Goal: Task Accomplishment & Management: Use online tool/utility

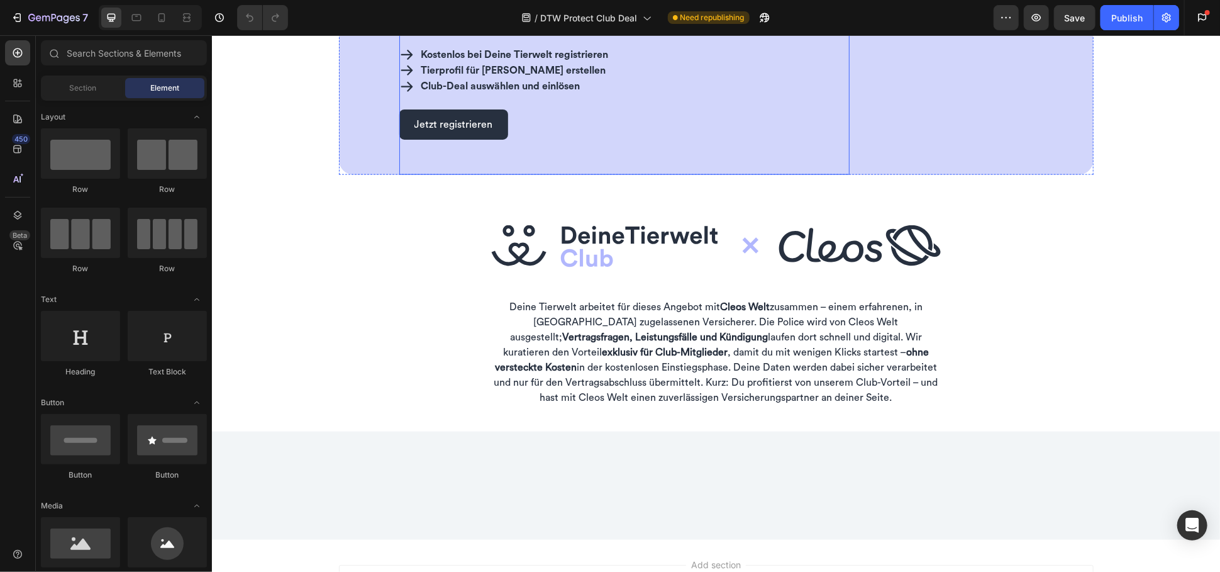
scroll to position [978, 0]
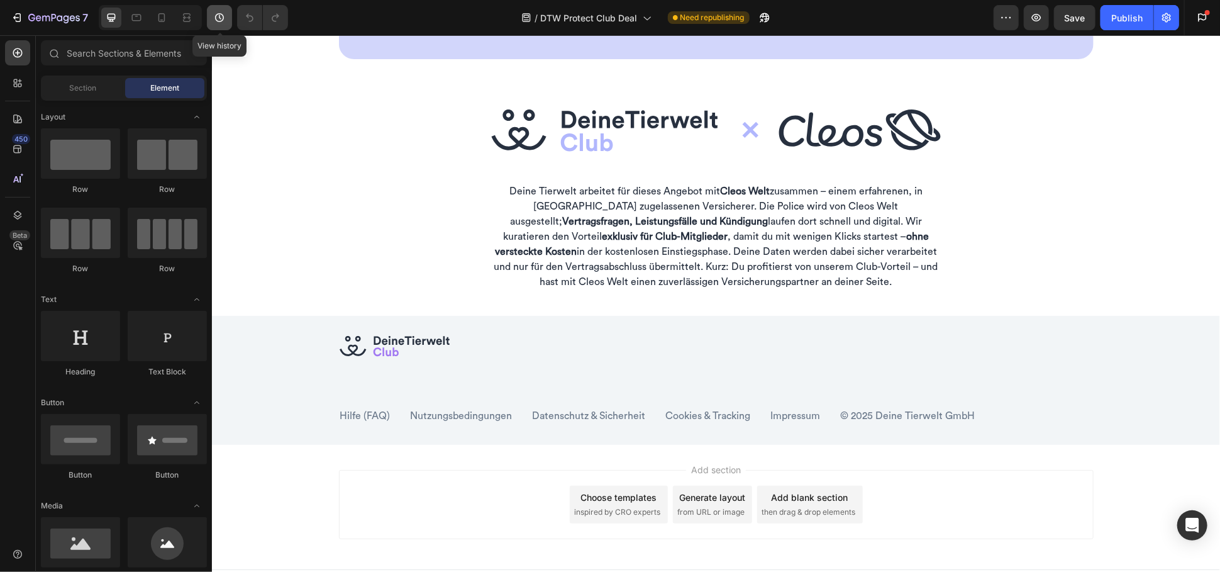
click at [223, 13] on icon "button" at bounding box center [219, 17] width 13 height 13
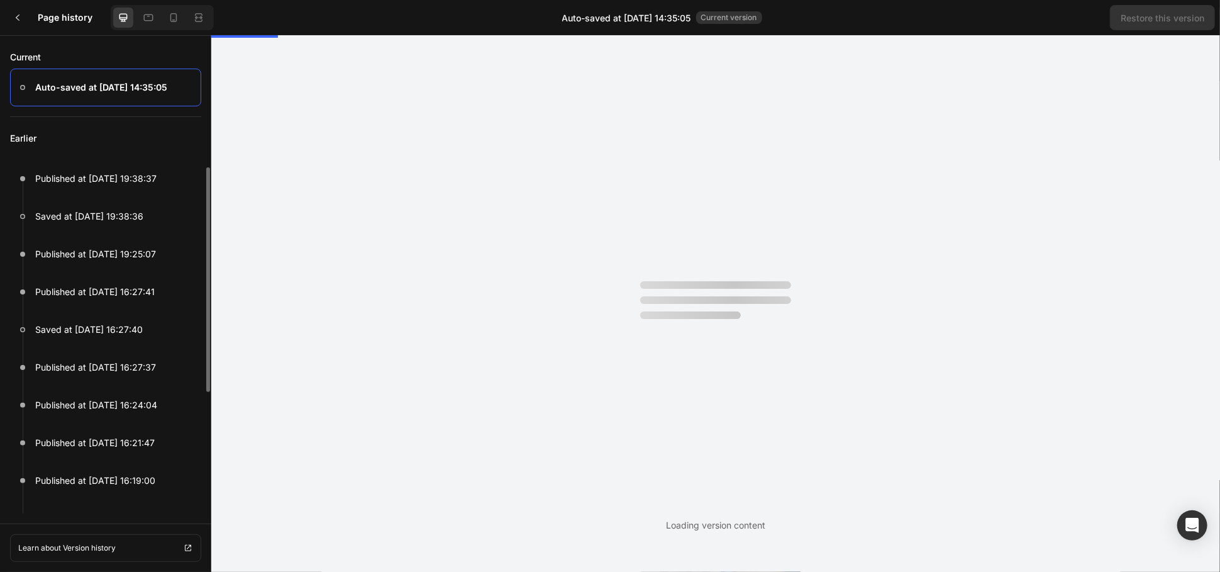
scroll to position [0, 0]
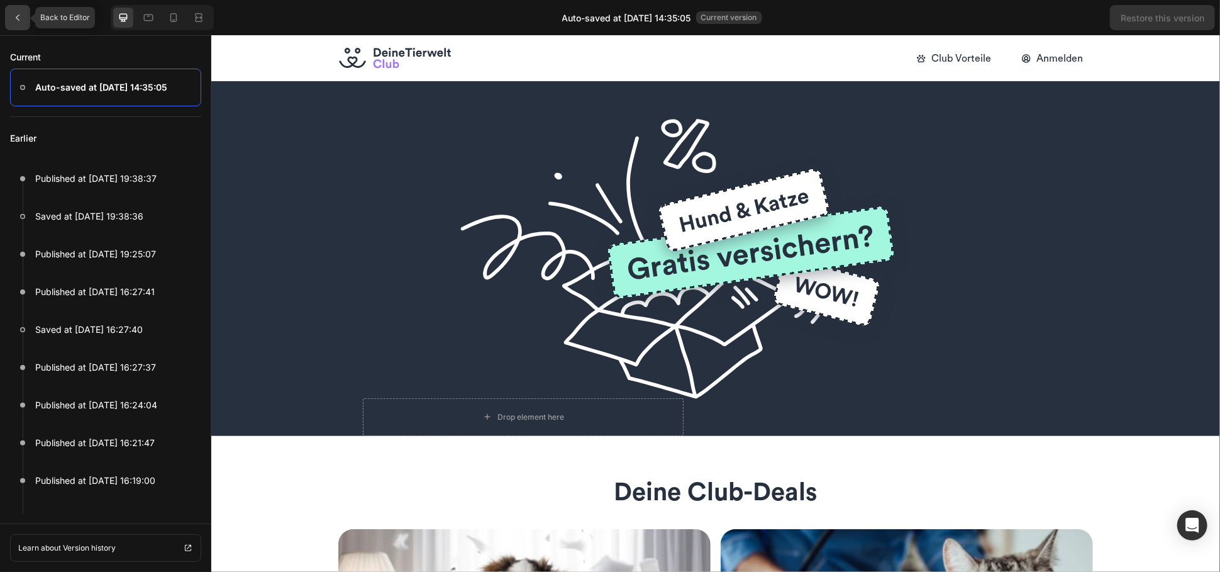
click at [16, 13] on icon at bounding box center [18, 18] width 10 height 10
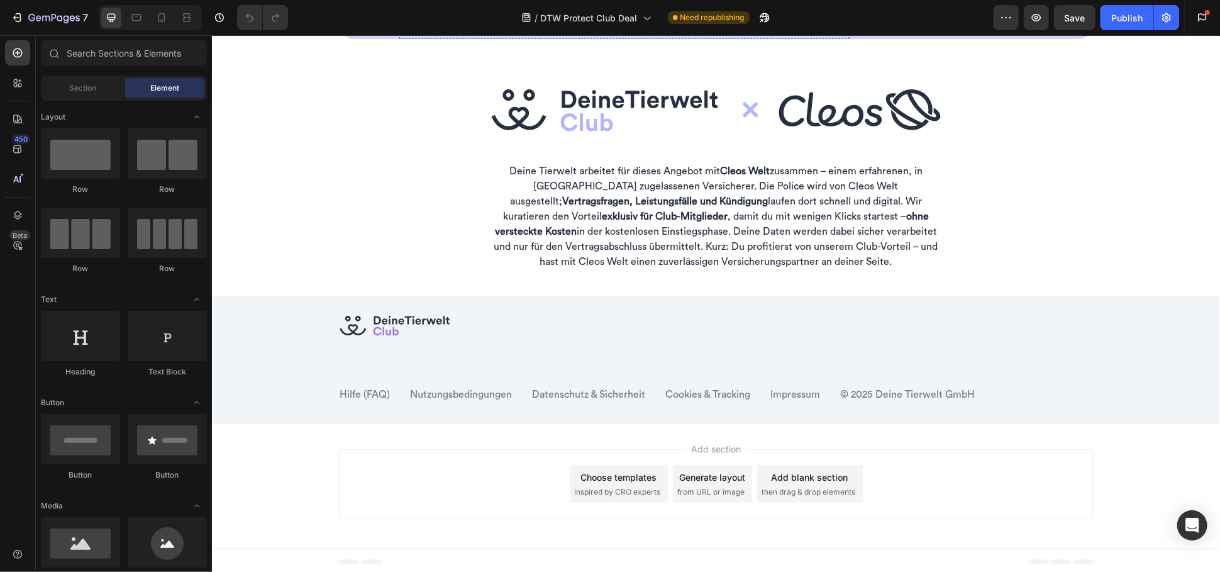
scroll to position [1213, 0]
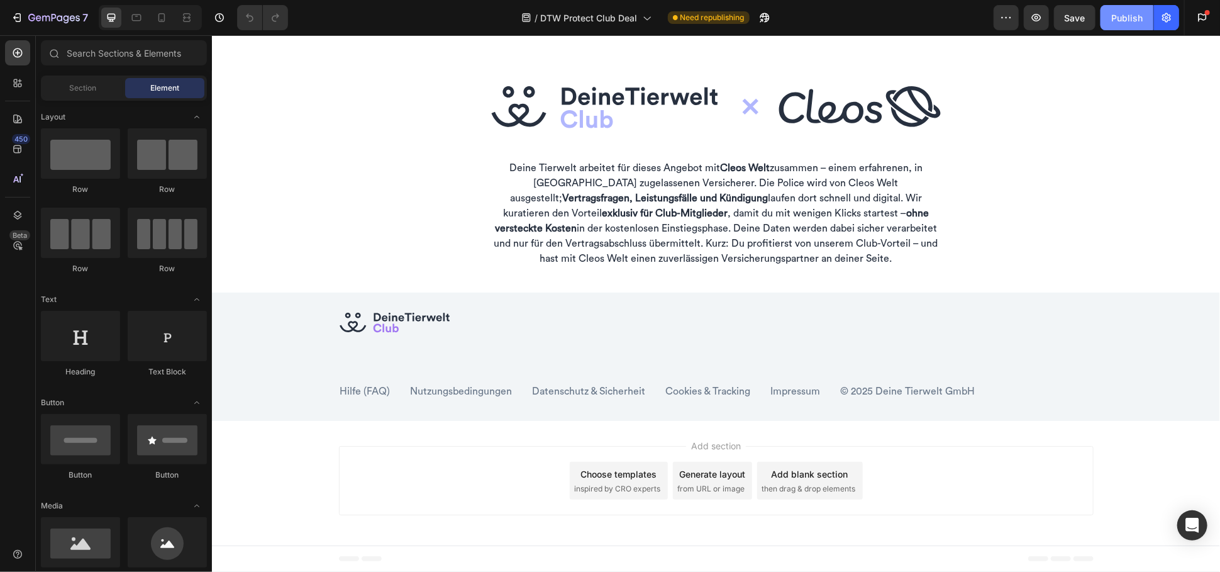
click at [1130, 25] on button "Publish" at bounding box center [1127, 17] width 53 height 25
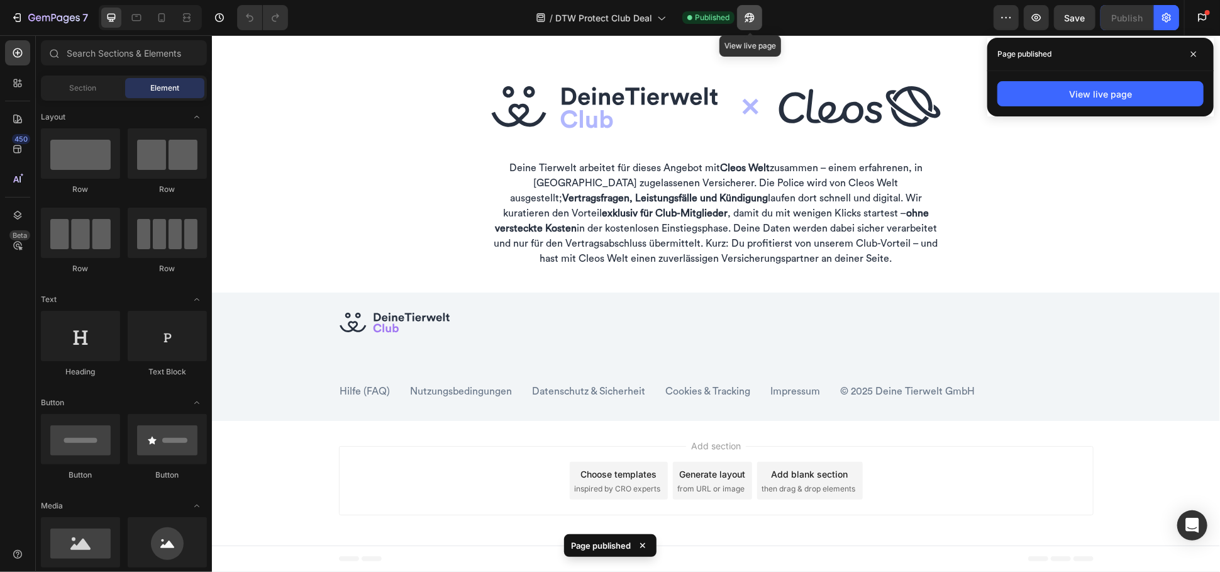
click at [747, 21] on icon "button" at bounding box center [750, 17] width 13 height 13
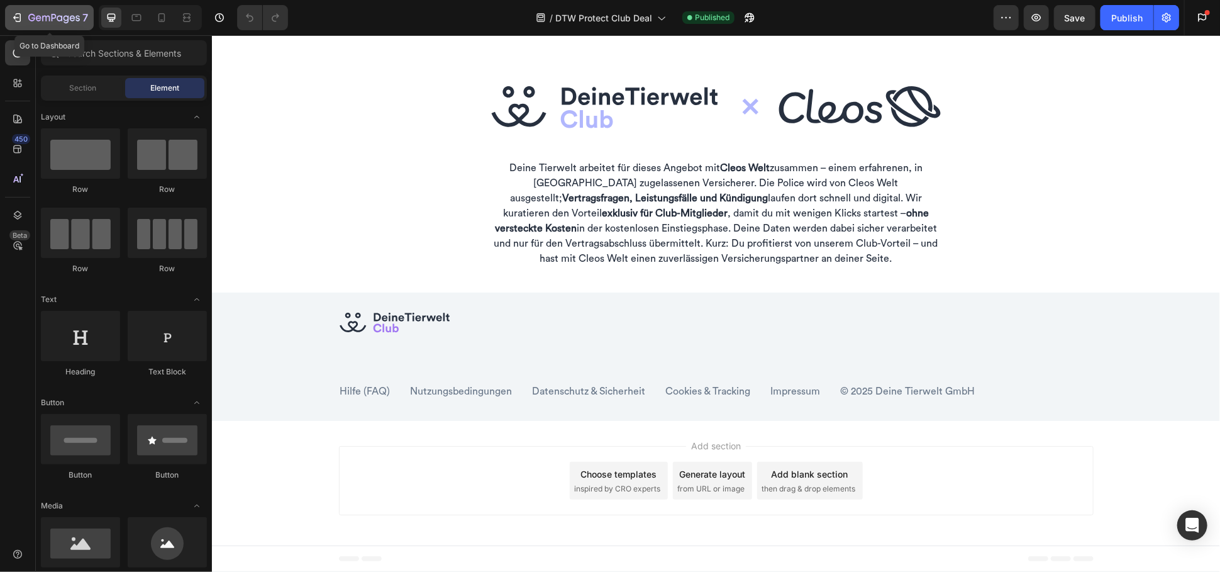
click at [30, 15] on icon "button" at bounding box center [31, 18] width 7 height 8
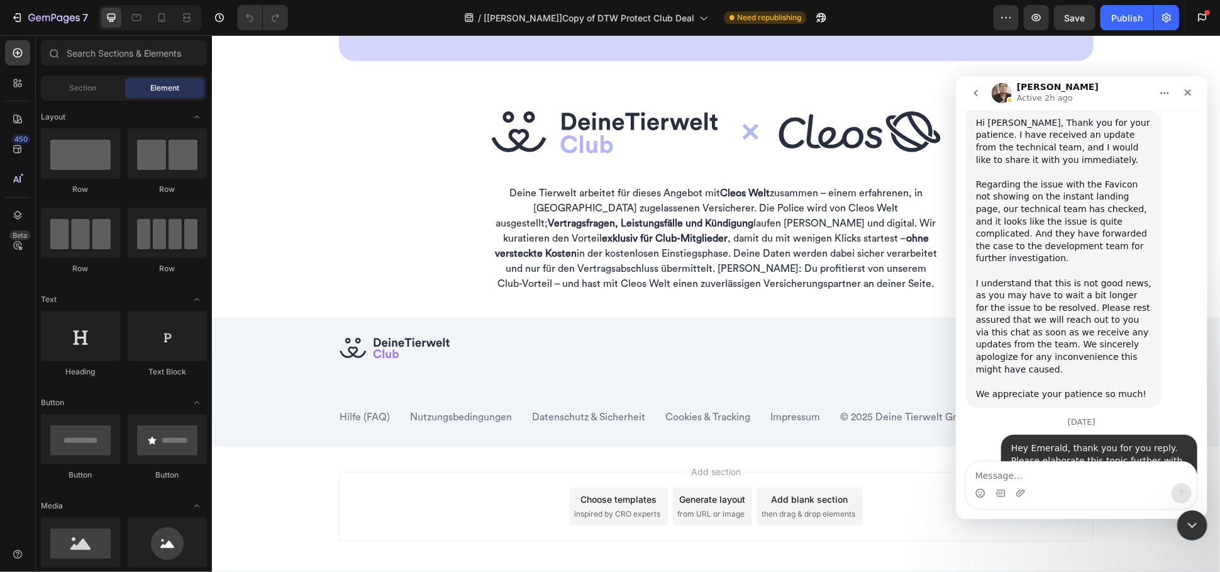
scroll to position [6713, 0]
click at [975, 95] on icon "go back" at bounding box center [976, 92] width 10 height 10
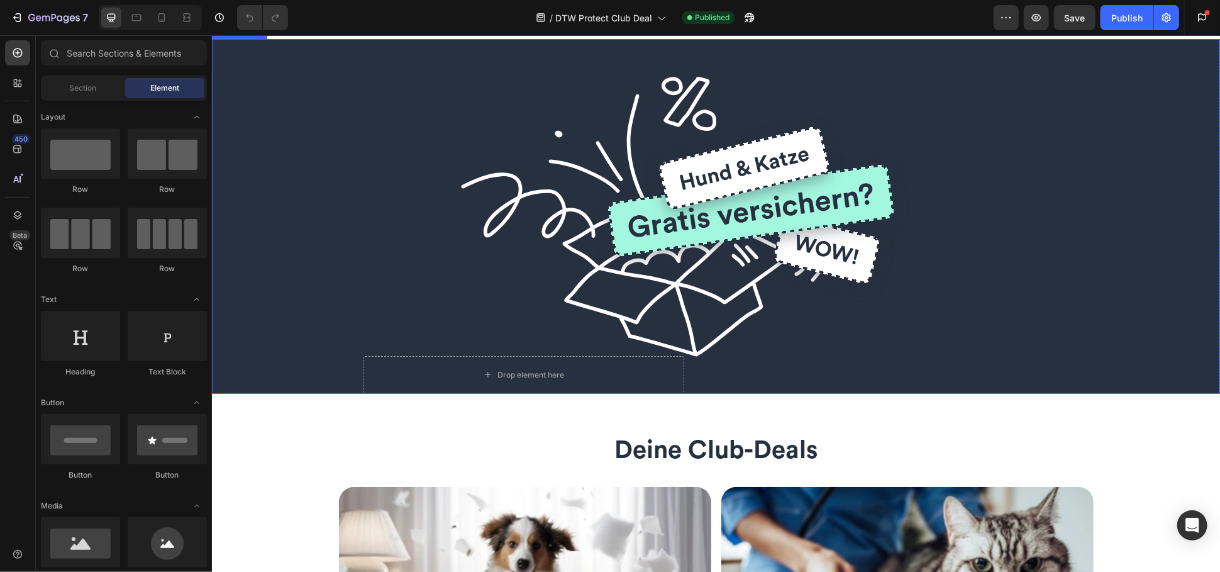
scroll to position [349, 0]
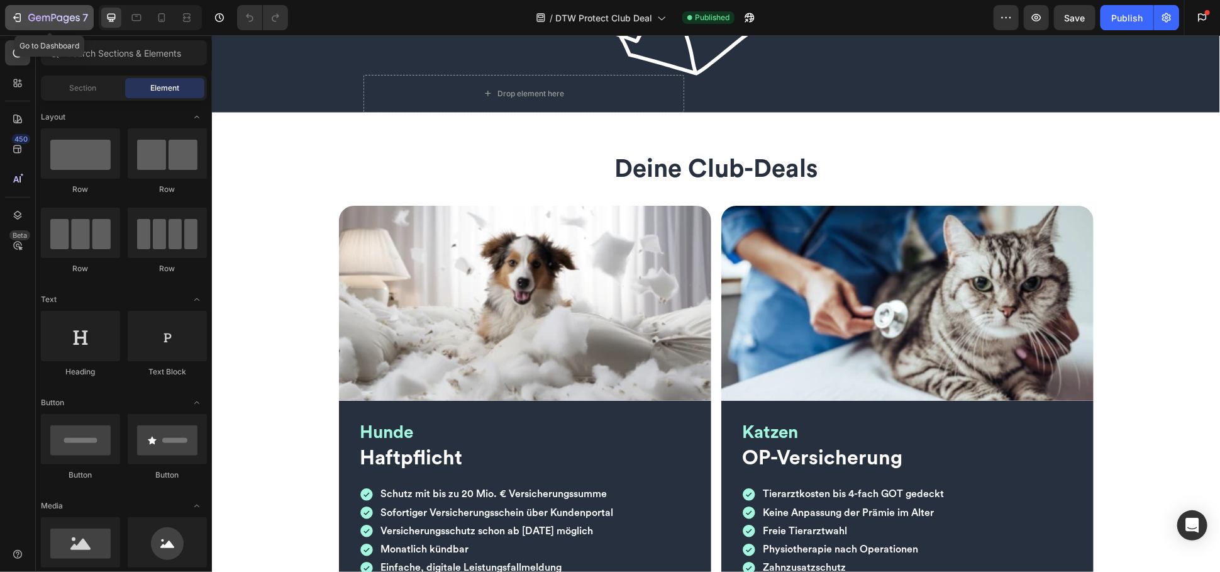
click at [47, 25] on button "7" at bounding box center [49, 17] width 89 height 25
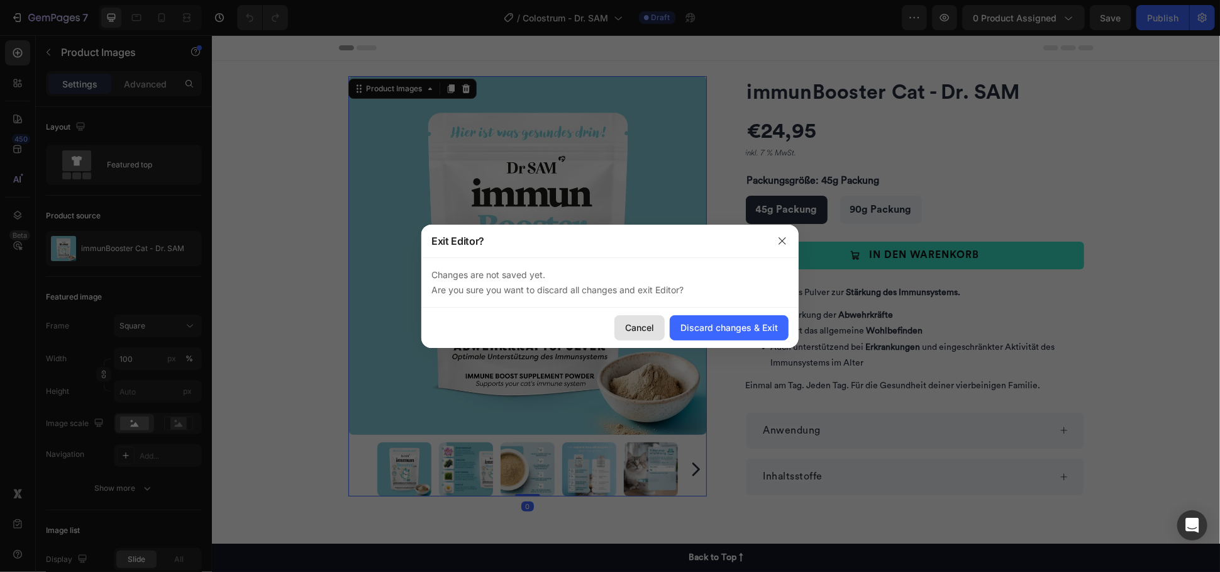
drag, startPoint x: 656, startPoint y: 333, endPoint x: 20, endPoint y: 117, distance: 671.0
click at [656, 333] on button "Cancel" at bounding box center [640, 327] width 50 height 25
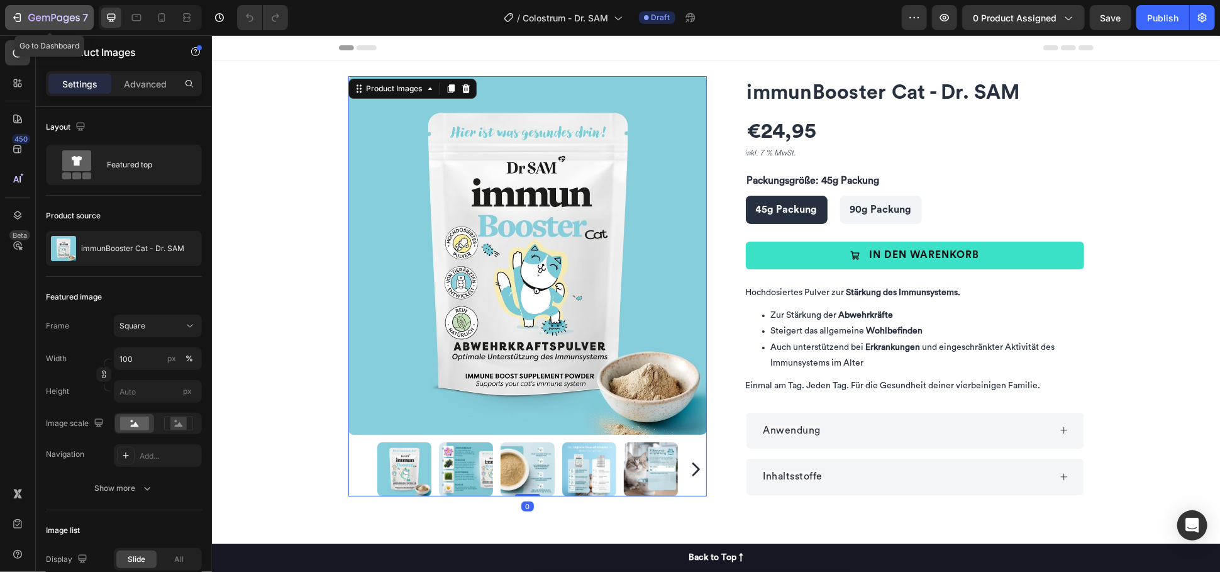
click at [86, 16] on p "7" at bounding box center [85, 17] width 6 height 15
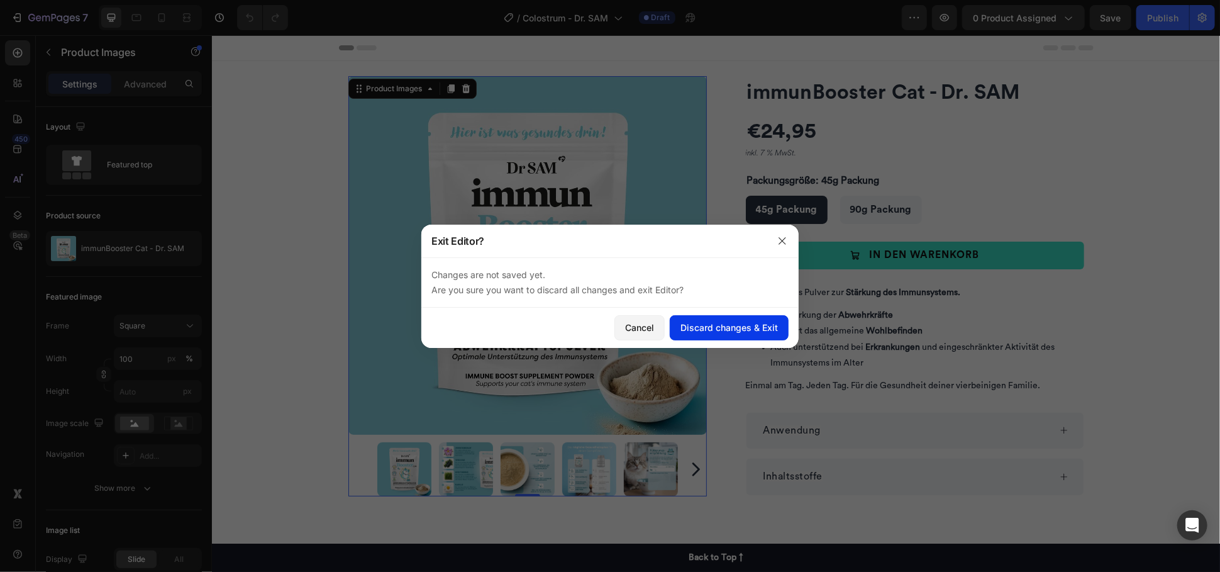
click at [746, 325] on div "Discard changes & Exit" at bounding box center [730, 327] width 98 height 13
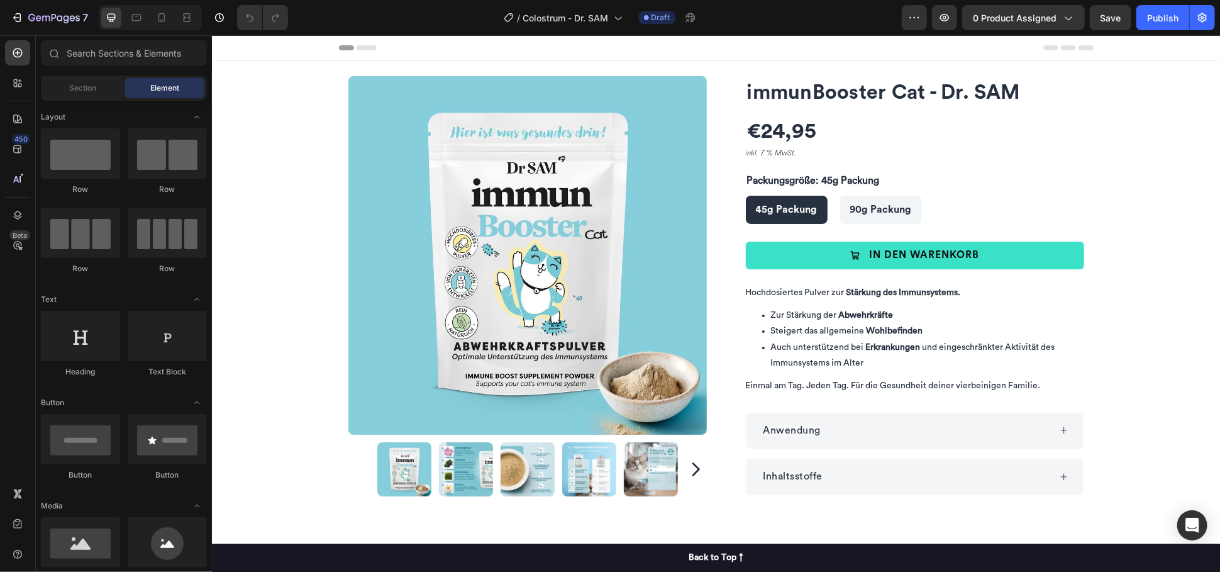
click at [406, 129] on img at bounding box center [527, 254] width 359 height 359
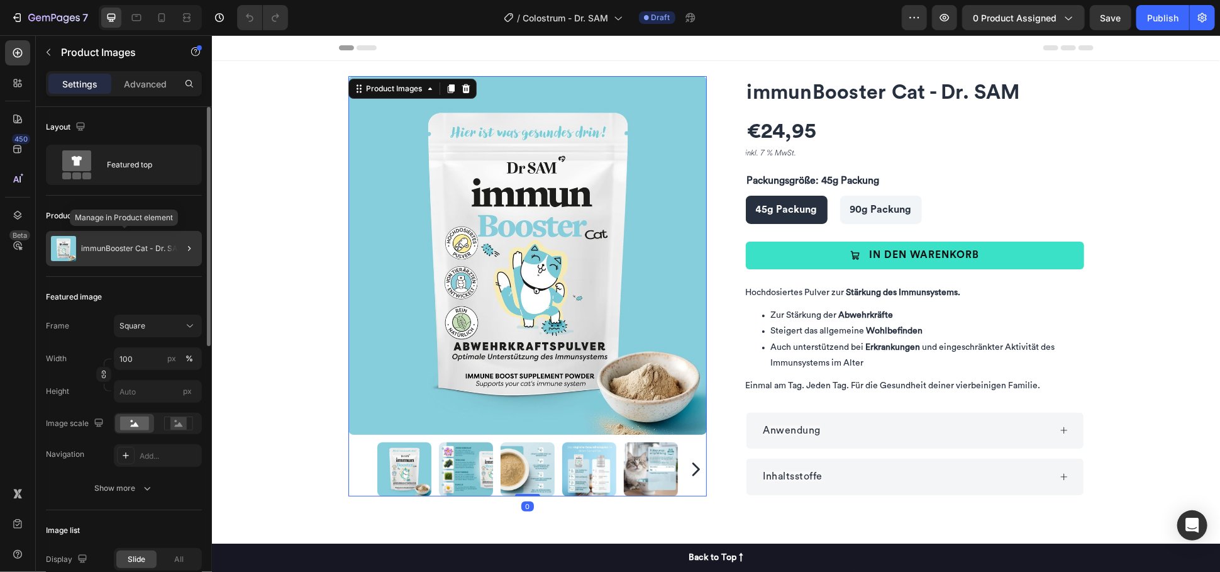
click at [162, 244] on p "immunBooster Cat - Dr. SAM" at bounding box center [132, 248] width 103 height 9
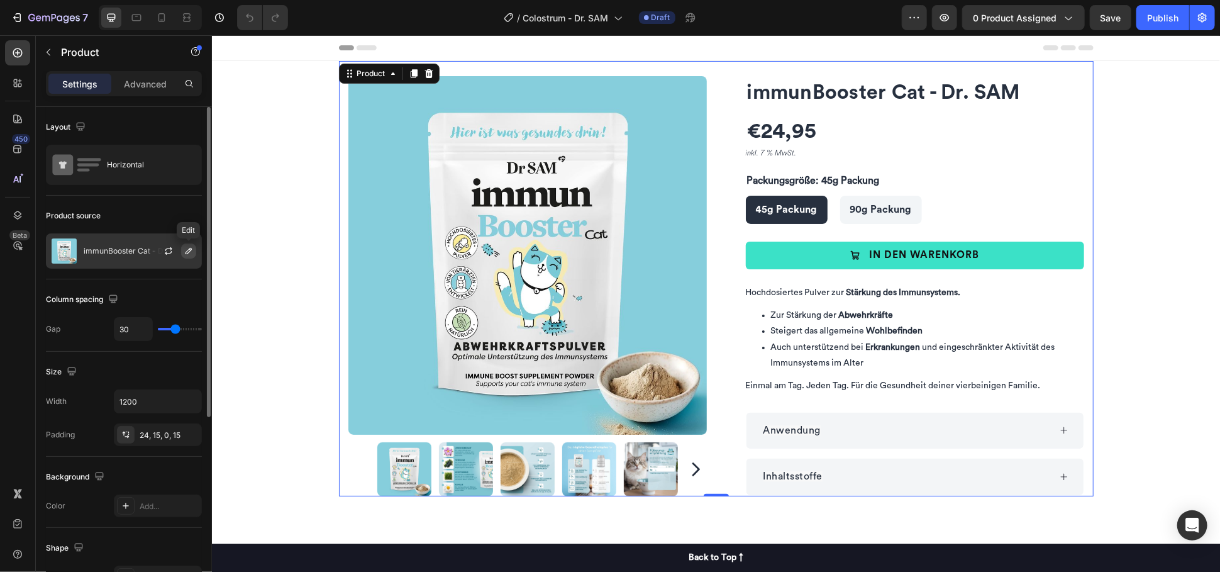
click at [185, 248] on icon "button" at bounding box center [189, 251] width 10 height 10
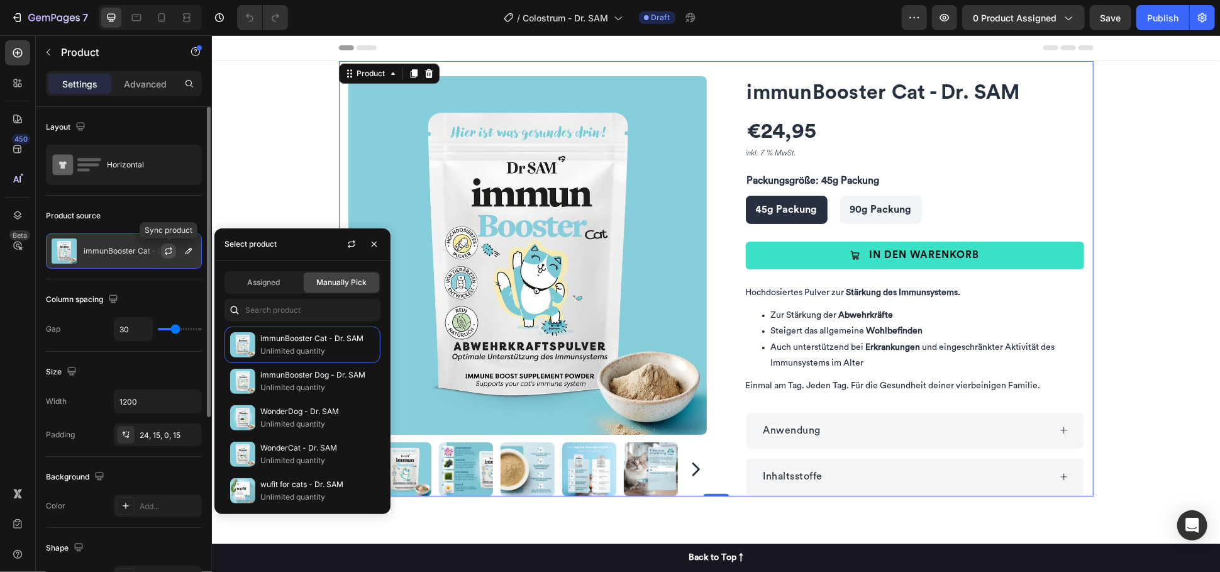
click at [170, 247] on icon "button" at bounding box center [169, 251] width 10 height 10
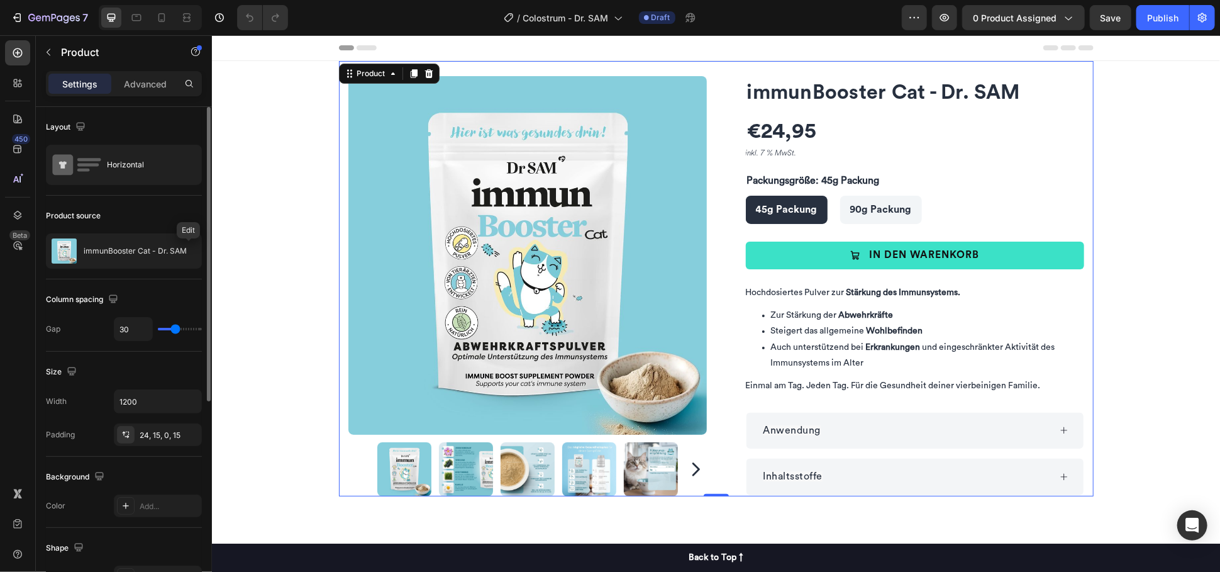
click at [0, 0] on icon "button" at bounding box center [0, 0] width 0 height 0
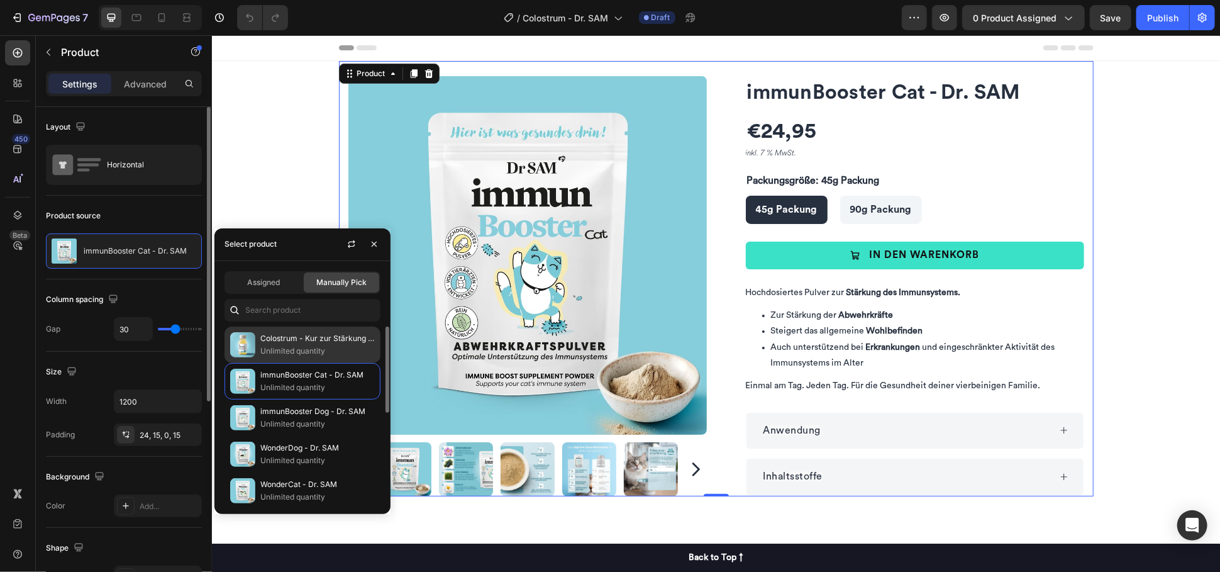
click at [327, 345] on p "Unlimited quantity" at bounding box center [317, 351] width 114 height 13
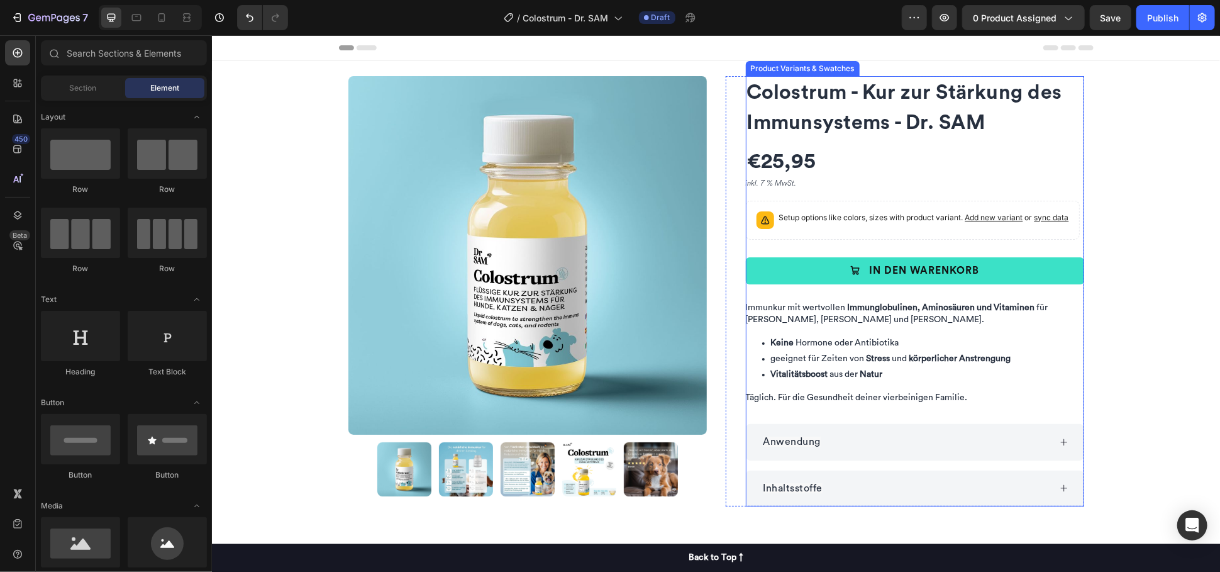
click at [916, 221] on p "Setup options like colors, sizes with product variant. Add new variant or sync …" at bounding box center [924, 217] width 290 height 13
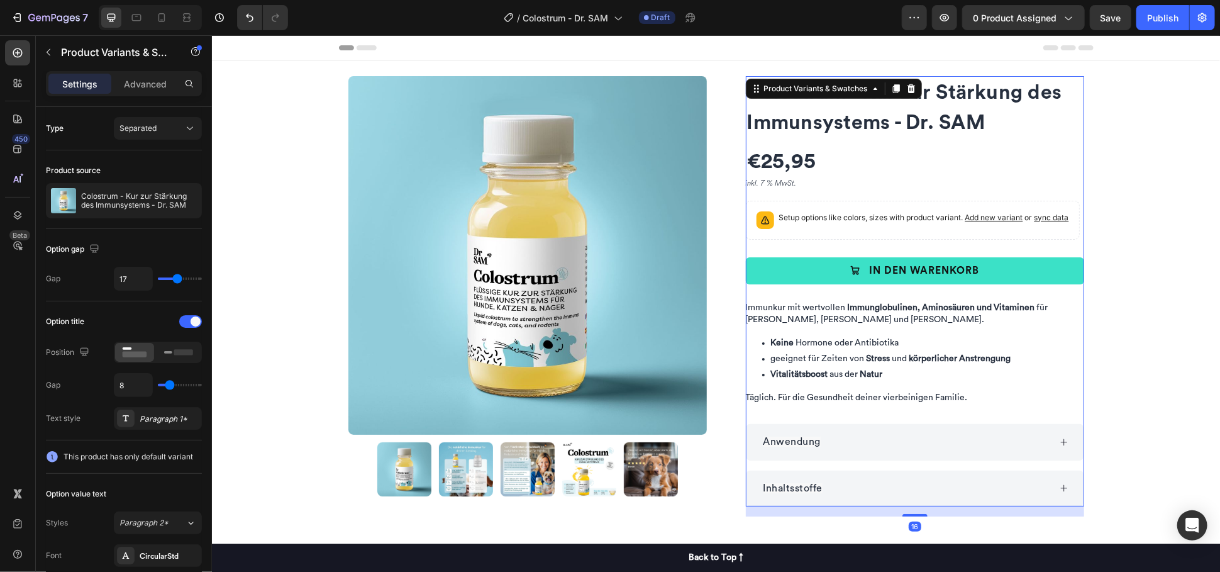
click at [769, 220] on div "Setup options like colors, sizes with product variant. Add new variant or sync …" at bounding box center [912, 220] width 323 height 28
click at [909, 87] on icon at bounding box center [911, 88] width 10 height 10
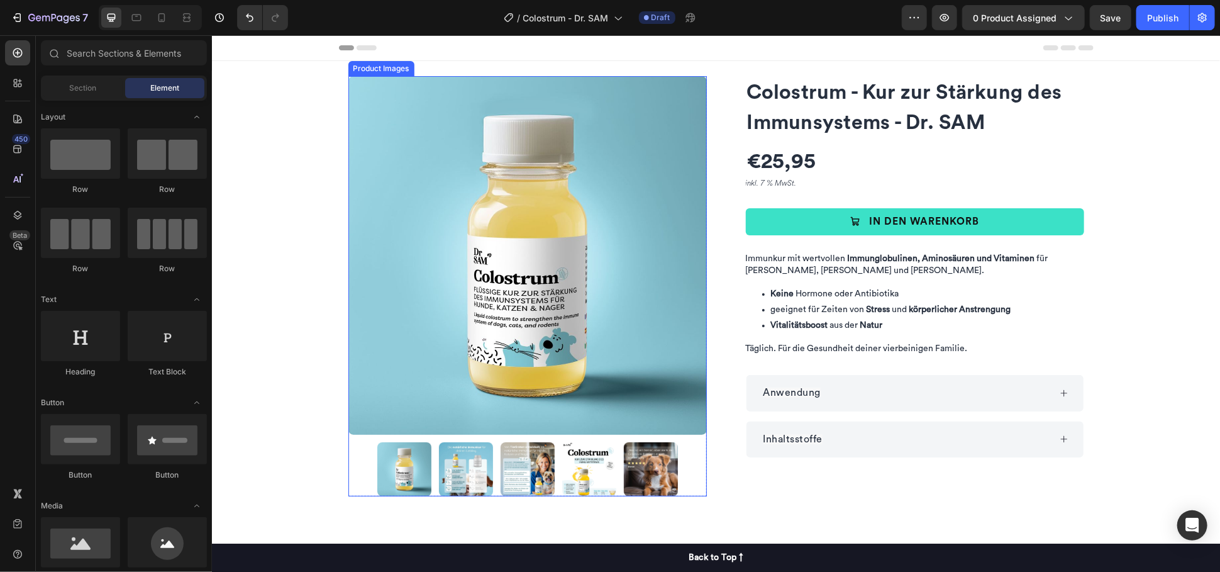
click at [384, 461] on img at bounding box center [404, 469] width 54 height 54
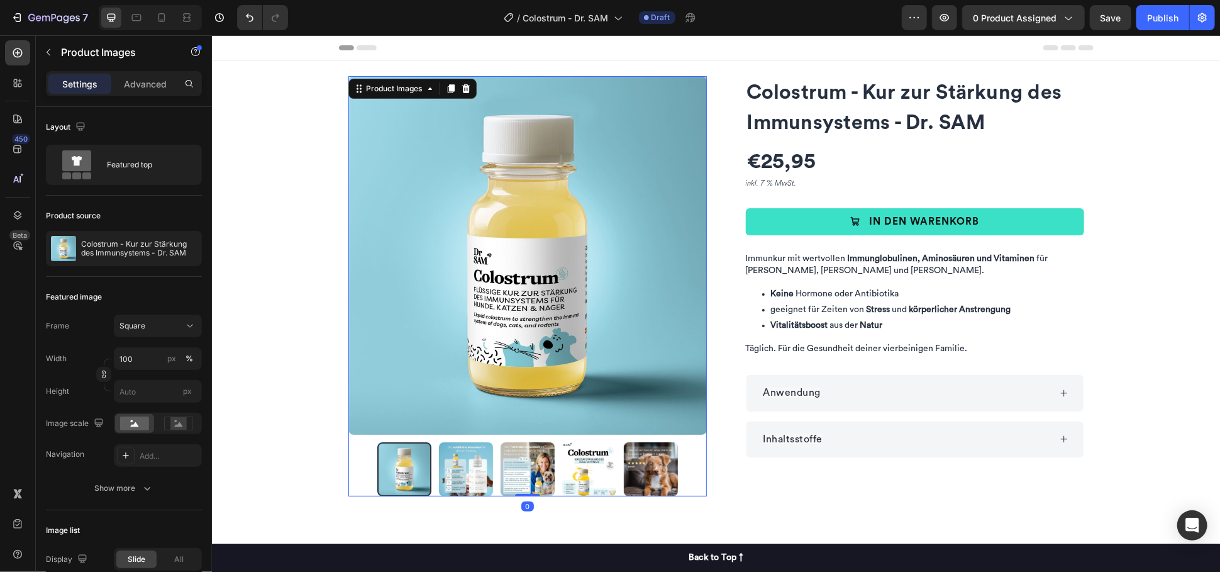
click at [447, 466] on img at bounding box center [465, 469] width 54 height 54
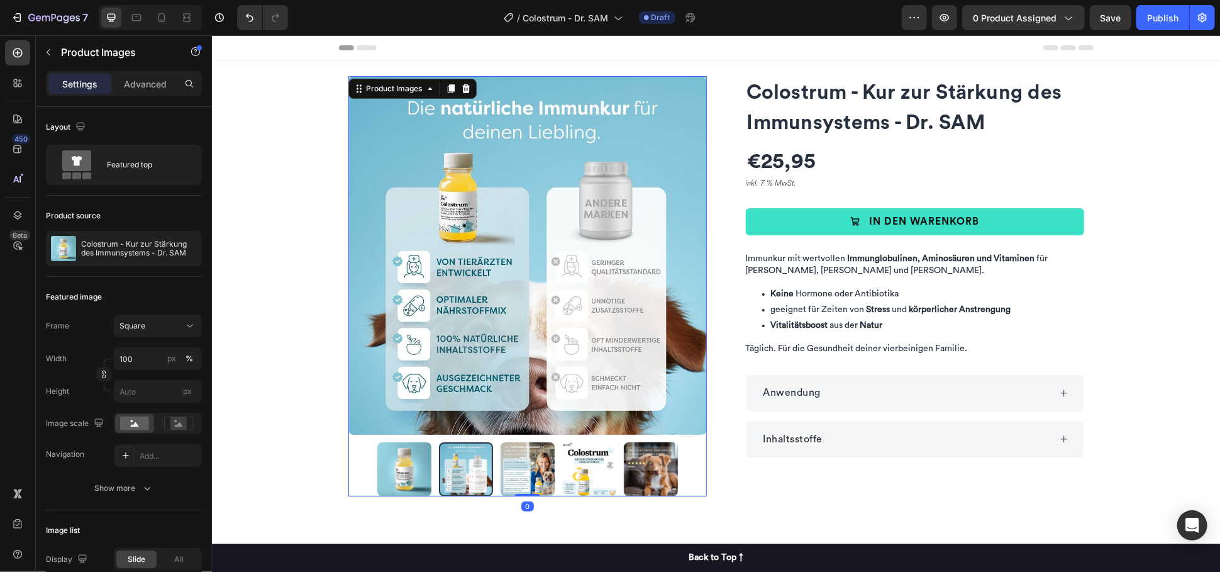
click at [520, 467] on img at bounding box center [527, 469] width 54 height 54
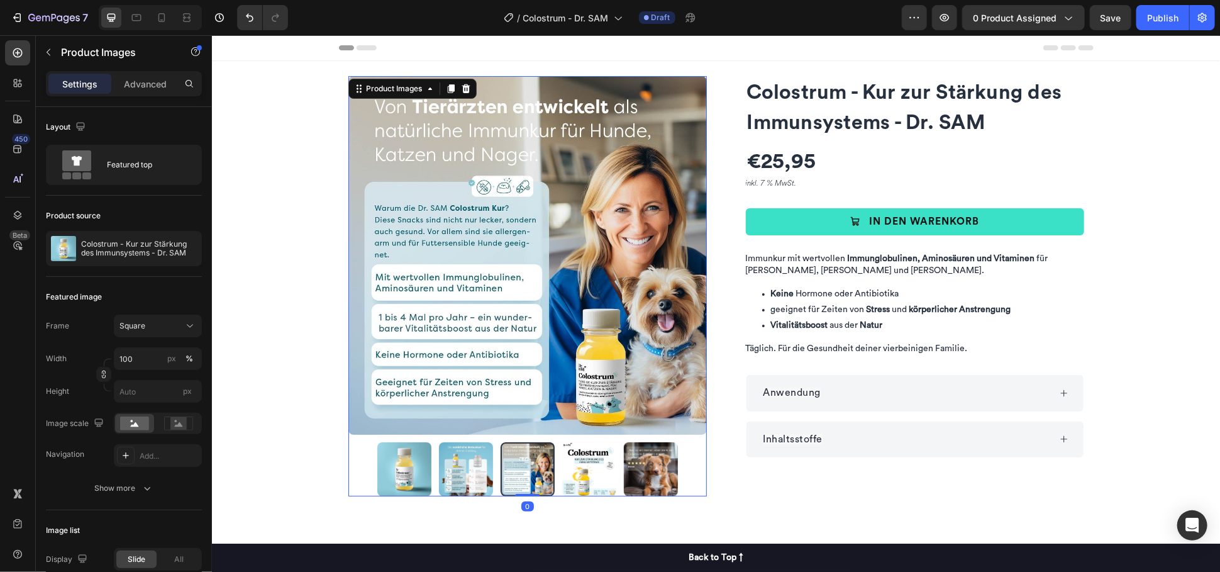
click at [578, 467] on img at bounding box center [589, 469] width 54 height 54
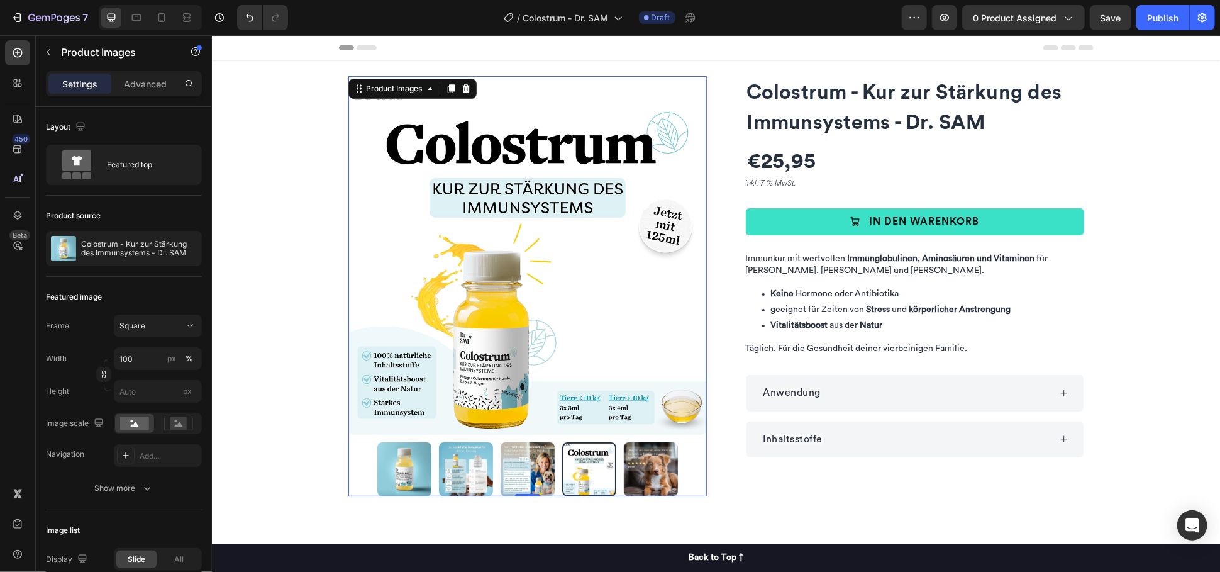
click at [532, 459] on img at bounding box center [527, 469] width 54 height 54
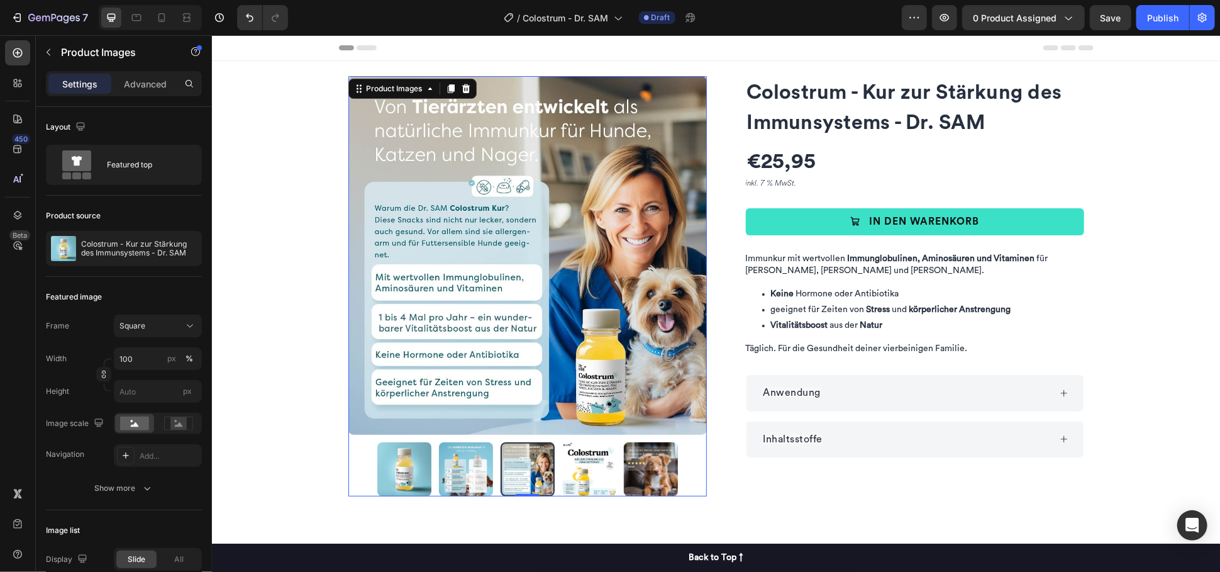
click at [476, 462] on img at bounding box center [465, 469] width 54 height 54
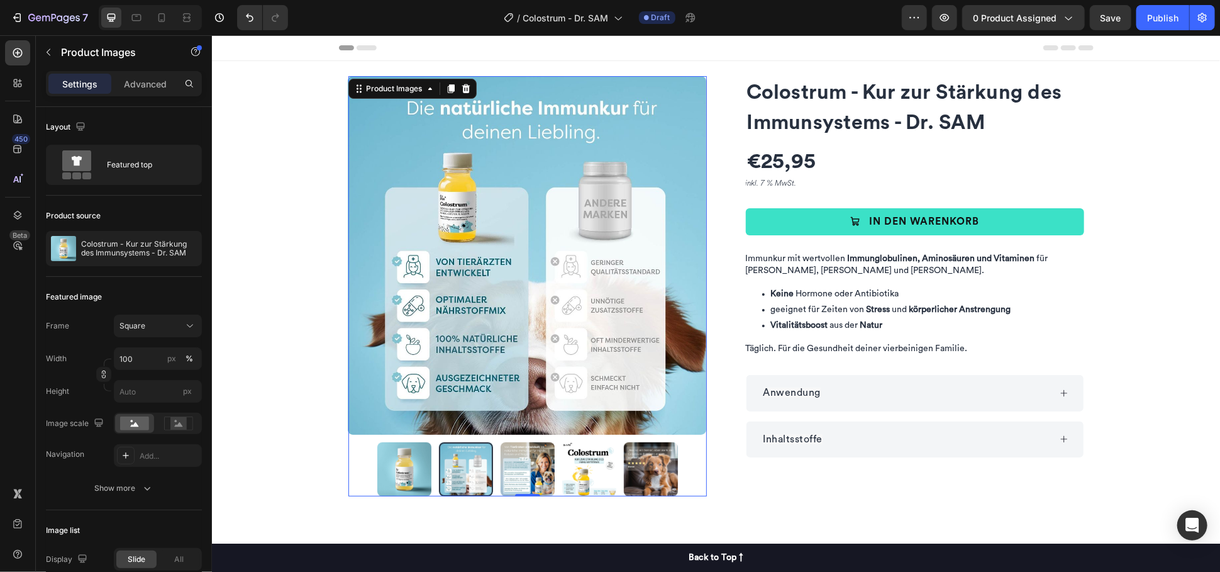
click at [408, 463] on img at bounding box center [404, 469] width 54 height 54
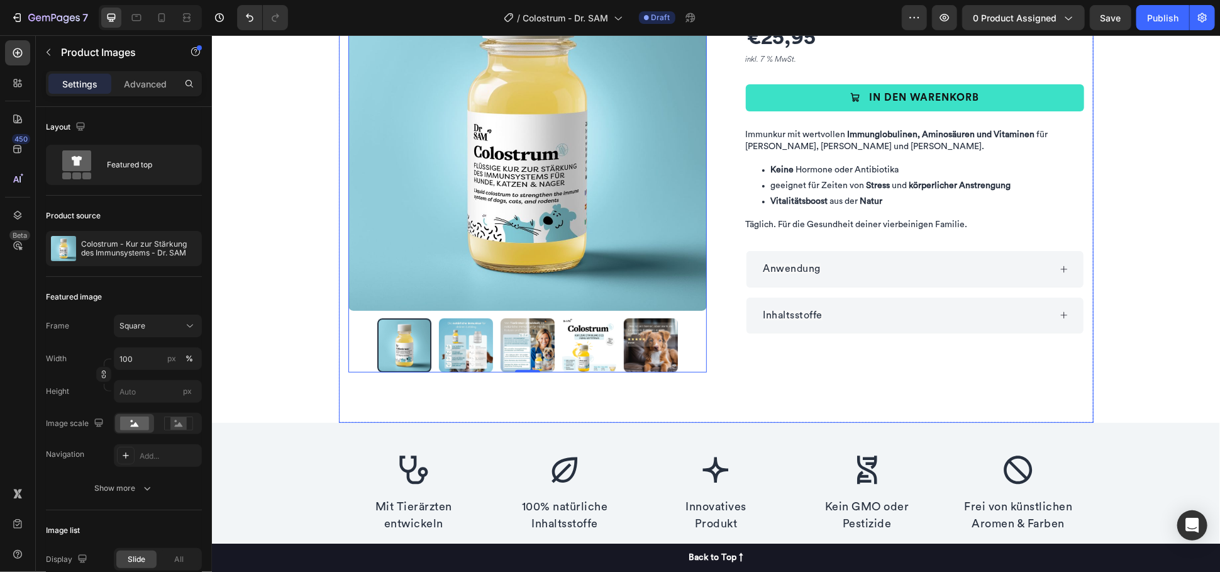
scroll to position [140, 0]
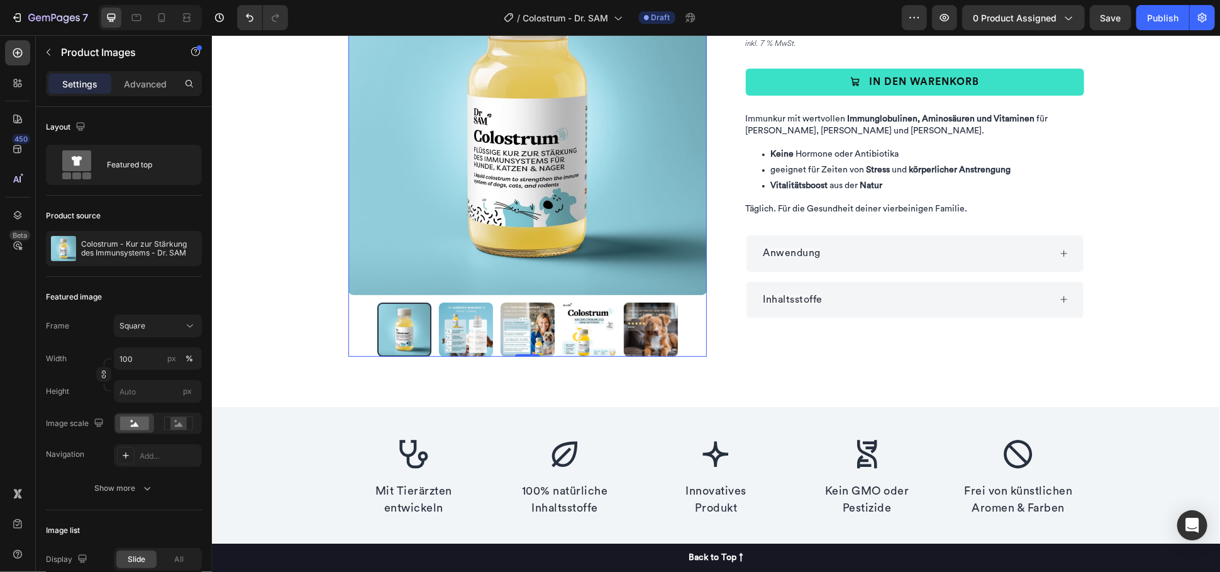
click at [590, 328] on img at bounding box center [589, 329] width 54 height 54
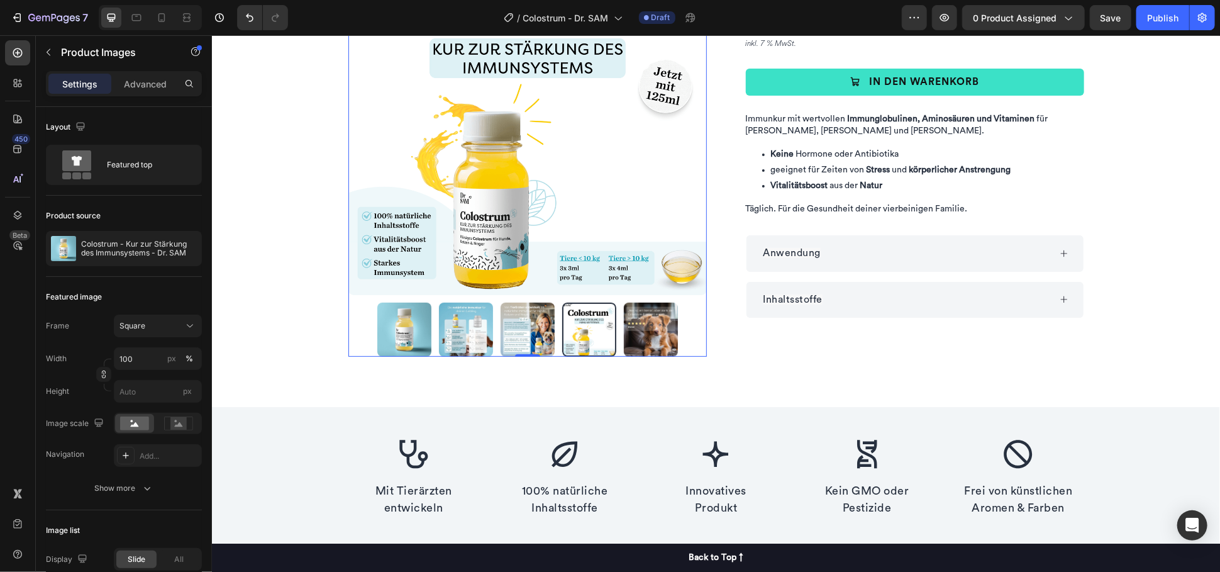
click at [686, 334] on div at bounding box center [527, 329] width 359 height 54
click at [662, 336] on img at bounding box center [650, 329] width 54 height 54
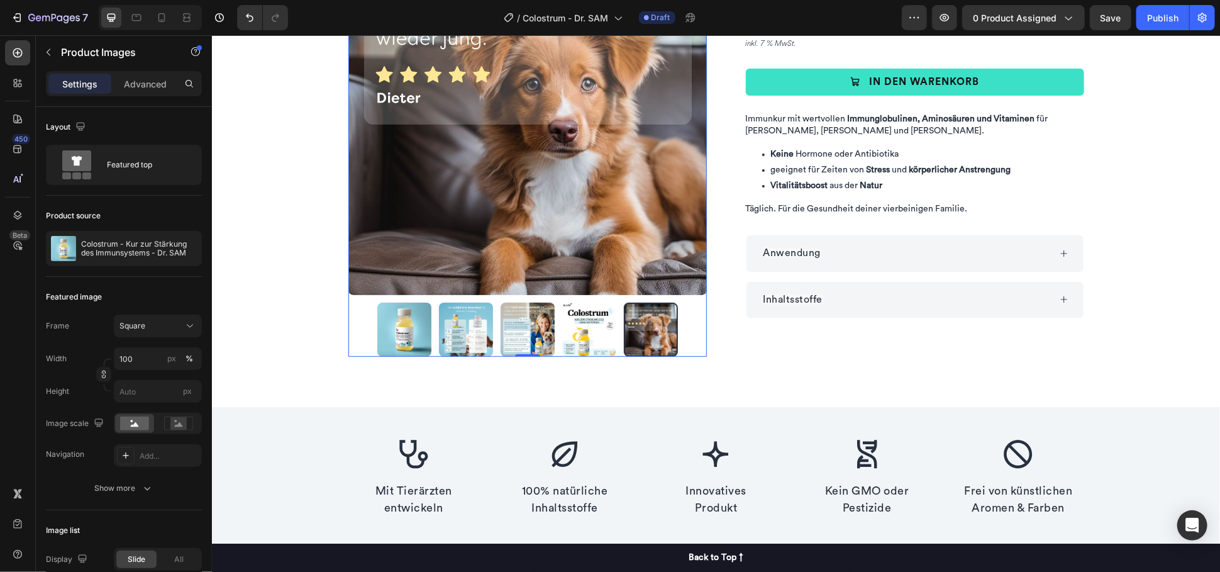
click at [482, 328] on img at bounding box center [465, 329] width 54 height 54
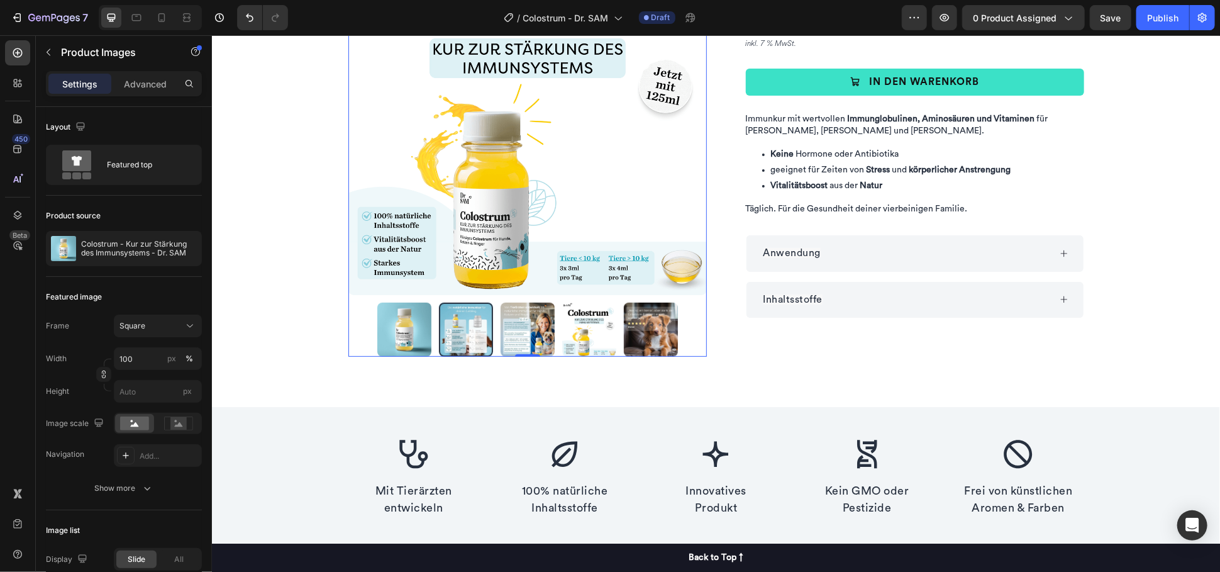
click at [525, 332] on img at bounding box center [527, 329] width 54 height 54
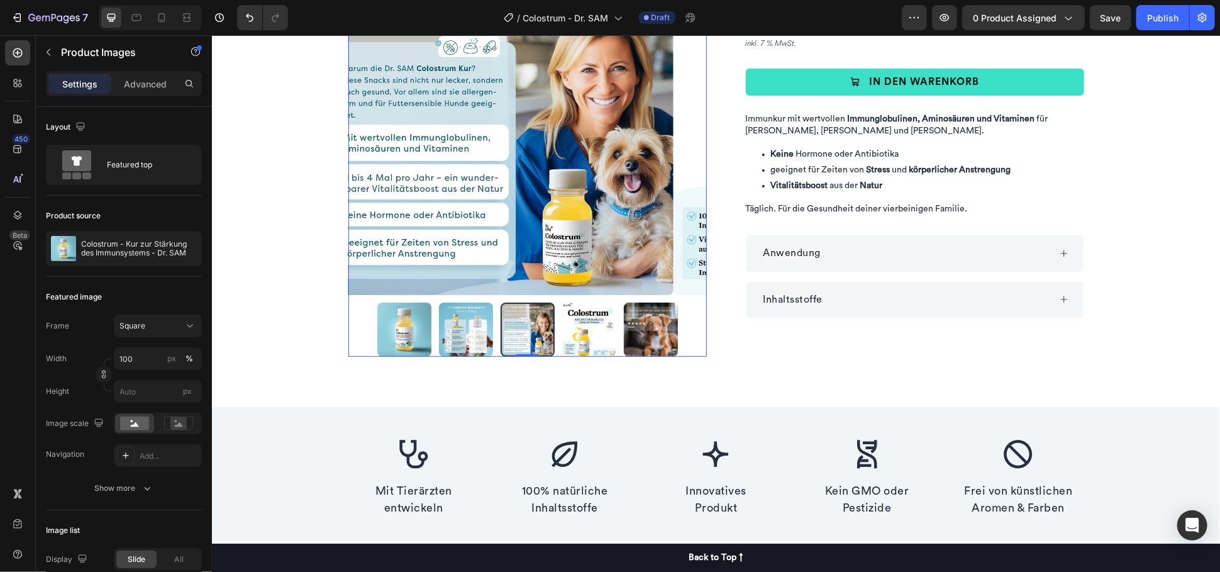
click at [601, 334] on img at bounding box center [589, 329] width 54 height 54
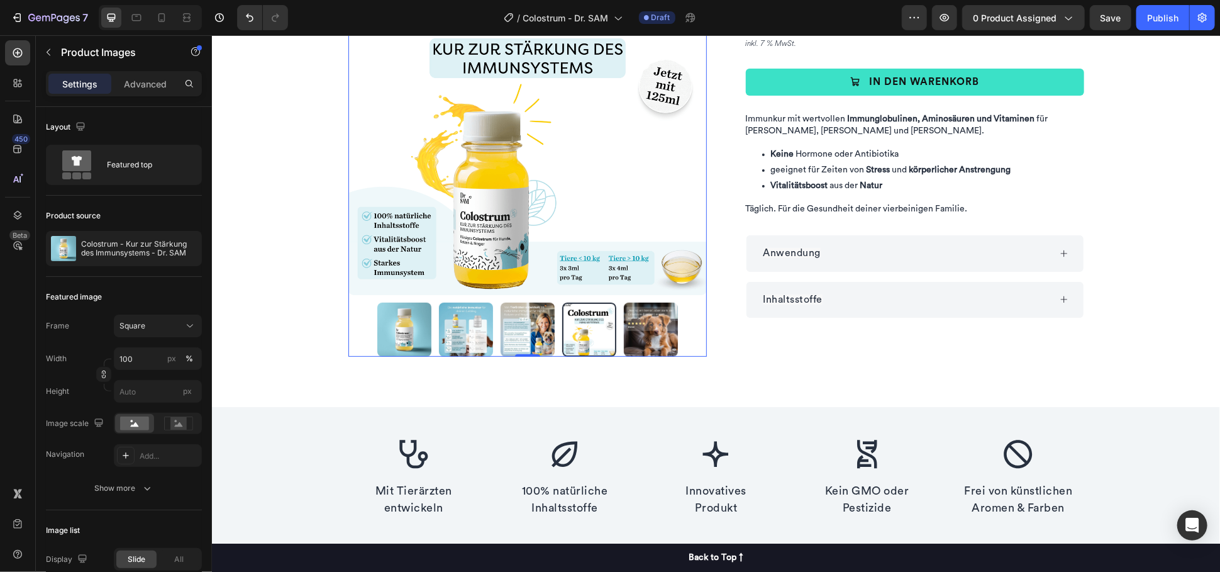
click at [409, 333] on img at bounding box center [404, 329] width 54 height 54
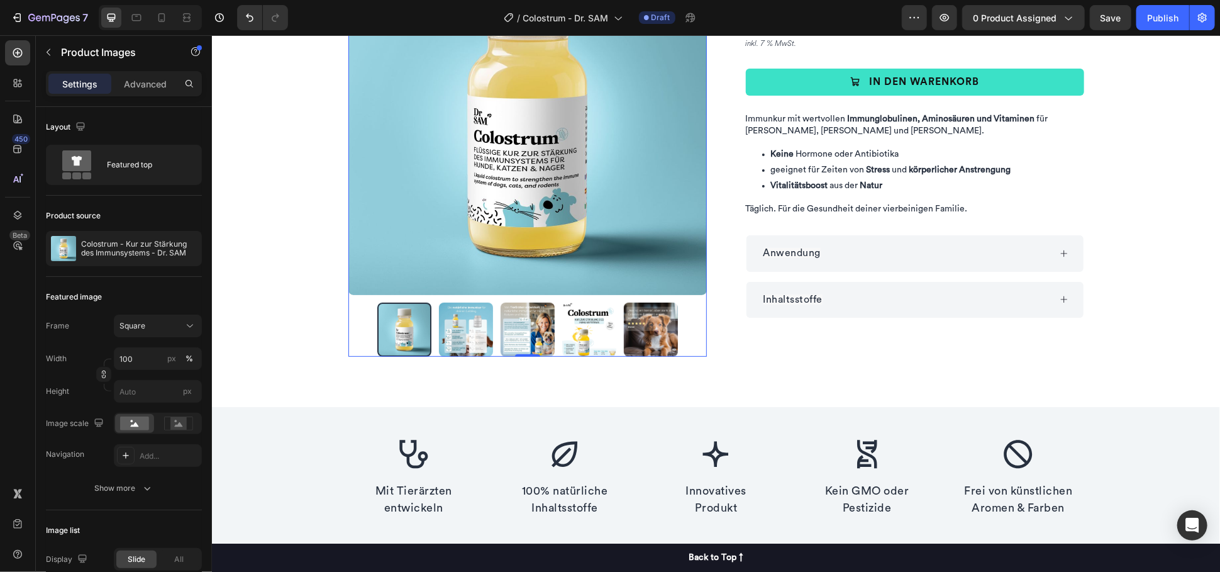
click at [469, 327] on img at bounding box center [465, 329] width 54 height 54
click at [532, 327] on img at bounding box center [527, 329] width 54 height 54
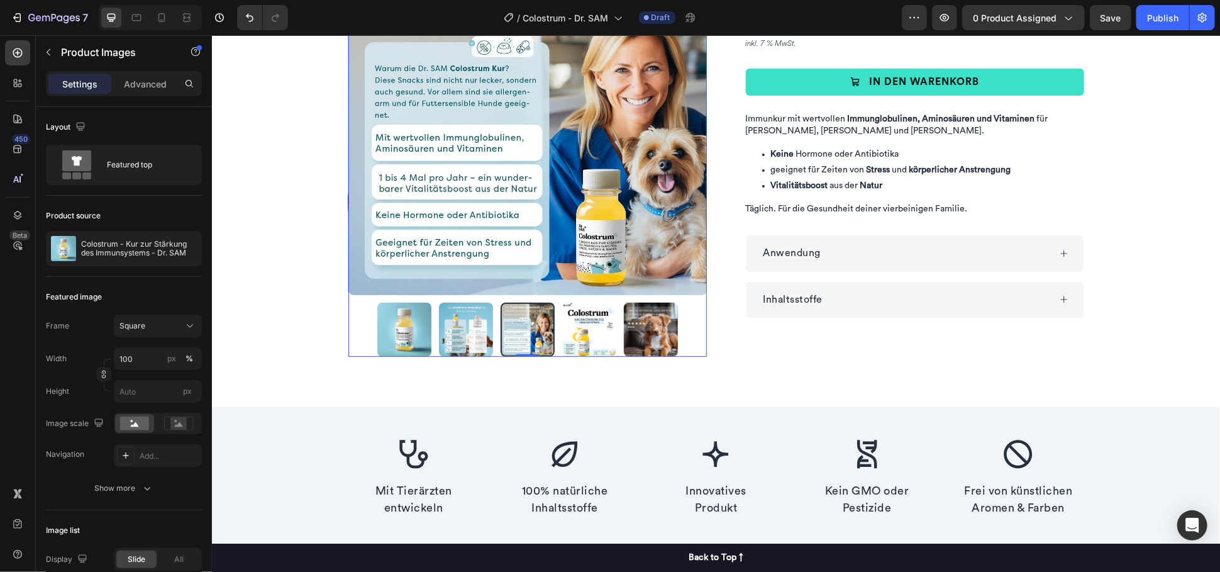
click at [590, 335] on img at bounding box center [589, 329] width 54 height 54
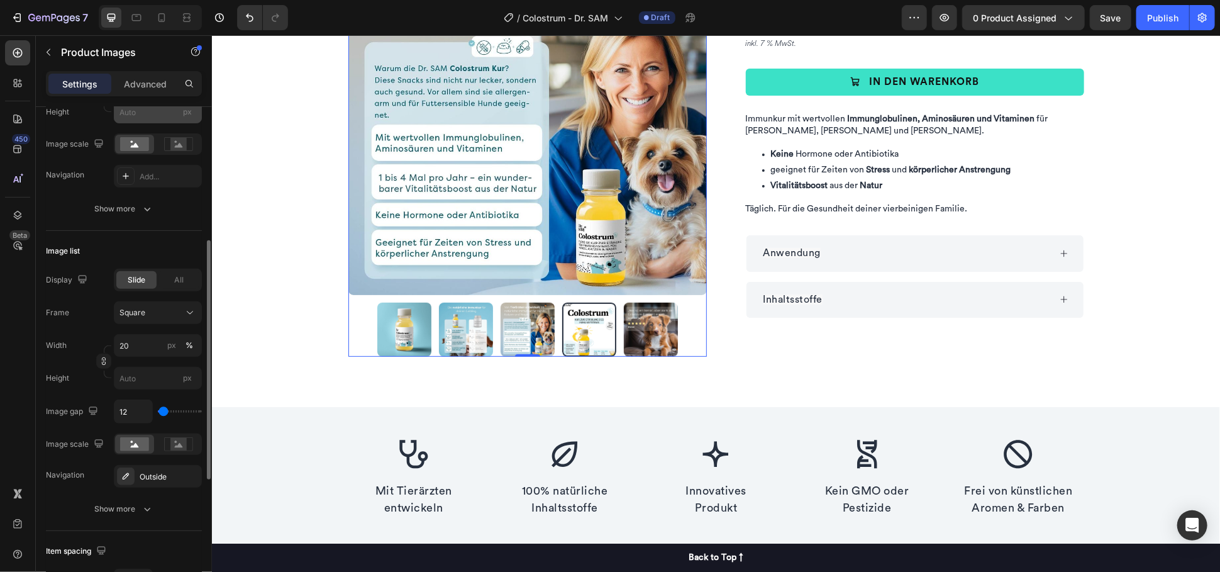
scroll to position [489, 0]
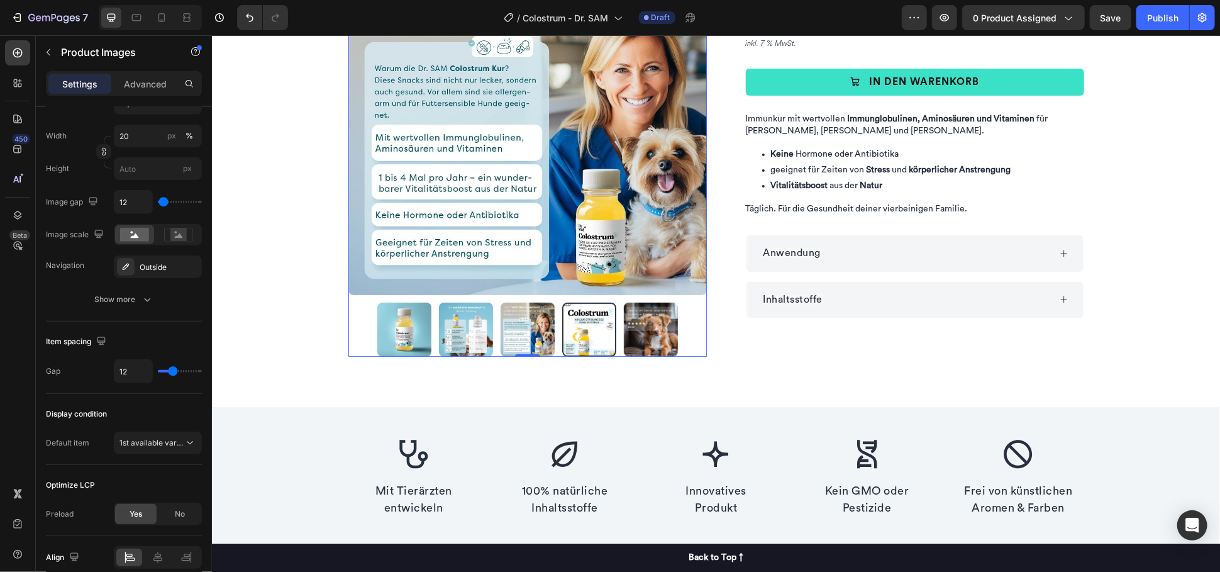
click at [511, 330] on img at bounding box center [527, 329] width 54 height 54
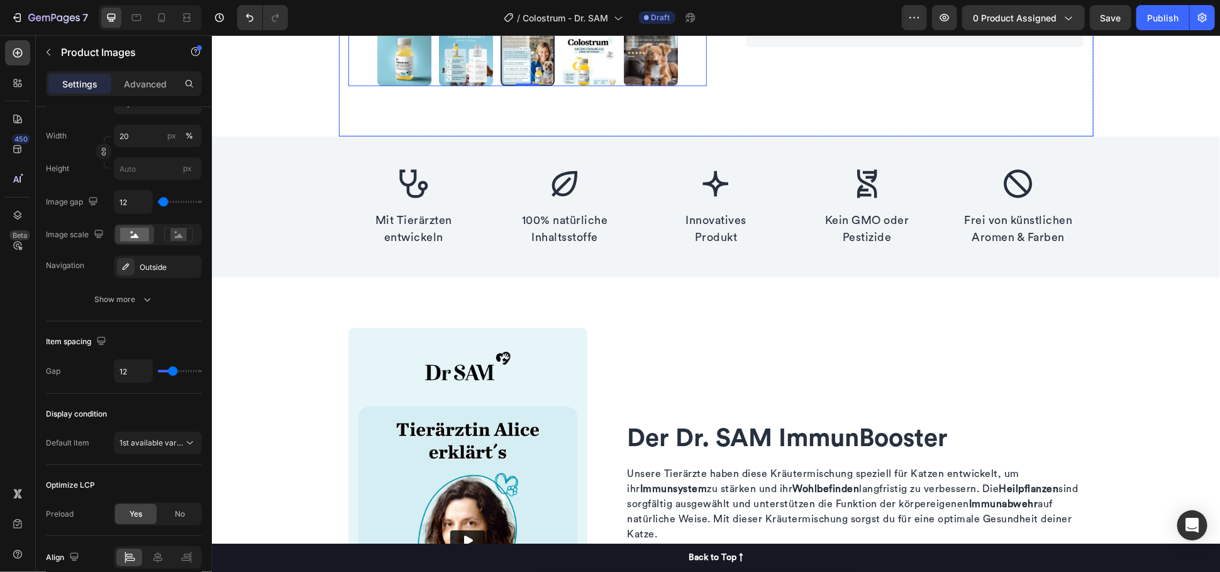
scroll to position [209, 0]
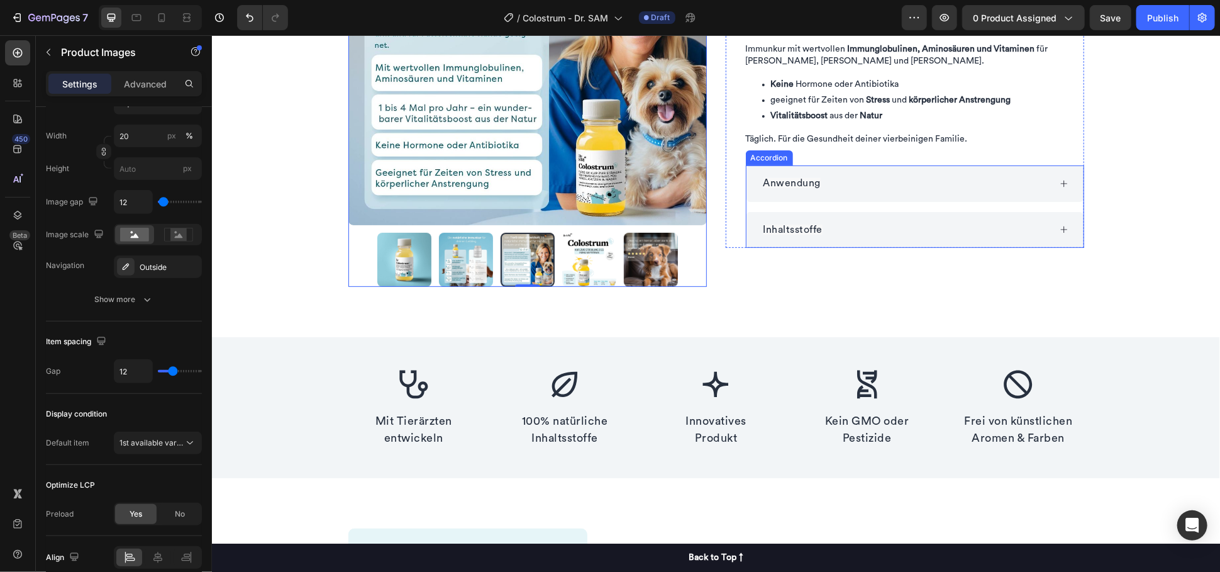
click at [815, 182] on div "Anwendung" at bounding box center [792, 183] width 62 height 16
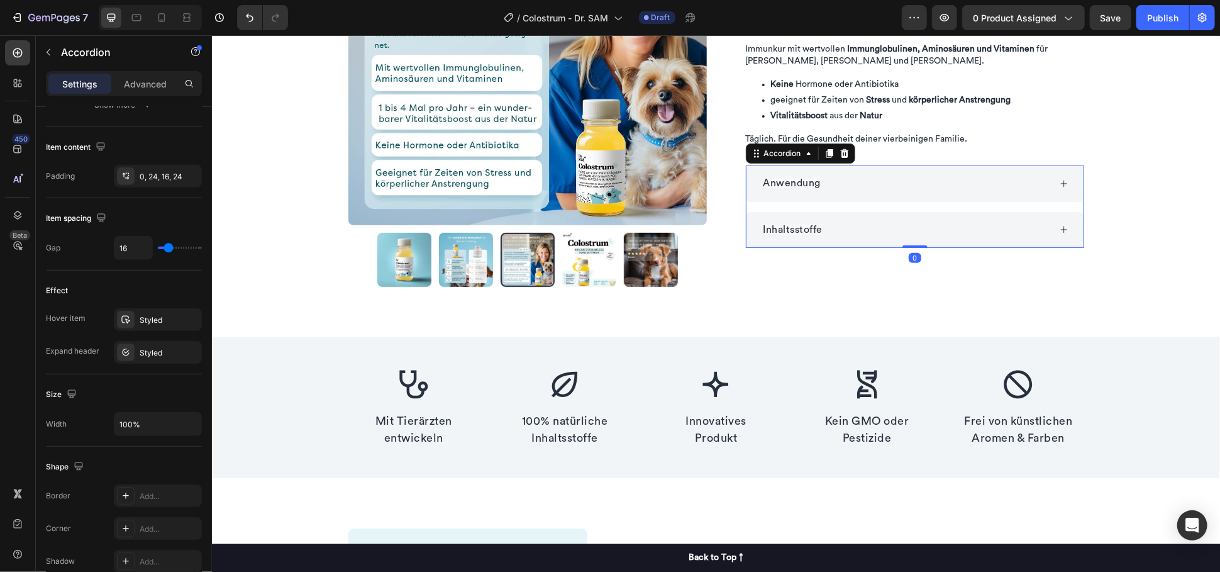
scroll to position [0, 0]
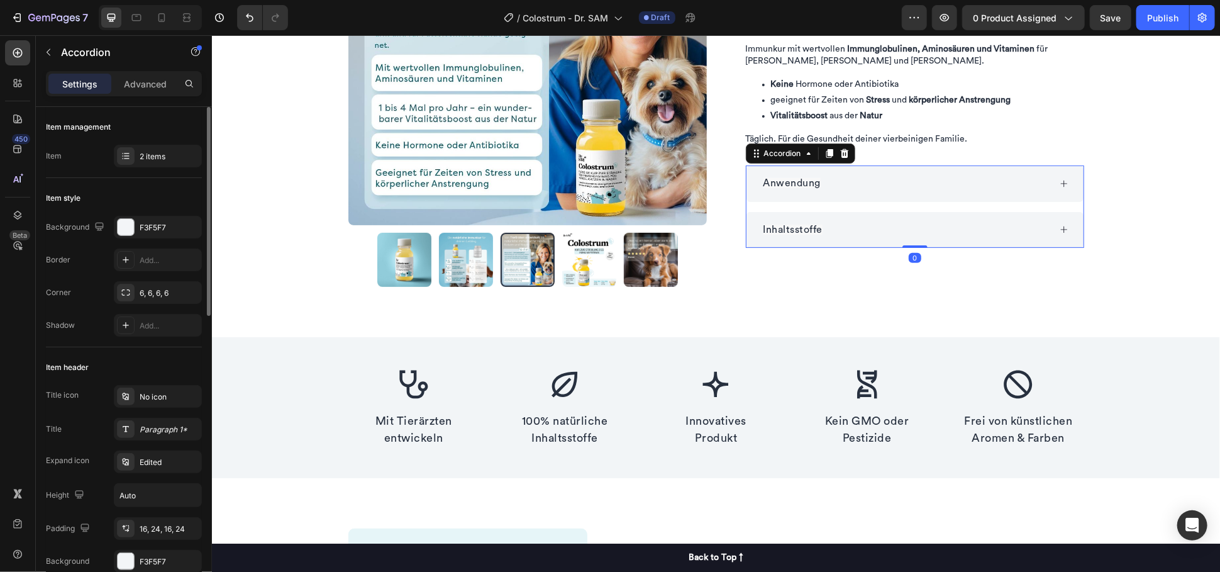
click at [895, 184] on div "Anwendung" at bounding box center [905, 183] width 288 height 16
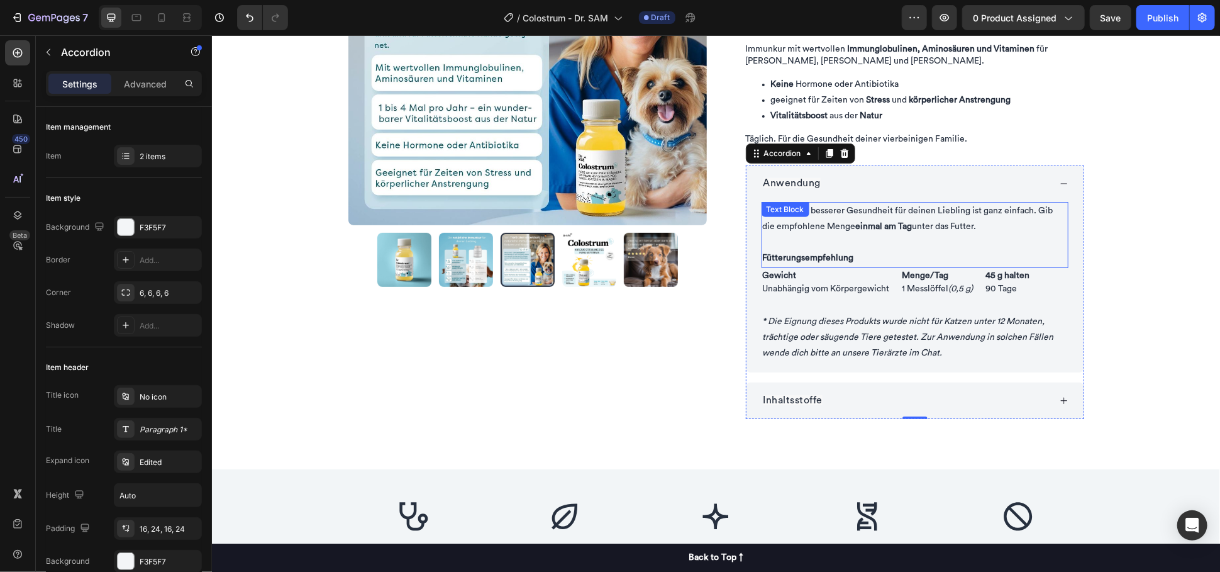
click at [896, 217] on p "Der Weg zu besserer Gesundheit für deinen Liebling ist ganz einfach. Gib die em…" at bounding box center [914, 218] width 304 height 31
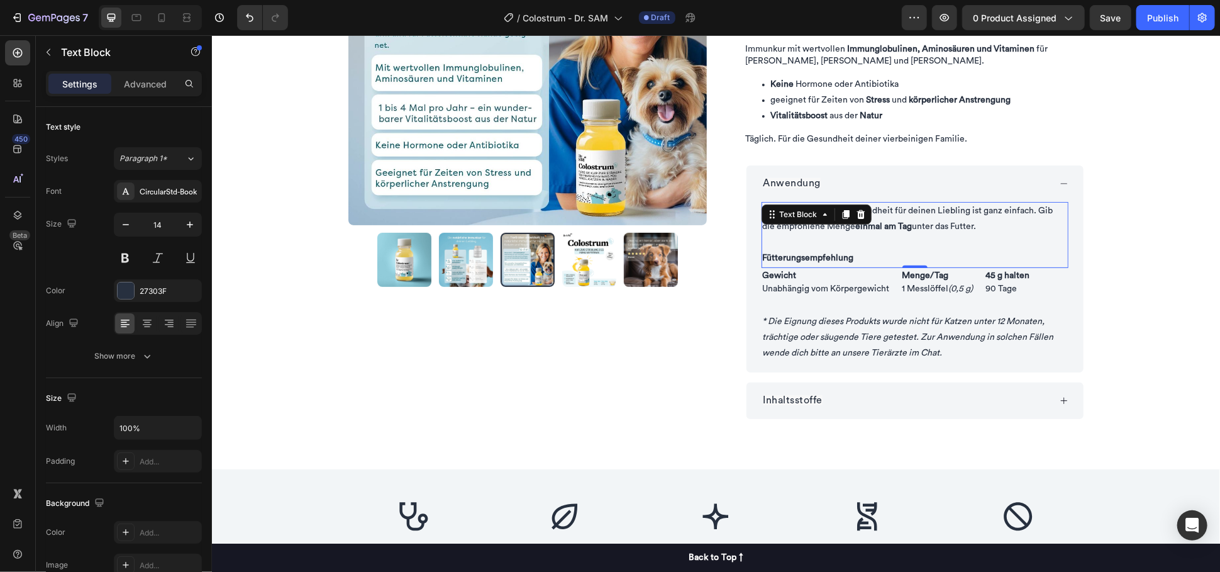
click at [896, 217] on p "Der Weg zu besserer Gesundheit für deinen Liebling ist ganz einfach. Gib die em…" at bounding box center [914, 218] width 304 height 31
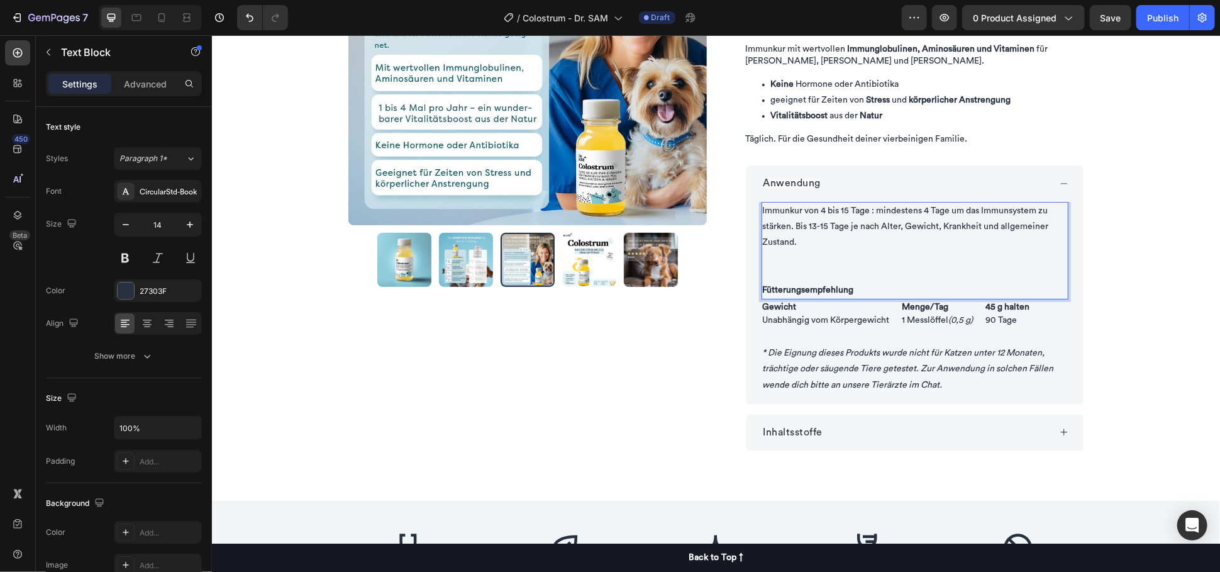
click at [783, 269] on p "Fütterungsempfehlung" at bounding box center [914, 281] width 304 height 31
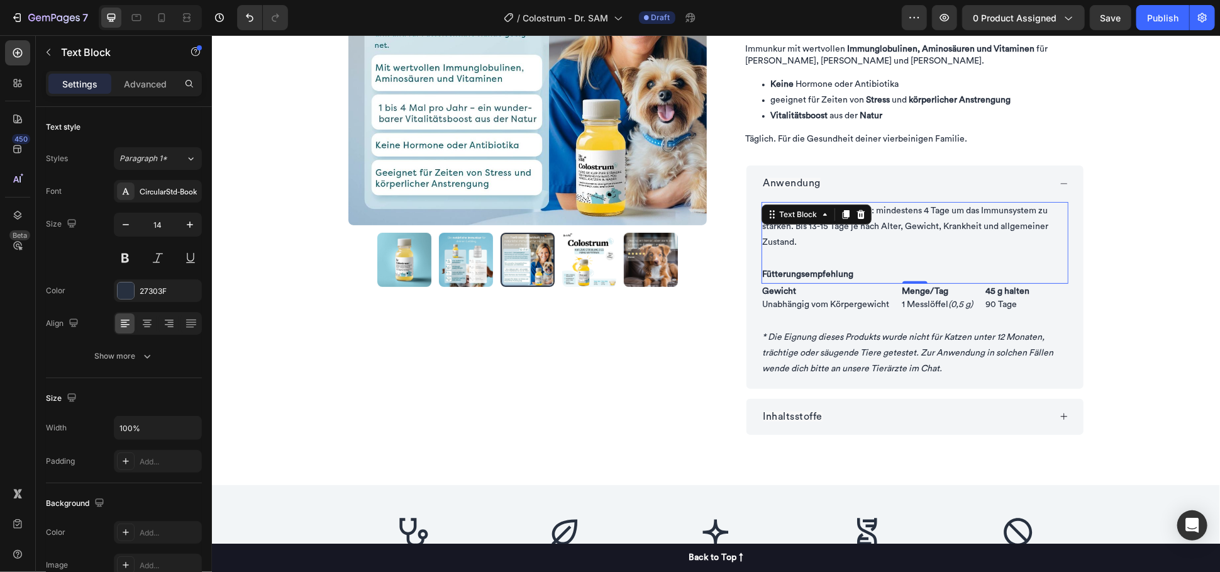
click at [784, 269] on strong "Fütterungsempfehlung" at bounding box center [807, 273] width 91 height 9
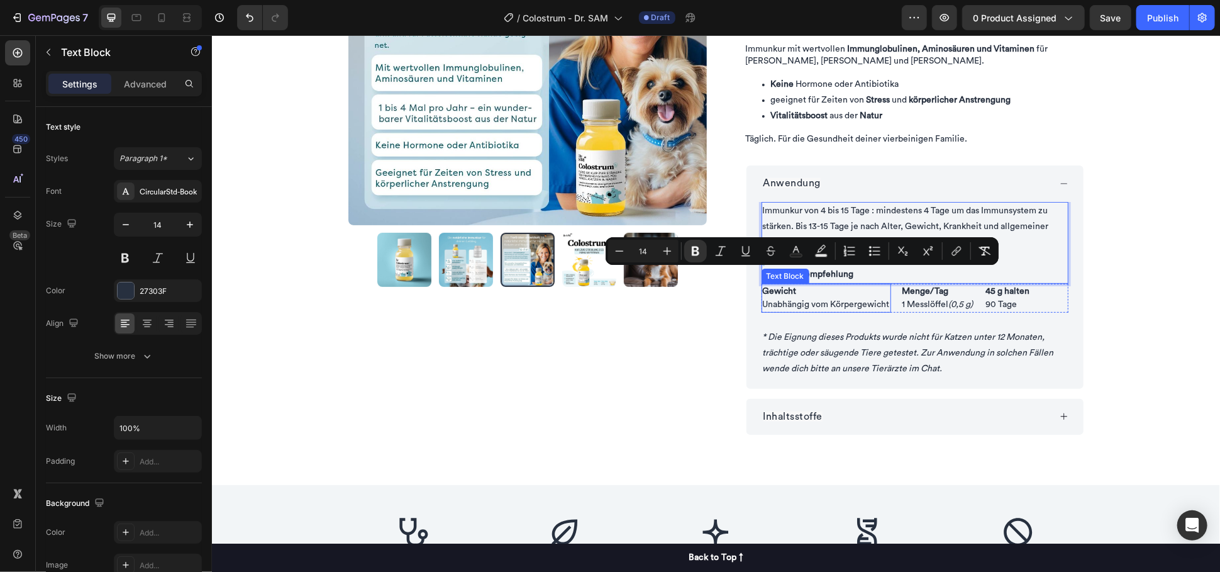
click at [767, 294] on strong "Gewicht" at bounding box center [779, 290] width 34 height 9
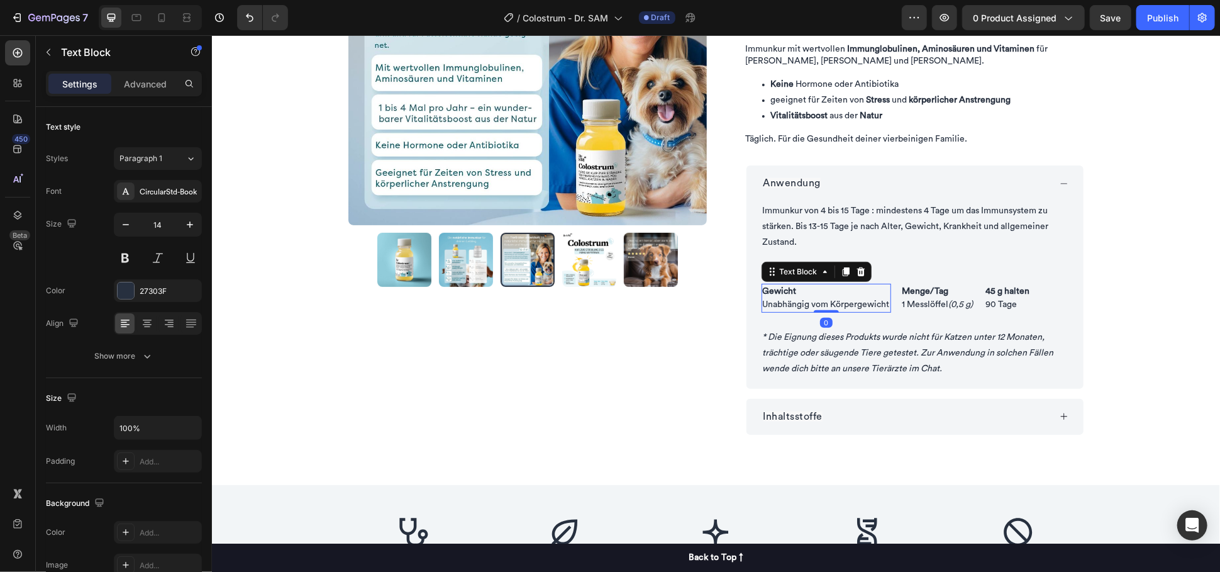
click at [779, 286] on strong "Gewicht" at bounding box center [779, 290] width 34 height 9
click at [817, 299] on p "Körpergewicht Unabhängig vom Körpergewicht" at bounding box center [825, 297] width 127 height 26
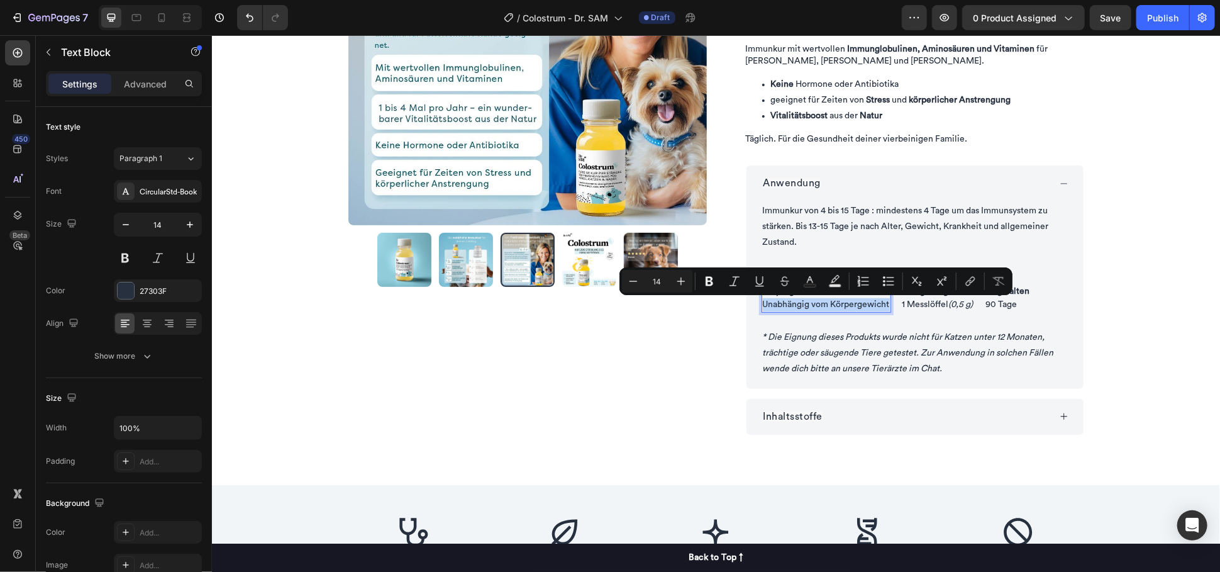
click at [817, 299] on p "Körpergewicht Unabhängig vom Körpergewicht" at bounding box center [825, 297] width 127 height 26
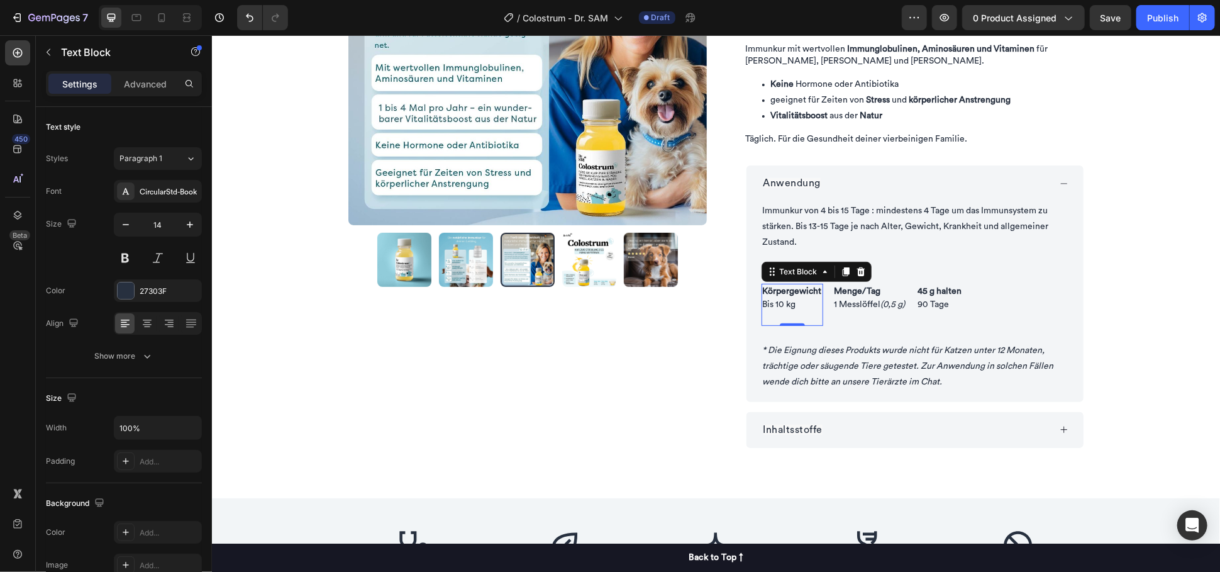
click at [782, 314] on p "Rich Text Editor. Editing area: main" at bounding box center [791, 317] width 59 height 13
click at [866, 288] on strong "Menge/Tag" at bounding box center [857, 290] width 47 height 9
click at [854, 304] on p "Menge/Tag 1 Messlöffel (0,5 g)" at bounding box center [869, 297] width 71 height 26
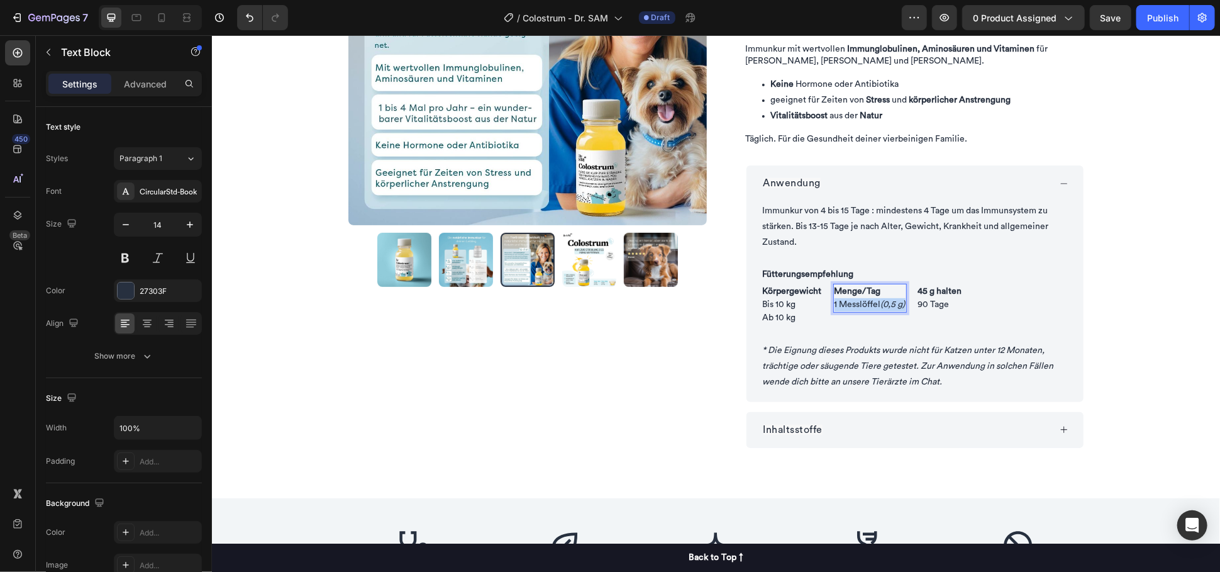
click at [854, 304] on p "Menge/Tag 1 Messlöffel (0,5 g)" at bounding box center [869, 297] width 71 height 26
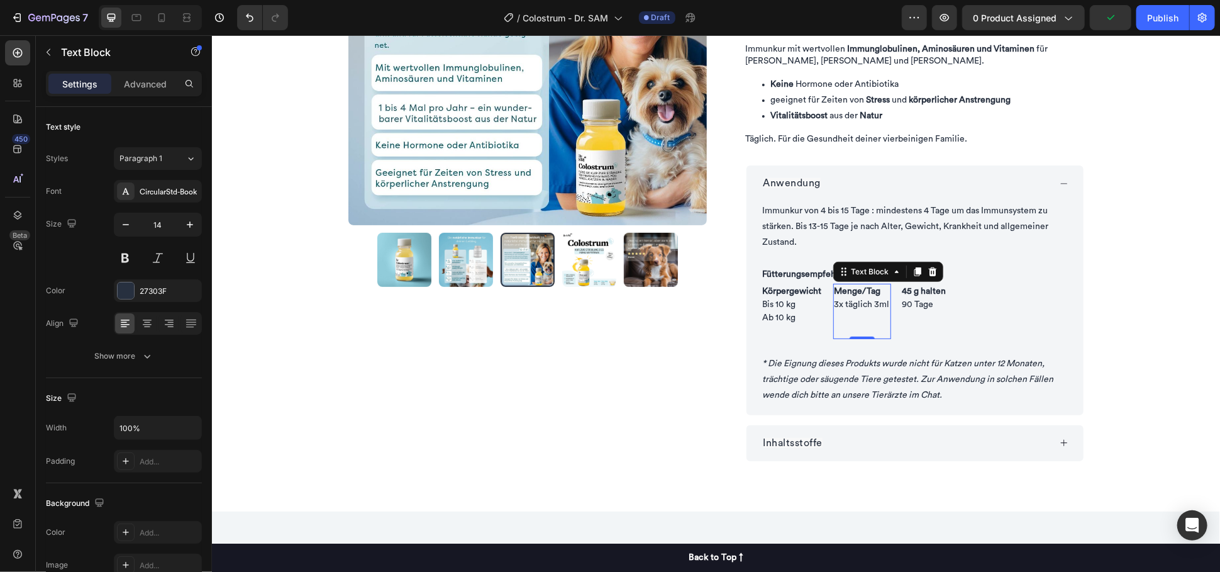
click at [834, 321] on p "Rich Text Editor. Editing area: main" at bounding box center [861, 324] width 55 height 26
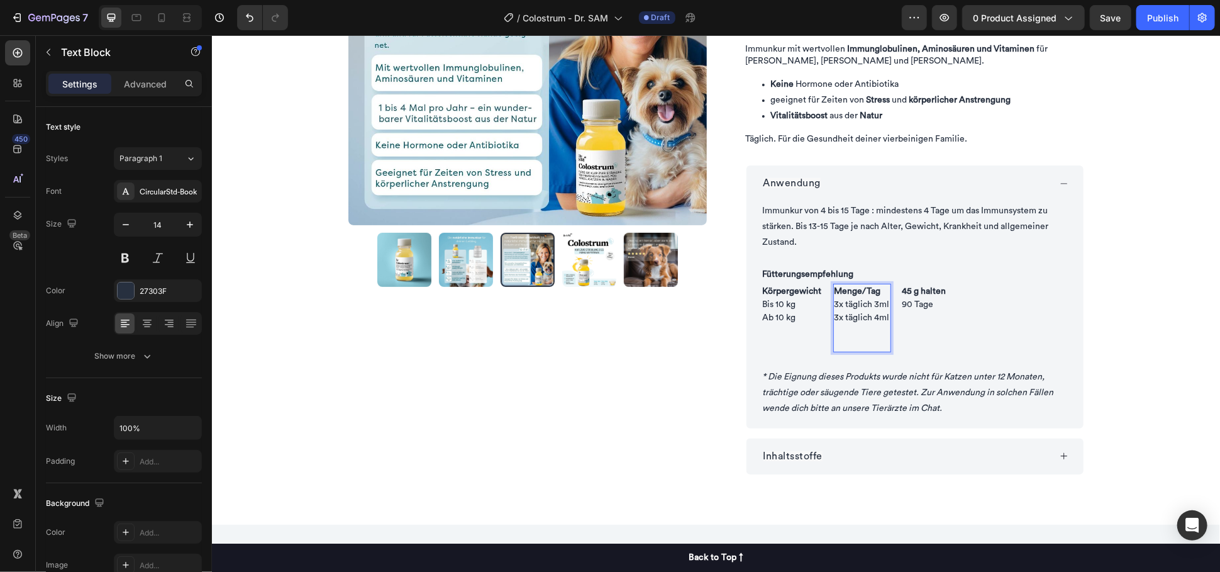
click at [839, 345] on p "⁠⁠⁠⁠⁠⁠⁠" at bounding box center [861, 337] width 55 height 26
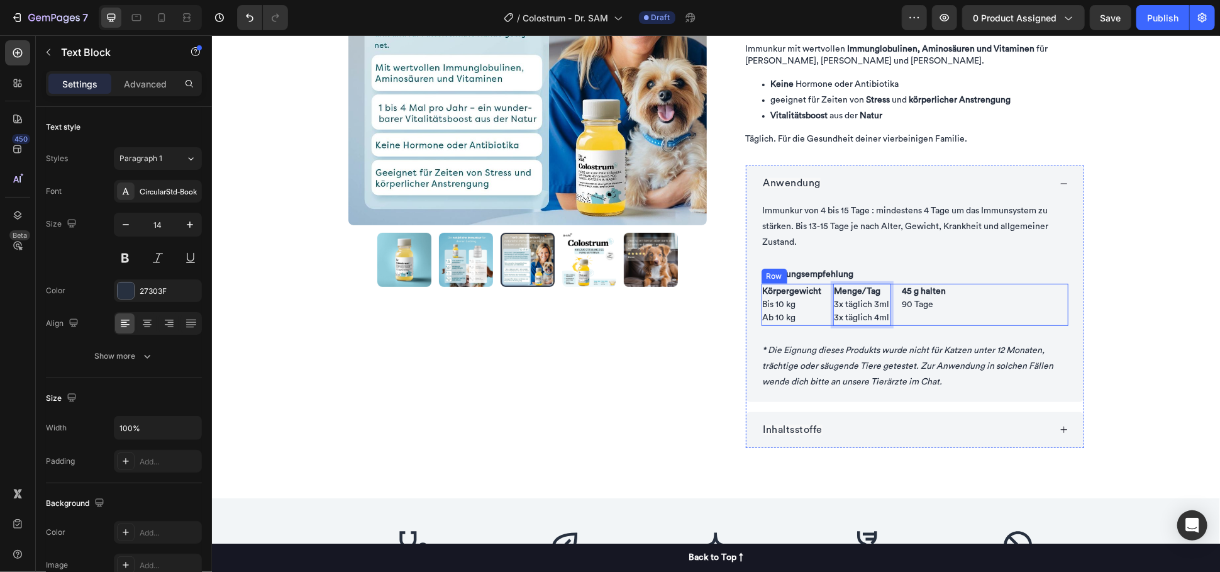
click at [905, 294] on strong "45 g halten" at bounding box center [924, 290] width 44 height 9
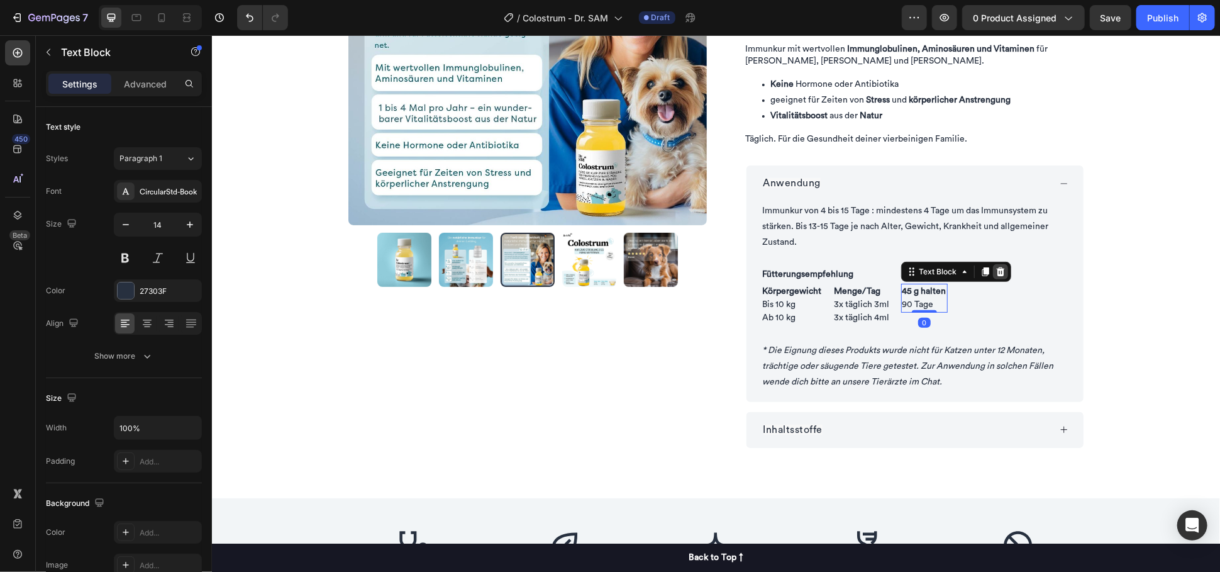
click at [997, 273] on icon at bounding box center [1000, 271] width 8 height 9
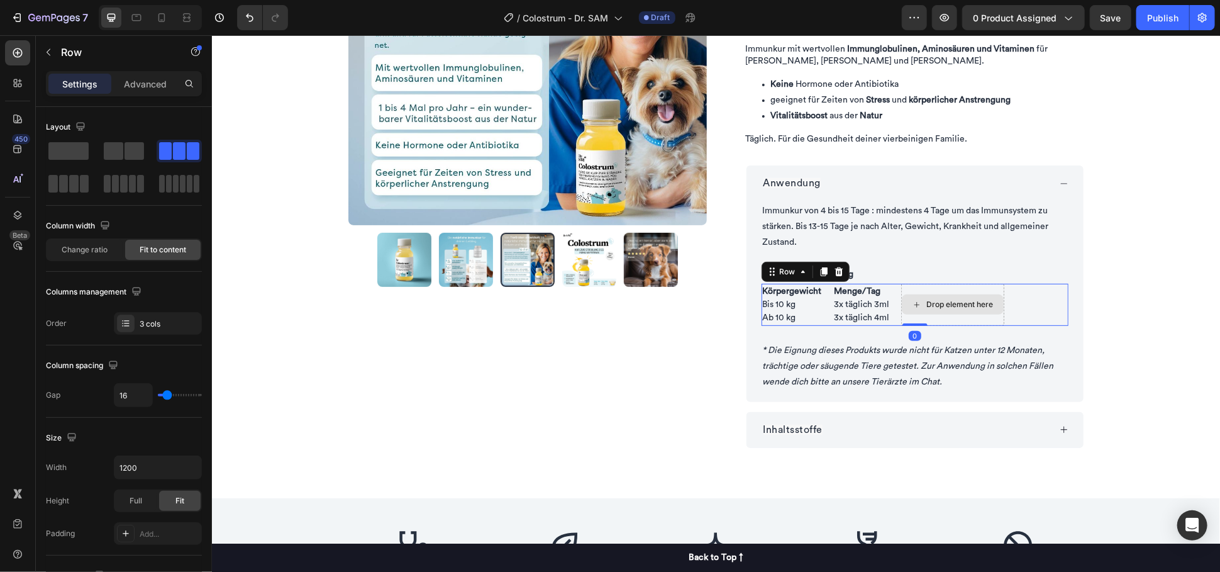
click at [969, 290] on div "Drop element here" at bounding box center [952, 304] width 103 height 42
click at [116, 152] on span at bounding box center [114, 151] width 20 height 18
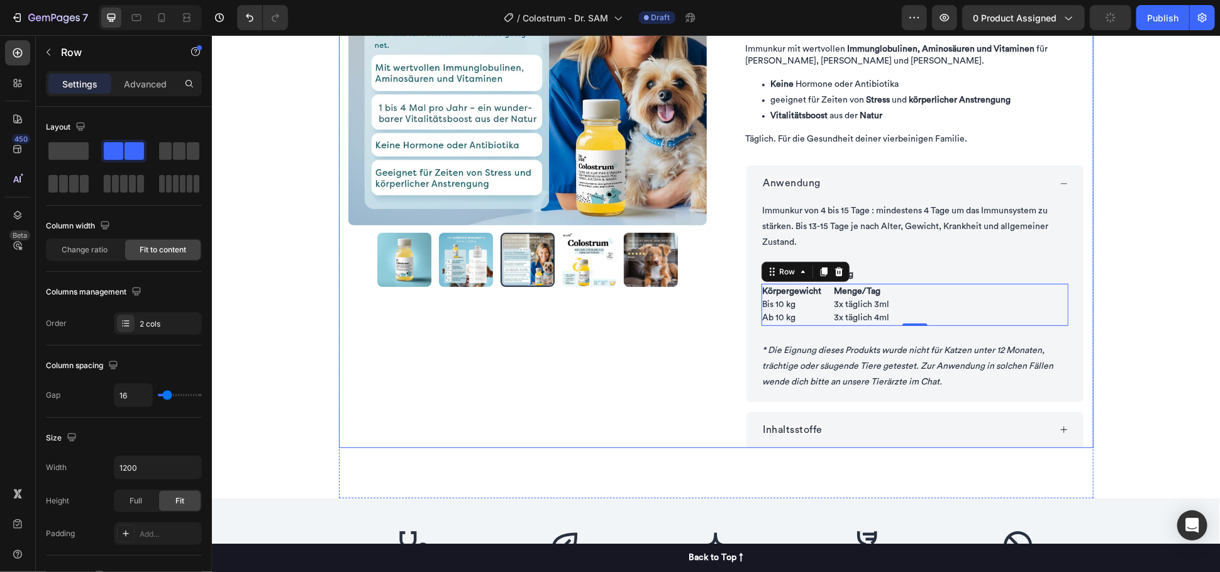
click at [776, 450] on div "Product Images Row Colostrum - Kur zur Stärkung des Immunsystems - Dr. SAM Prod…" at bounding box center [715, 174] width 755 height 647
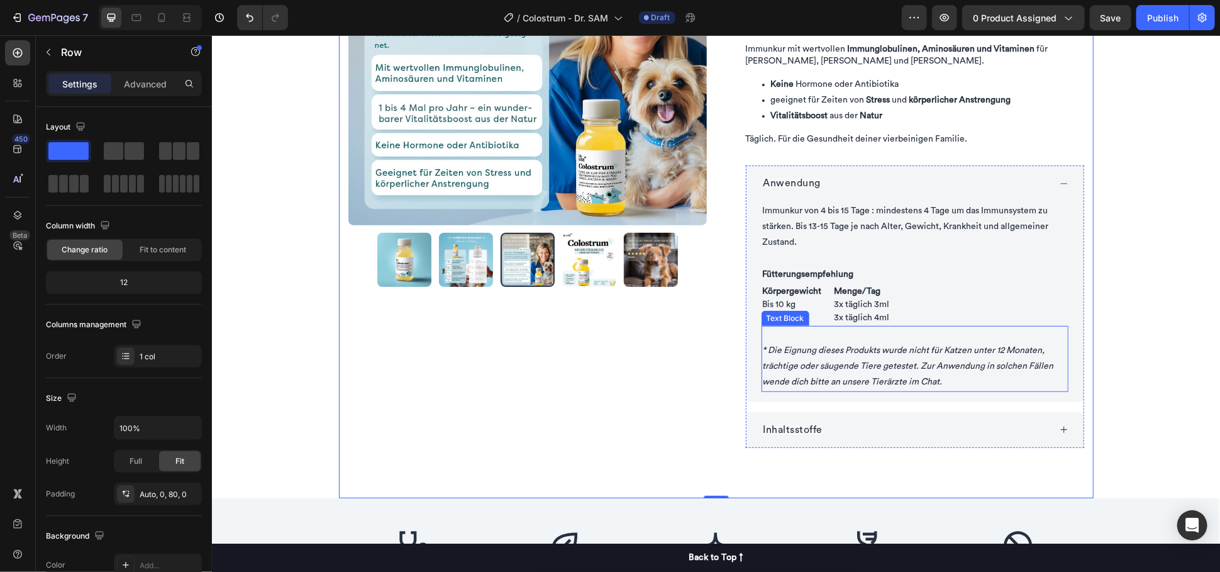
click at [887, 361] on icon "* Die Eignung dieses Produkts wurde nicht für Katzen unter 12 Monaten, trächtig…" at bounding box center [907, 365] width 291 height 40
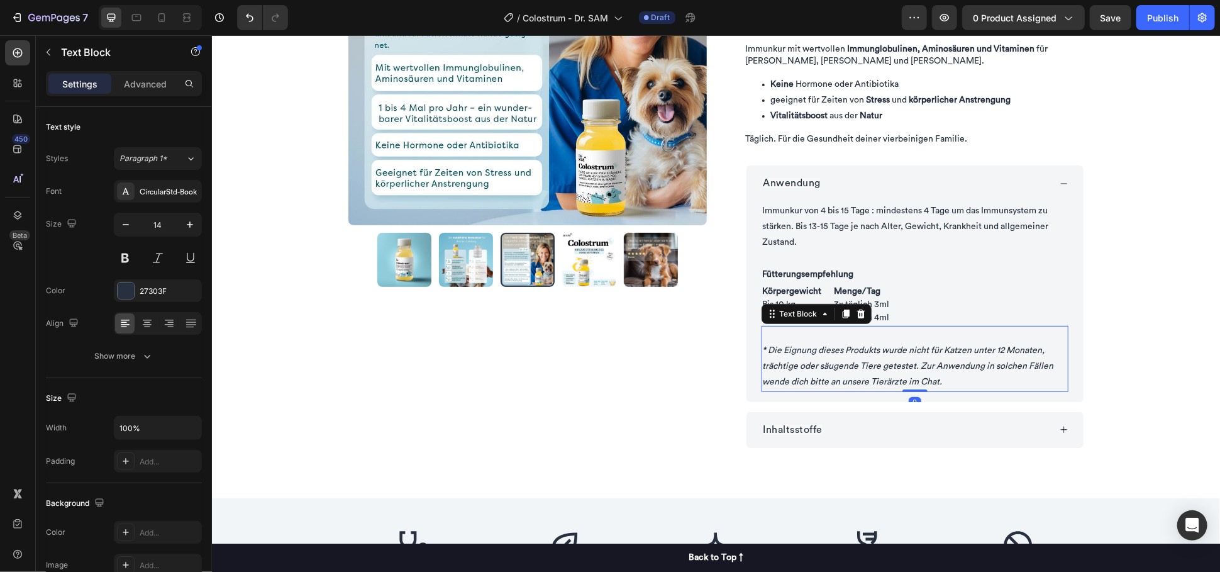
click at [887, 361] on icon "* Die Eignung dieses Produkts wurde nicht für Katzen unter 12 Monaten, trächtig…" at bounding box center [907, 365] width 291 height 40
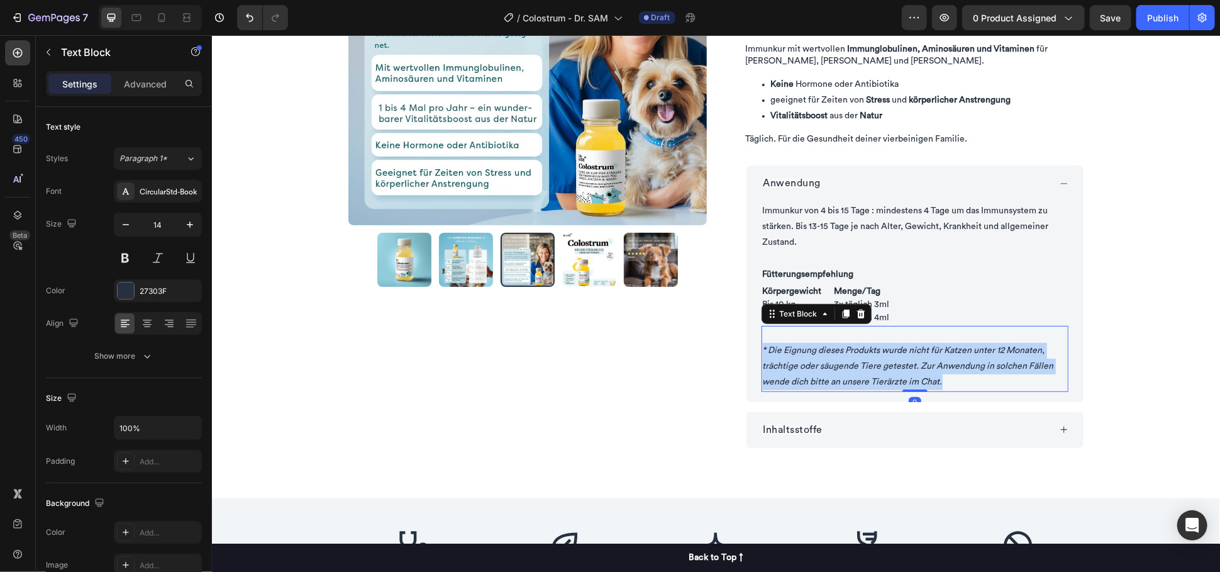
click at [887, 361] on icon "* Die Eignung dieses Produkts wurde nicht für Katzen unter 12 Monaten, trächtig…" at bounding box center [907, 365] width 291 height 40
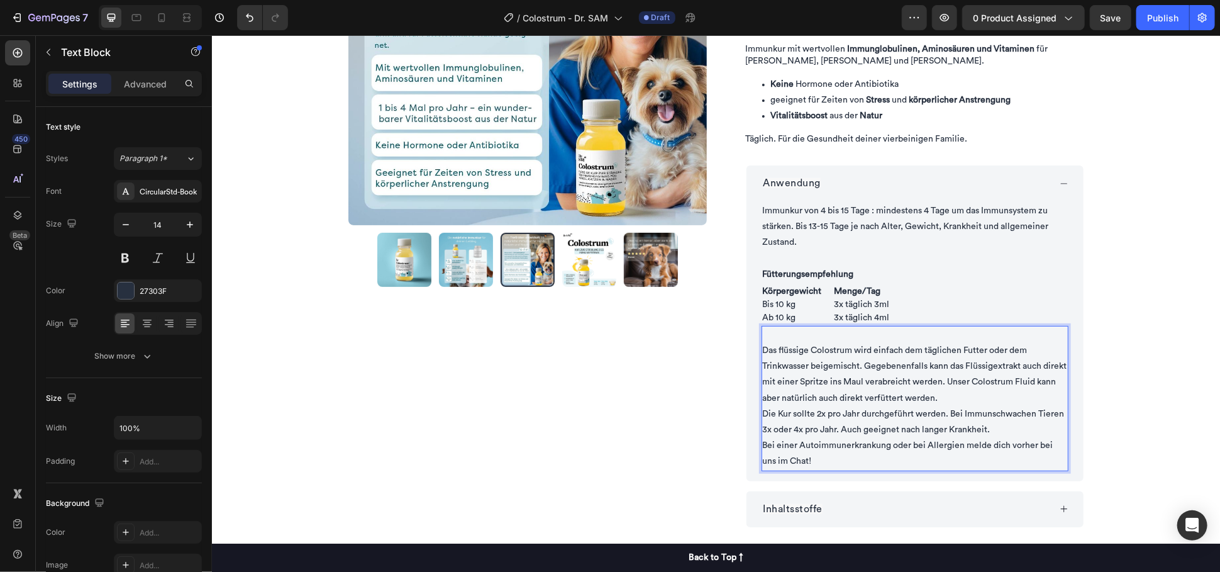
click at [978, 391] on p "Das flüssige Colostrum wird einfach dem täglichen Futter oder dem Trinkwasser b…" at bounding box center [914, 366] width 304 height 79
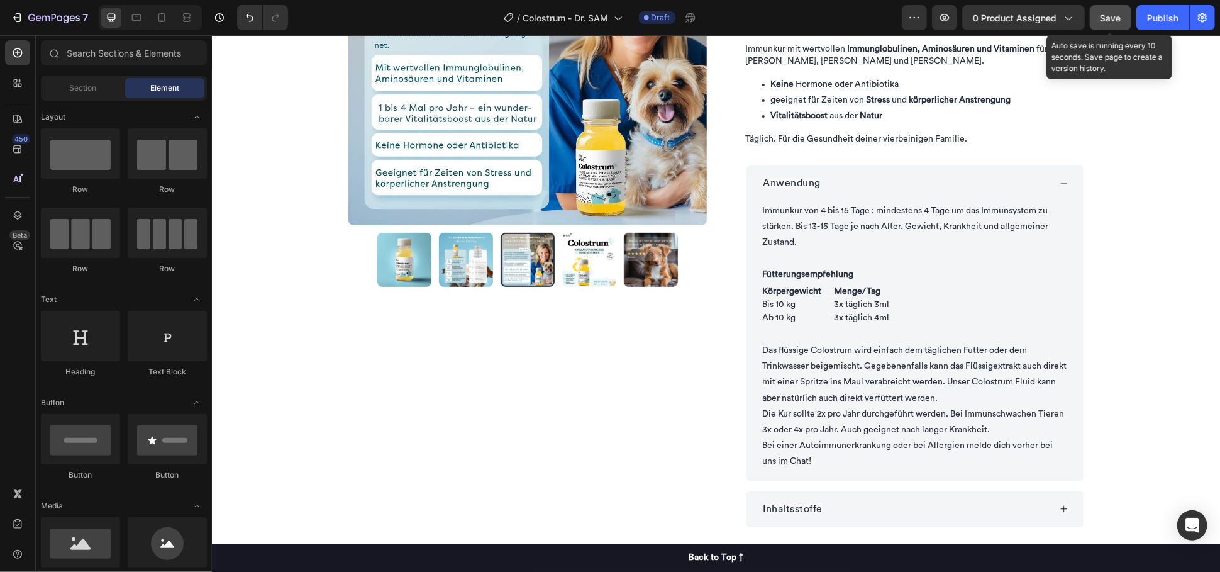
click at [1115, 13] on span "Save" at bounding box center [1111, 18] width 21 height 11
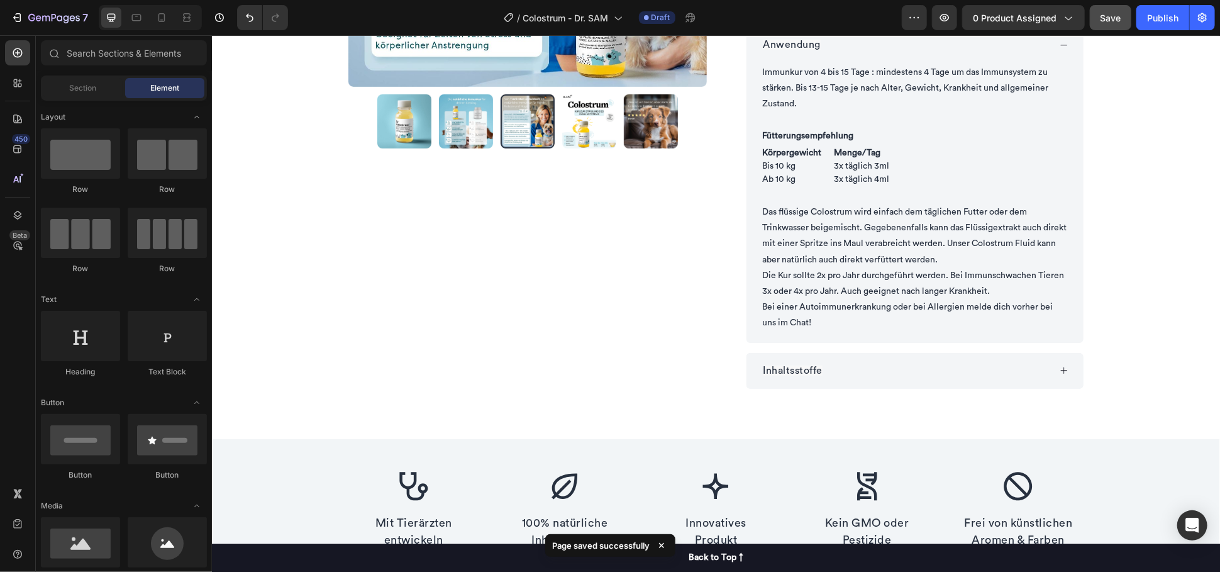
scroll to position [349, 0]
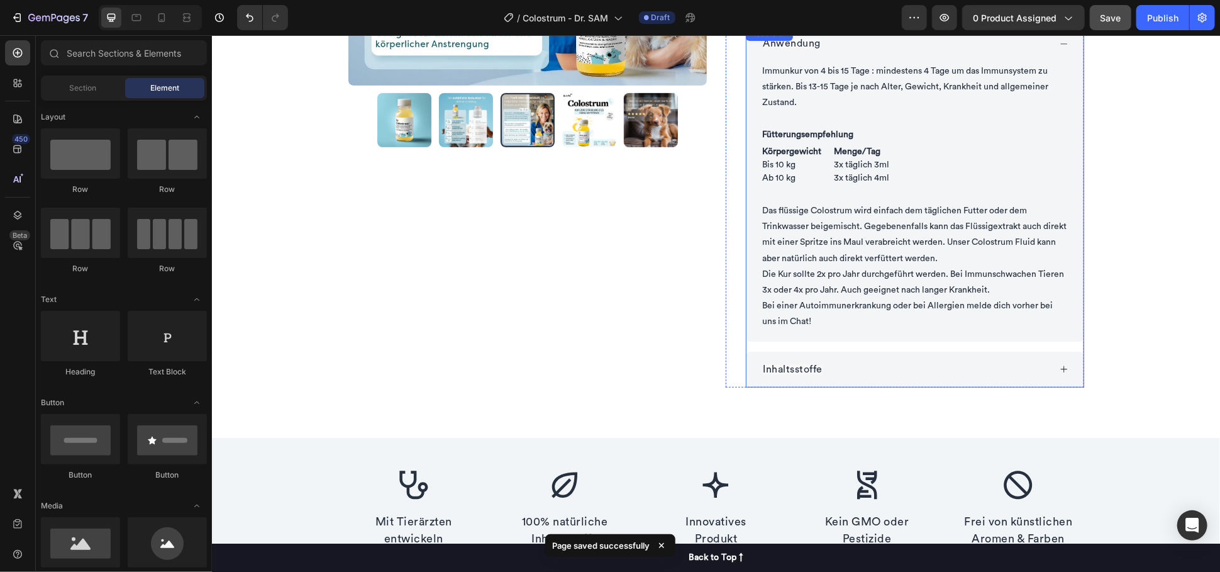
click at [881, 369] on div "Inhaltsstoffe" at bounding box center [905, 369] width 288 height 16
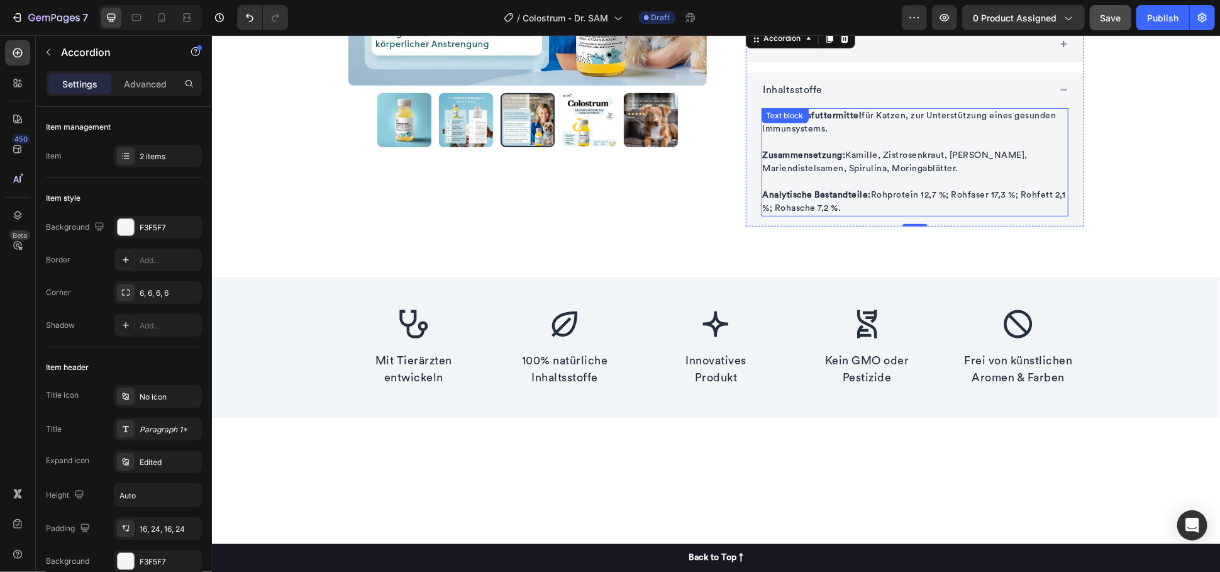
click at [832, 184] on p "Zusammensetzung: [PERSON_NAME], Zistrosenkraut, Gerstengras, Mariendistelsamen,…" at bounding box center [914, 168] width 304 height 40
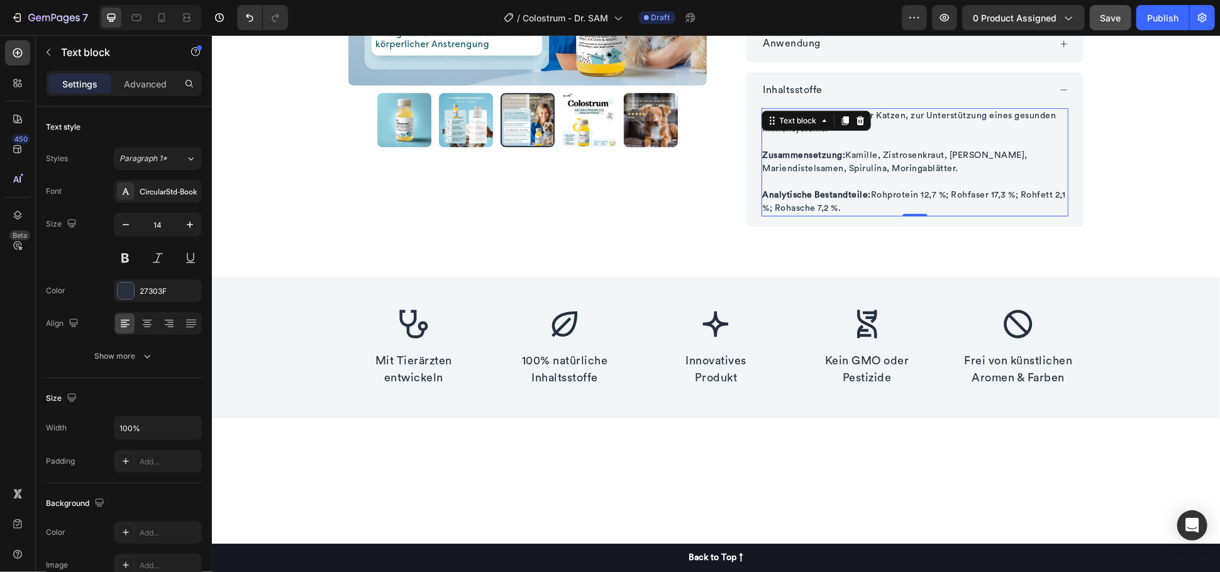
click at [832, 184] on p "Zusammensetzung: [PERSON_NAME], Zistrosenkraut, Gerstengras, Mariendistelsamen,…" at bounding box center [914, 168] width 304 height 40
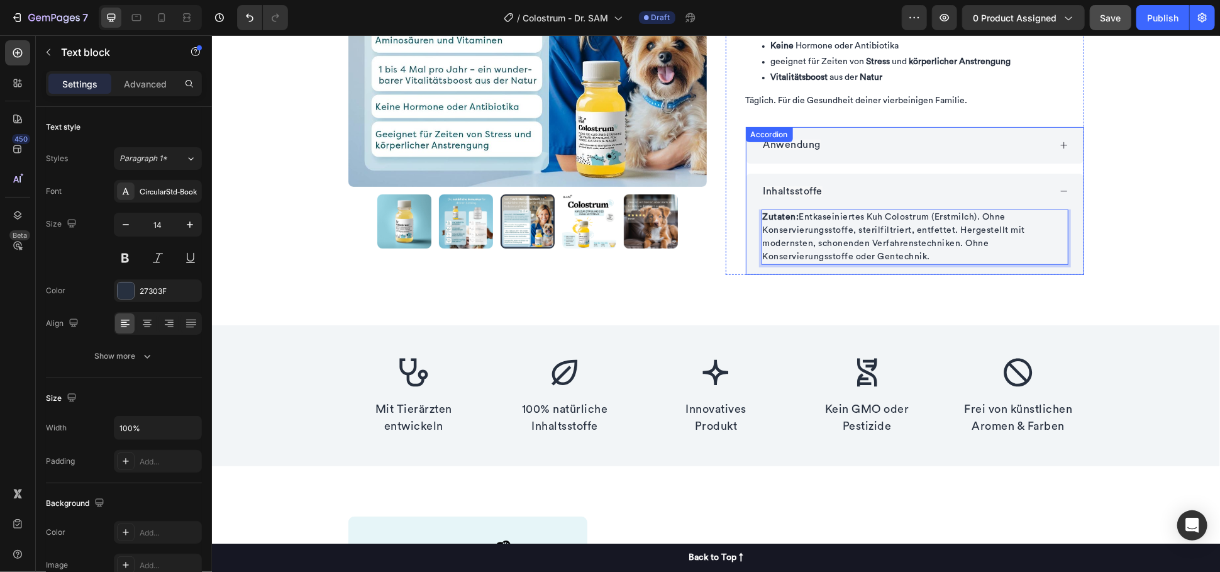
scroll to position [209, 0]
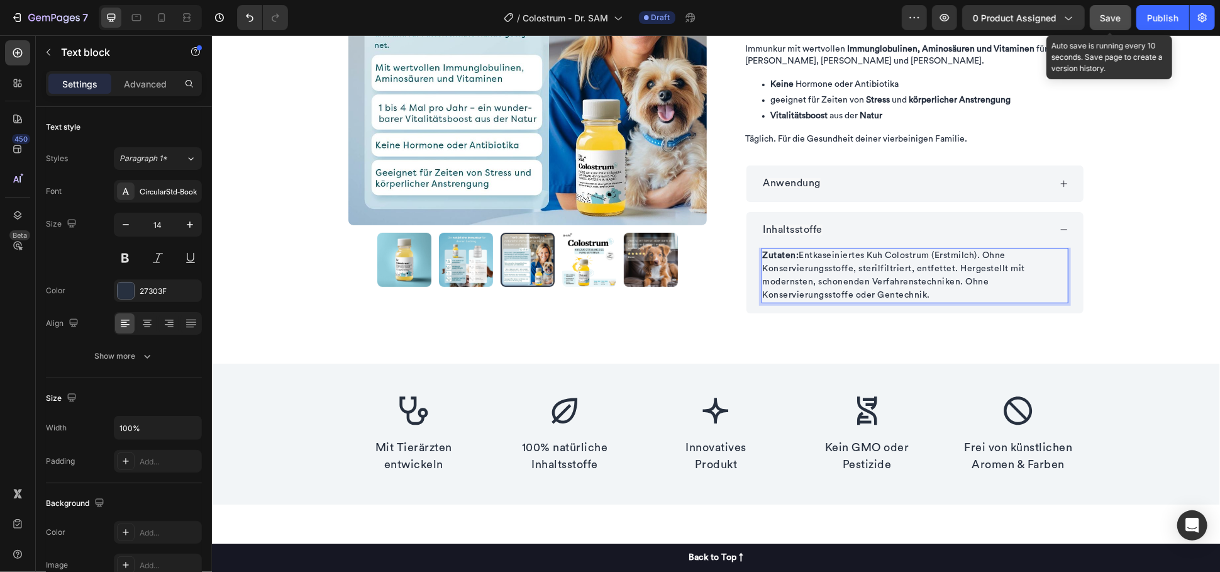
click at [1107, 23] on div "Save" at bounding box center [1111, 17] width 21 height 13
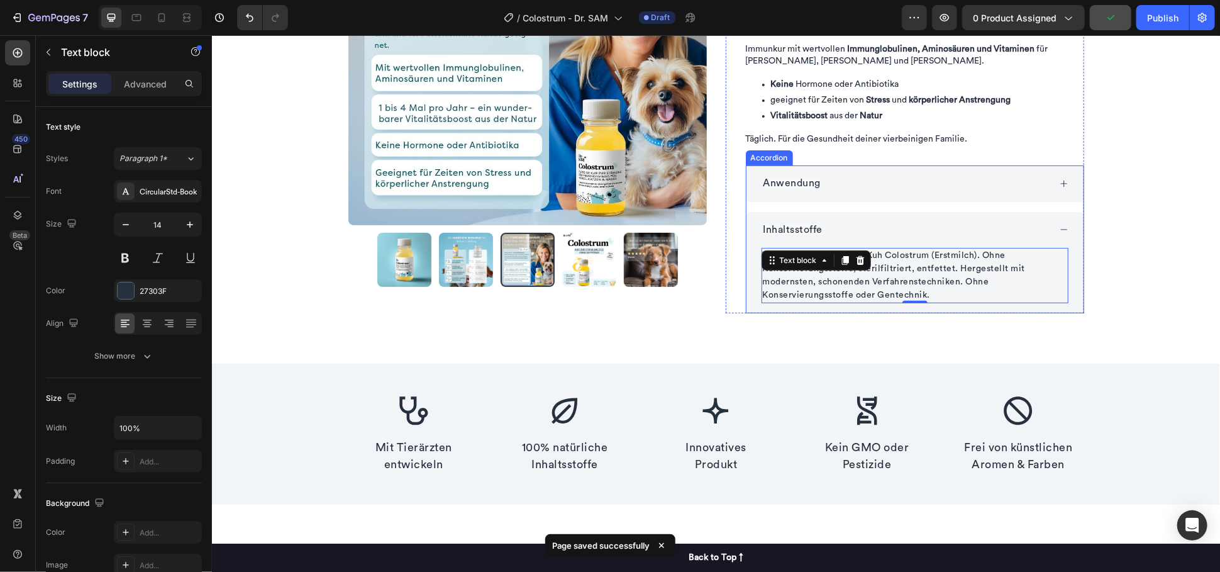
click at [857, 176] on div "Anwendung" at bounding box center [905, 183] width 288 height 16
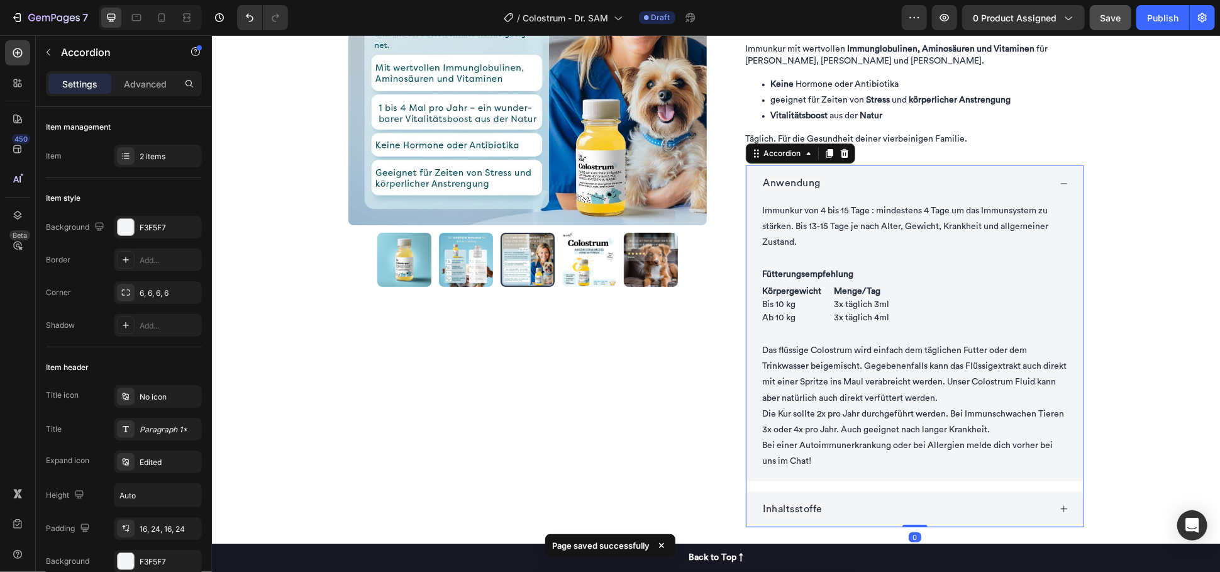
click at [873, 176] on div "Anwendung" at bounding box center [905, 183] width 288 height 16
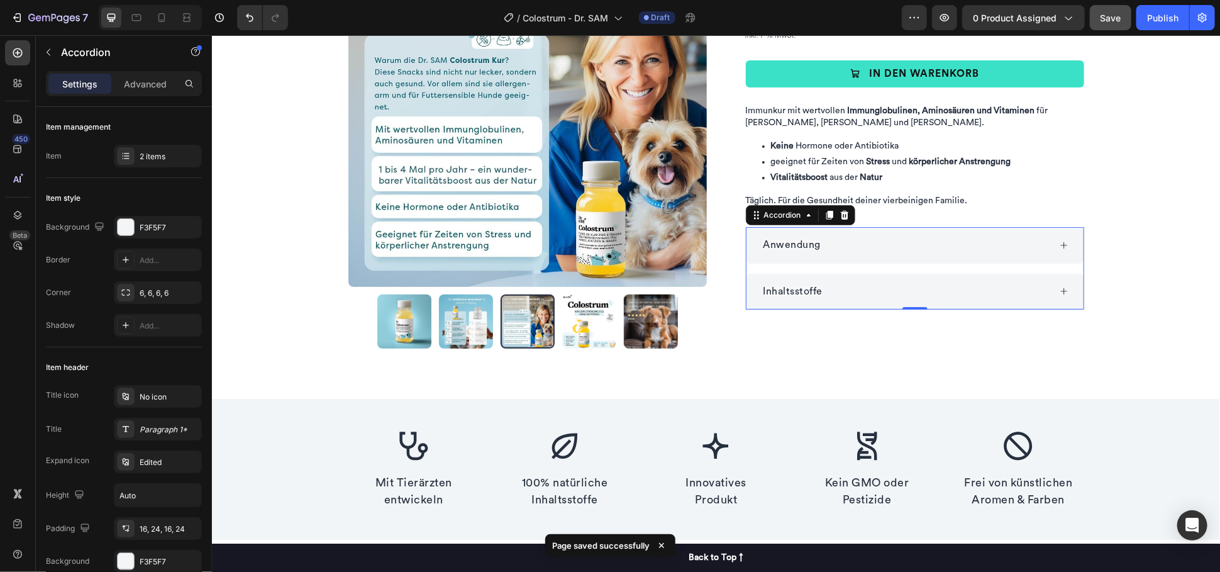
scroll to position [0, 0]
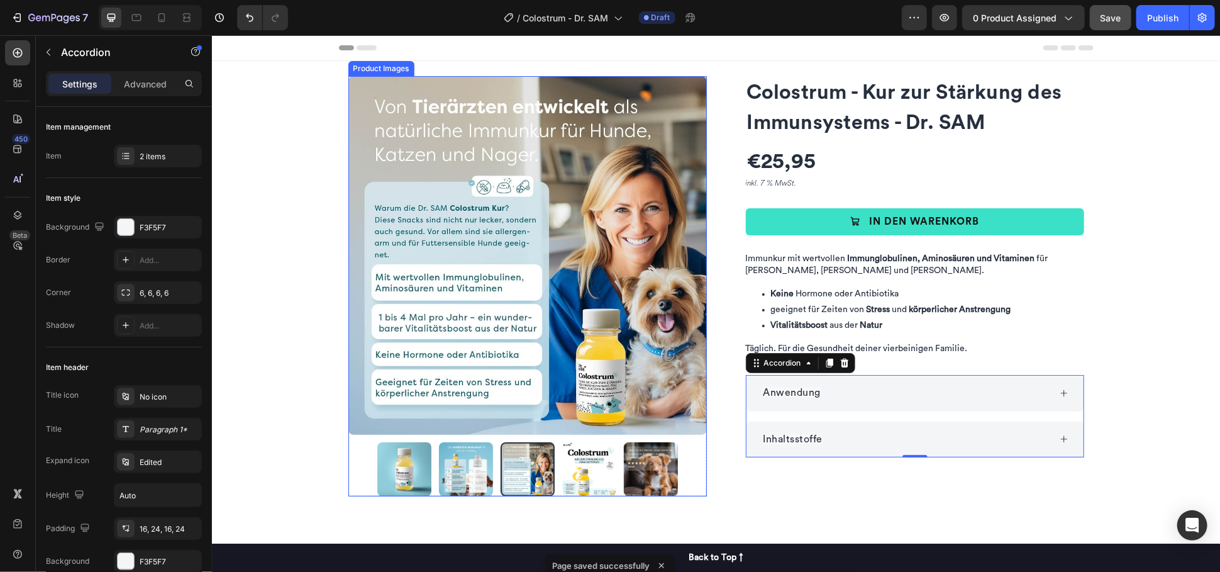
click at [383, 487] on img at bounding box center [404, 469] width 54 height 54
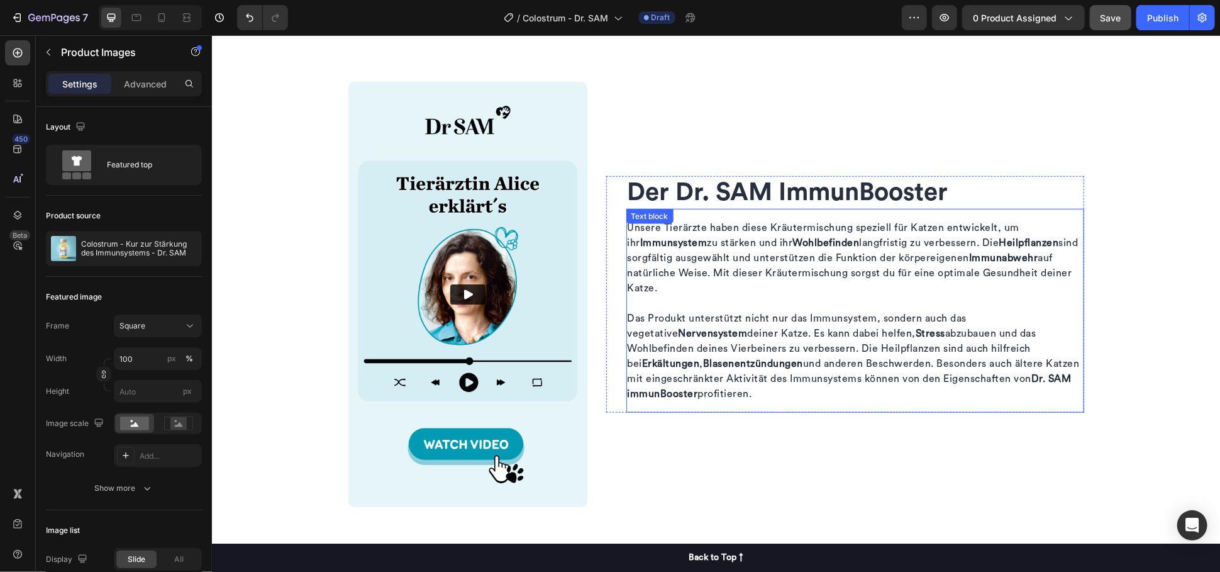
scroll to position [623, 0]
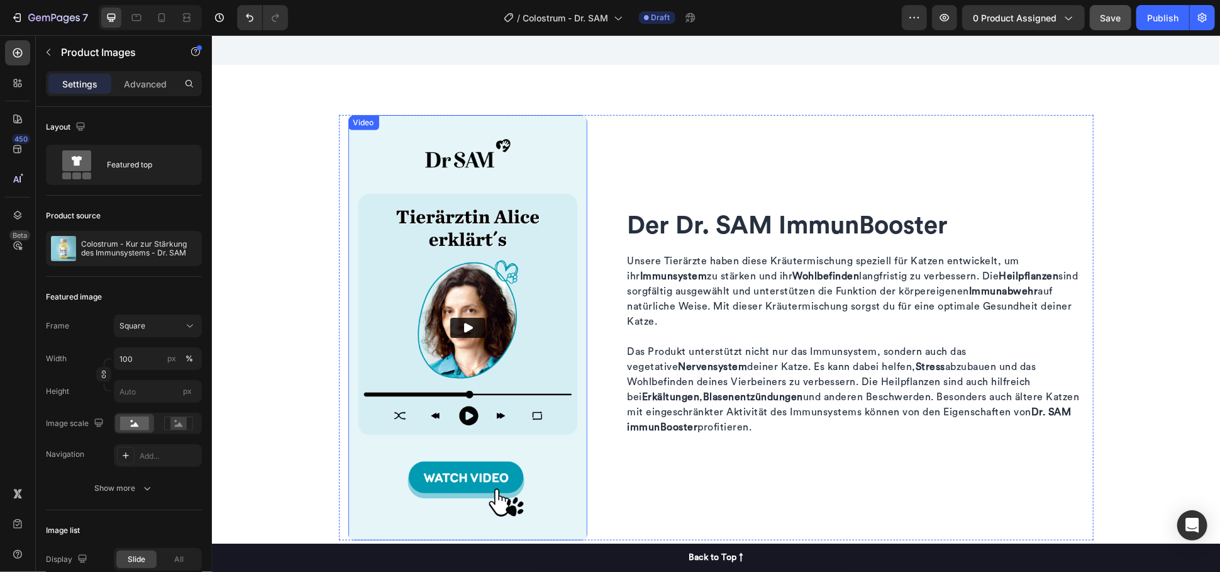
click at [461, 259] on img at bounding box center [467, 326] width 239 height 425
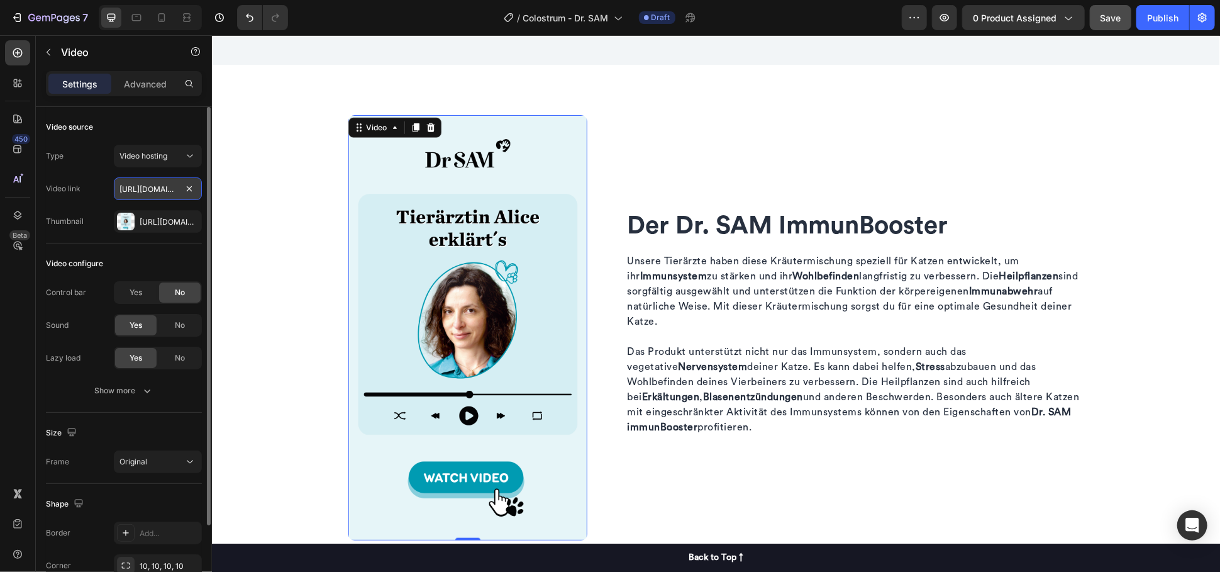
click at [145, 191] on input "[URL][DOMAIN_NAME]" at bounding box center [158, 188] width 88 height 23
paste input "[URL][DOMAIN_NAME]"
type input "[URL][DOMAIN_NAME]"
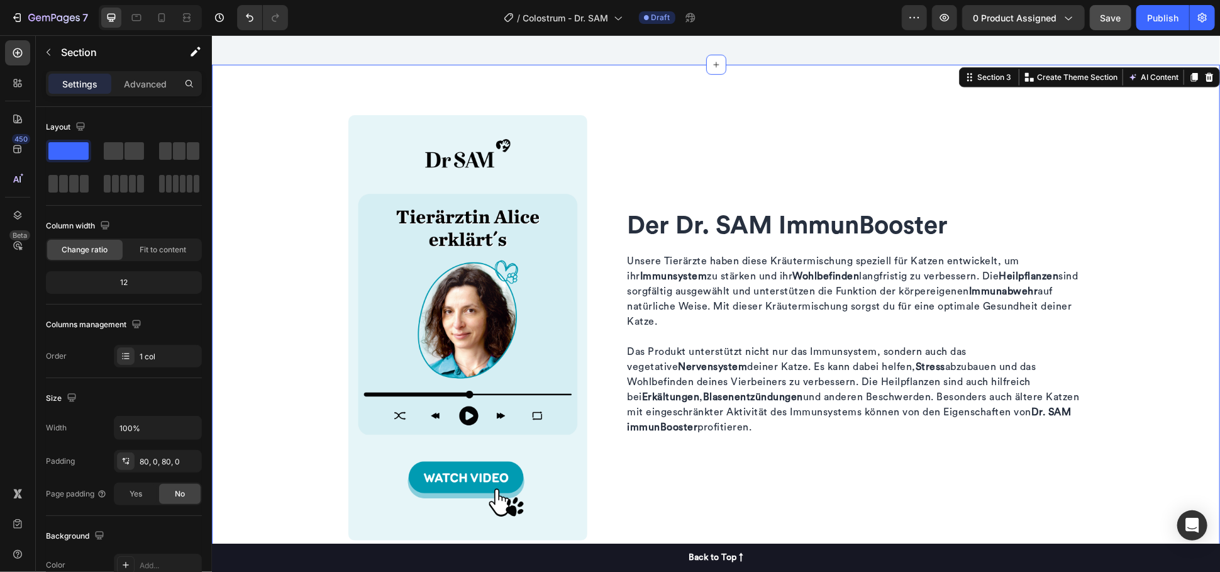
click at [250, 186] on div "Der Dr. SAM ImmunBooster Heading Unsere Tierärzte haben diese Kräutermischung s…" at bounding box center [715, 326] width 1008 height 425
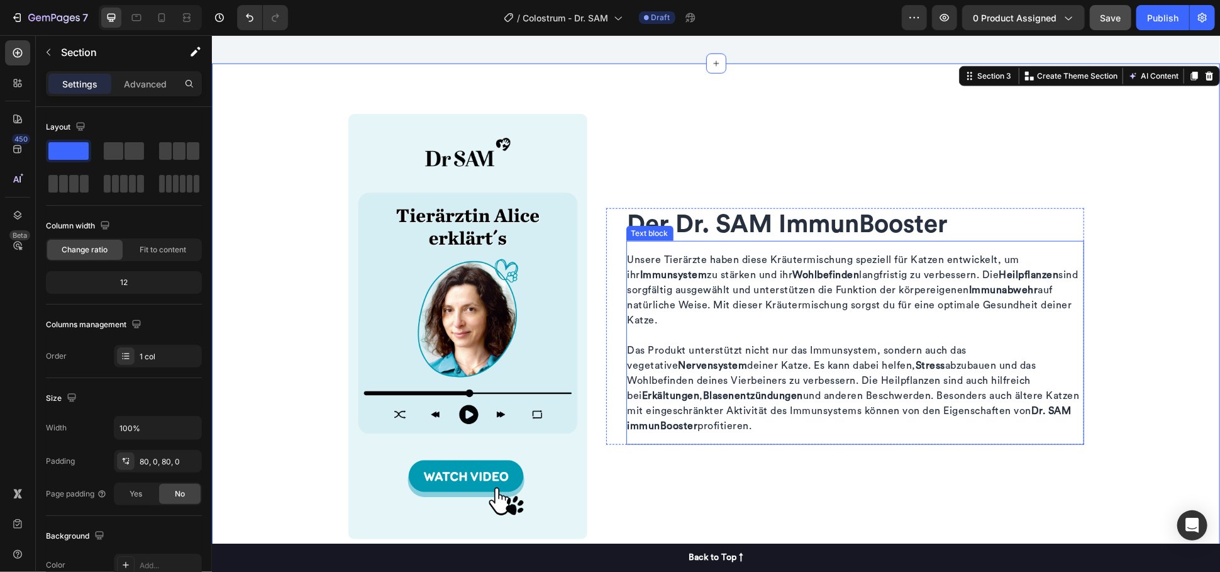
scroll to position [693, 0]
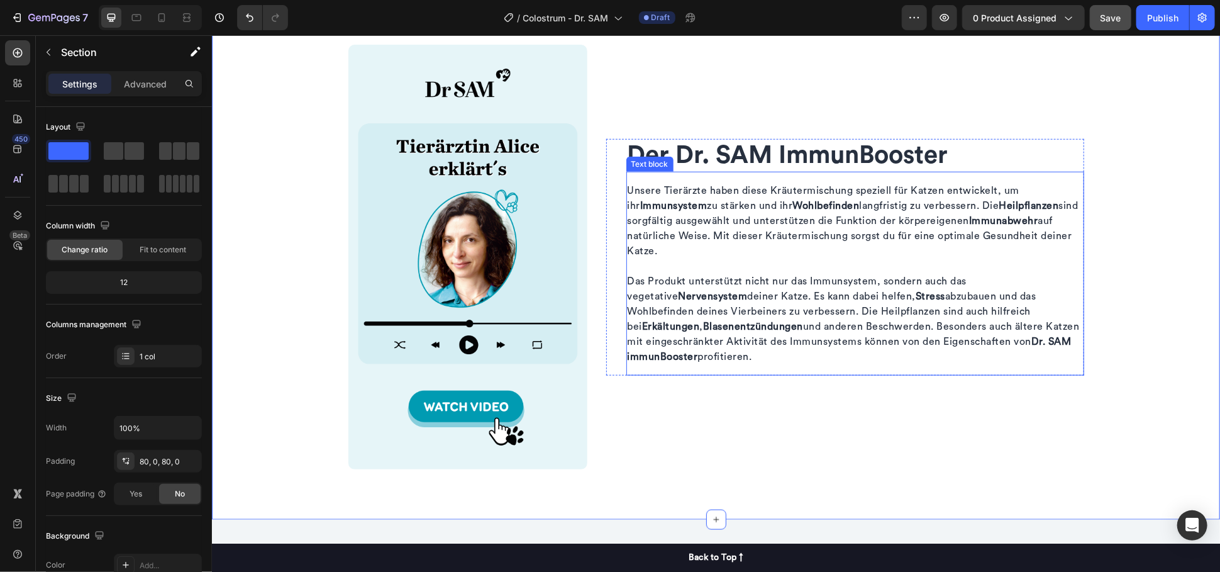
click at [792, 284] on p "Unsere Tierärzte haben diese Kräutermischung speziell für Katzen entwickelt, um…" at bounding box center [854, 272] width 455 height 181
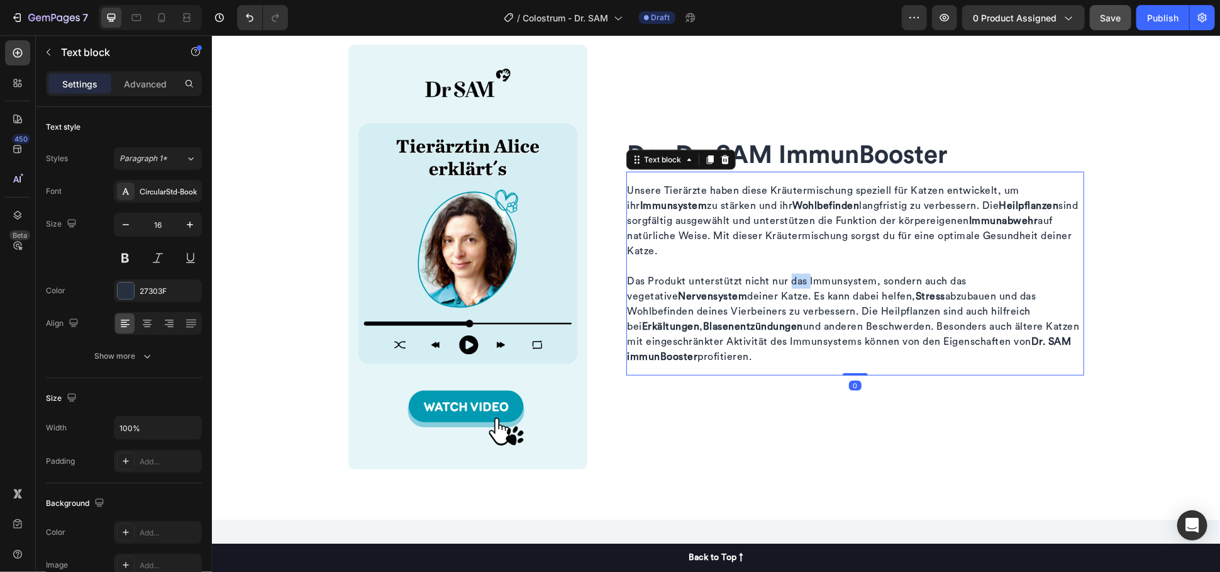
click at [792, 284] on p "Unsere Tierärzte haben diese Kräutermischung speziell für Katzen entwickelt, um…" at bounding box center [854, 272] width 455 height 181
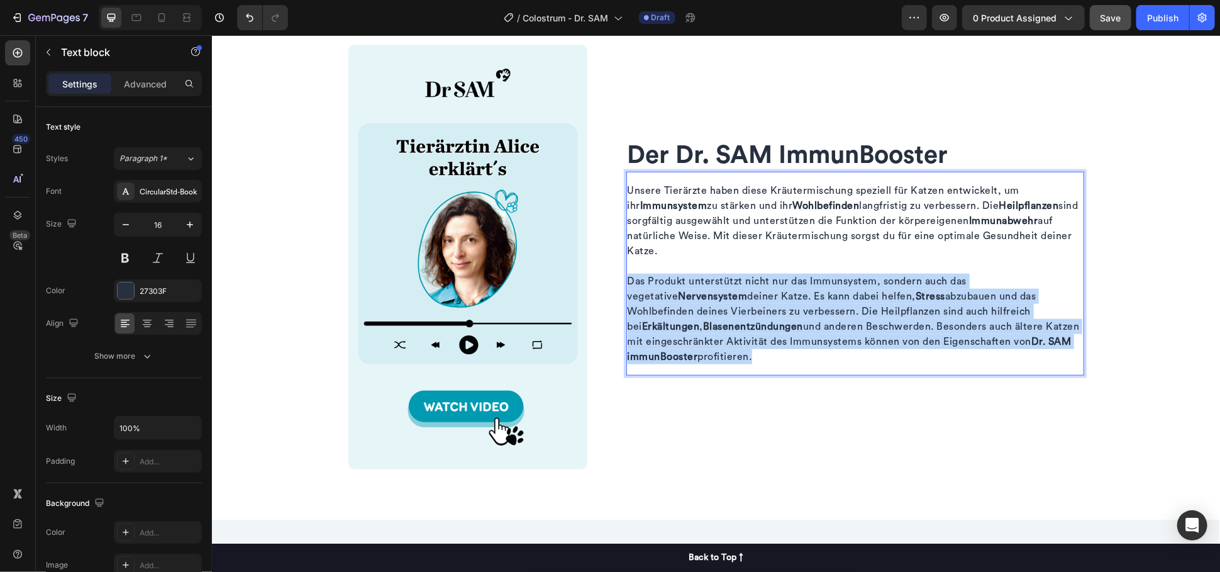
click at [792, 284] on p "Unsere Tierärzte haben diese Kräutermischung speziell für Katzen entwickelt, um…" at bounding box center [854, 272] width 455 height 181
click at [817, 153] on h2 "Der Dr. SAM ImmunBooster" at bounding box center [855, 154] width 458 height 33
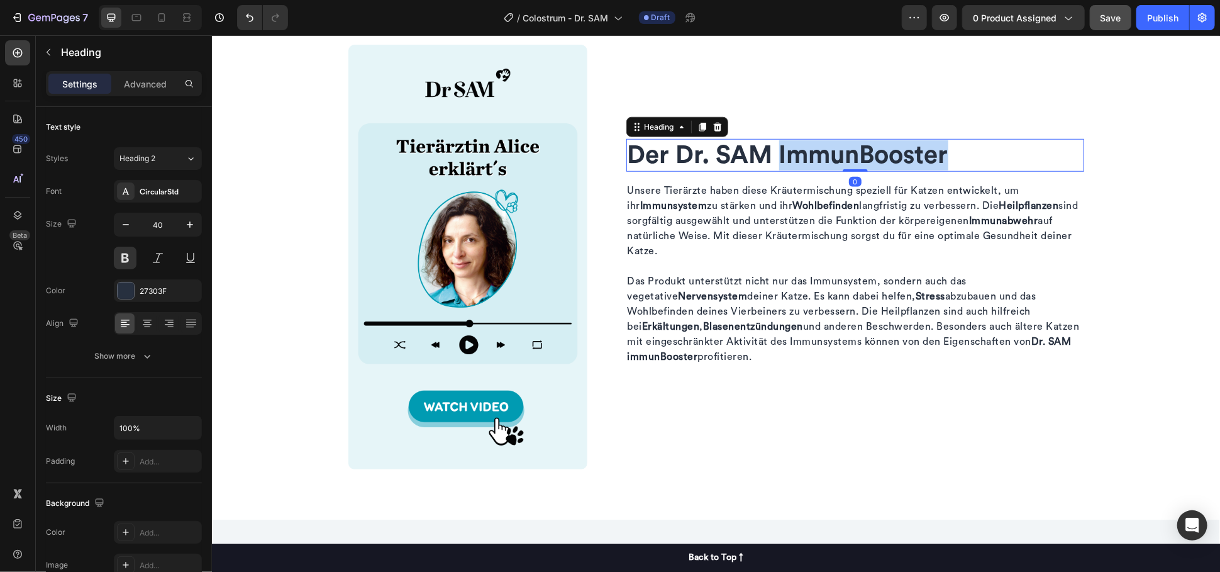
click at [817, 153] on h2 "Der Dr. SAM ImmunBooster" at bounding box center [855, 154] width 458 height 33
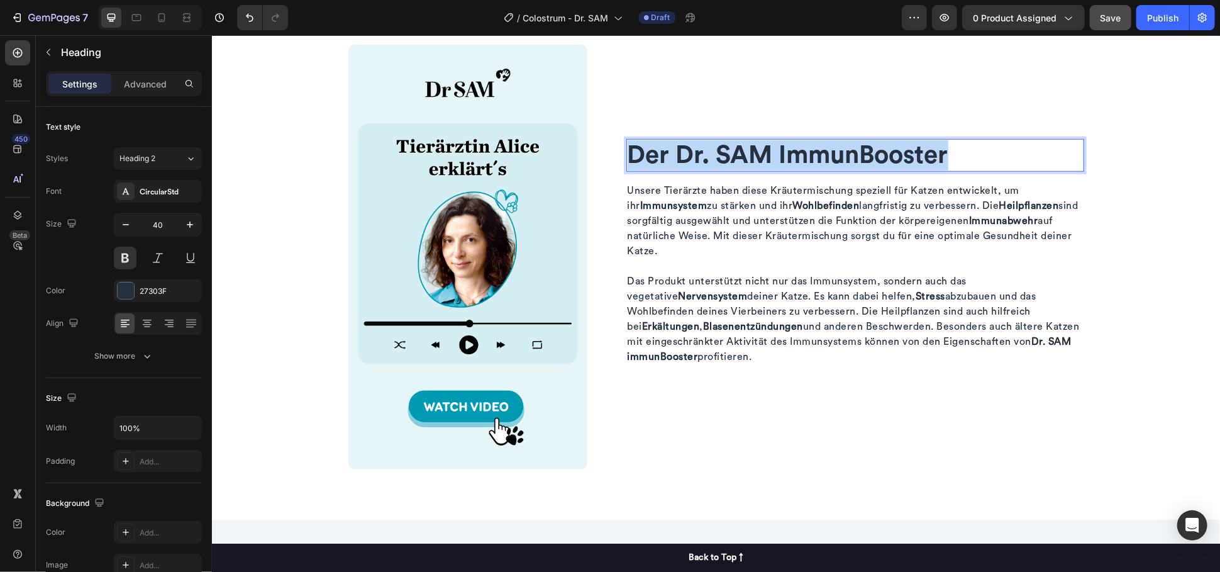
click at [817, 152] on p "Der Dr. SAM ImmunBooster" at bounding box center [854, 155] width 455 height 30
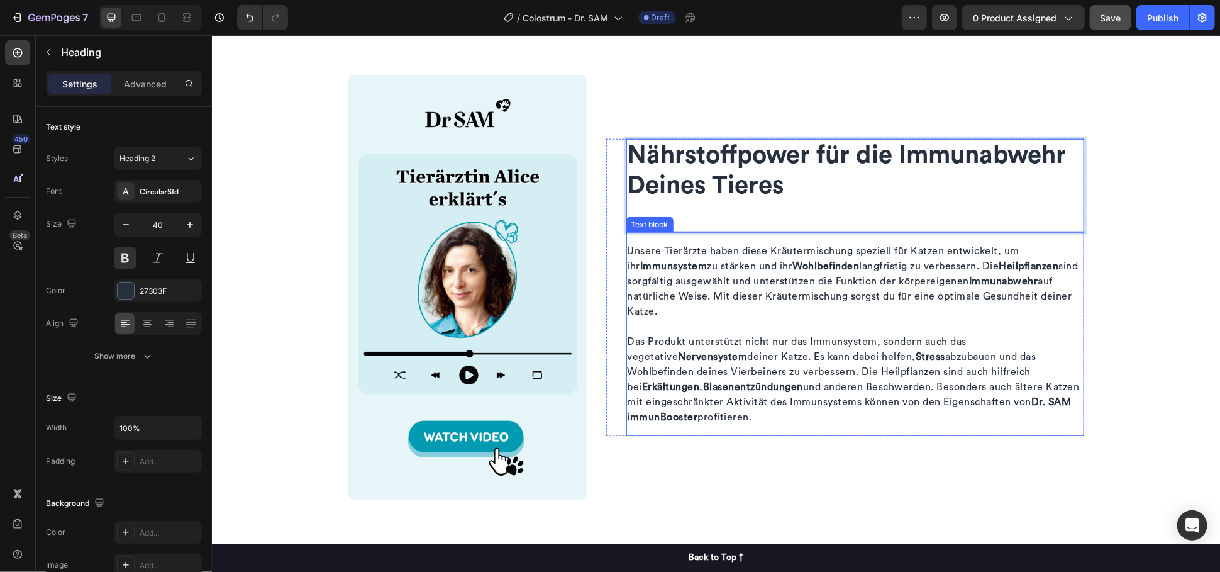
scroll to position [678, 0]
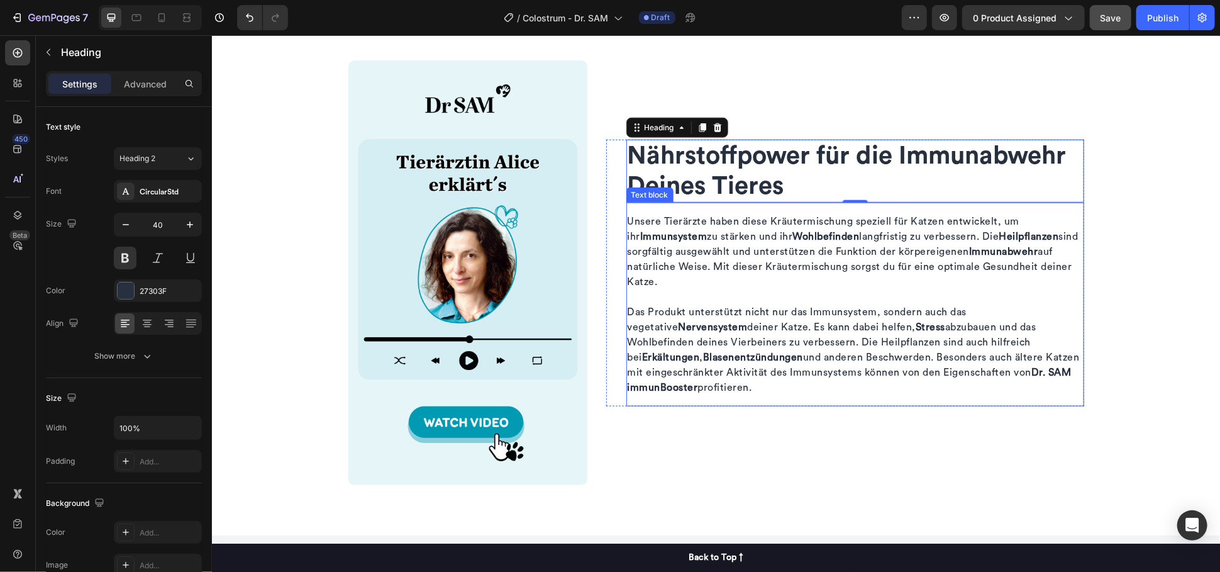
drag, startPoint x: 744, startPoint y: 259, endPoint x: 739, endPoint y: 265, distance: 8.0
click at [739, 265] on p "Unsere Tierärzte haben diese Kräutermischung speziell für Katzen entwickelt, um…" at bounding box center [854, 303] width 455 height 181
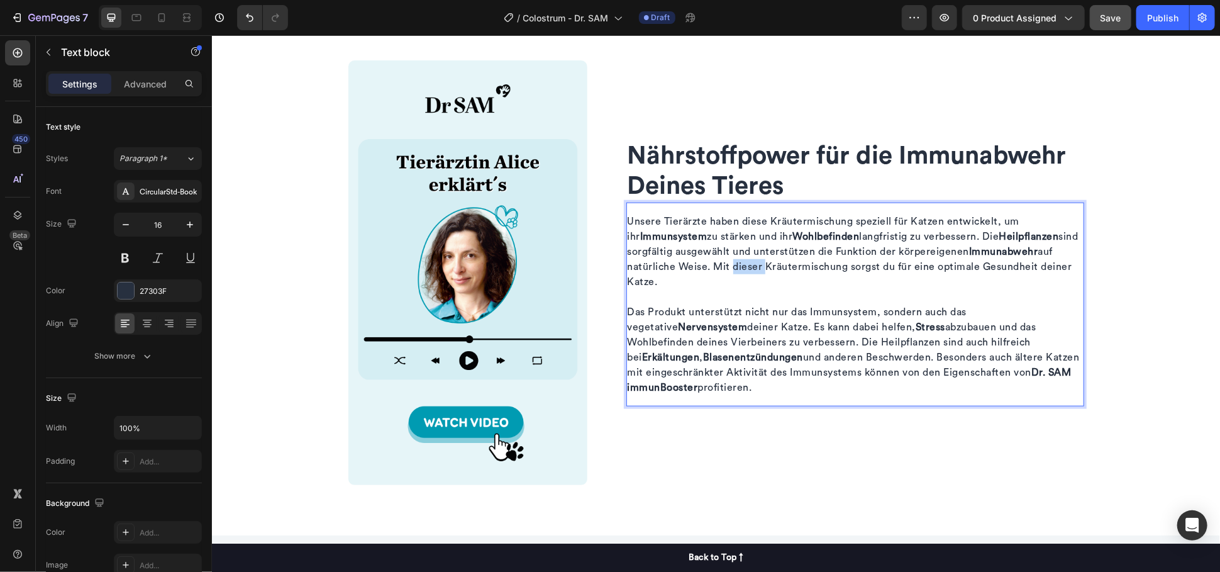
click at [739, 265] on p "Unsere Tierärzte haben diese Kräutermischung speziell für Katzen entwickelt, um…" at bounding box center [854, 303] width 455 height 181
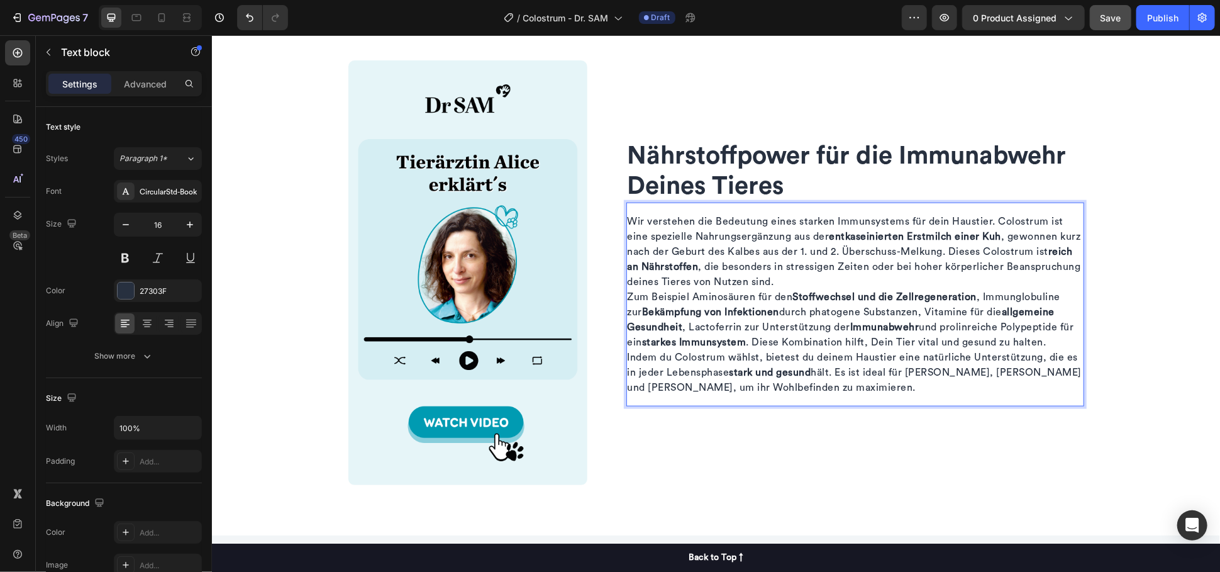
click at [885, 277] on p "Wir verstehen die Bedeutung eines starken Immunsystems für dein Haustier. Colos…" at bounding box center [854, 250] width 455 height 75
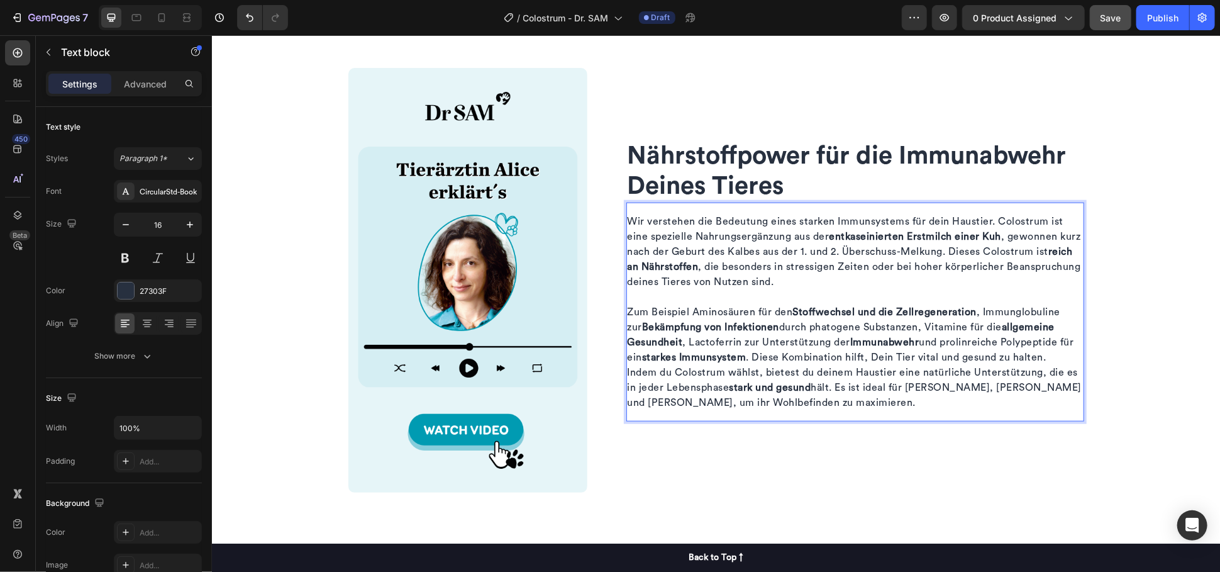
click at [1056, 355] on p "Zum Beispiel Aminosäuren für den Stoffwechsel und die Zellregeneration , Immung…" at bounding box center [854, 334] width 455 height 60
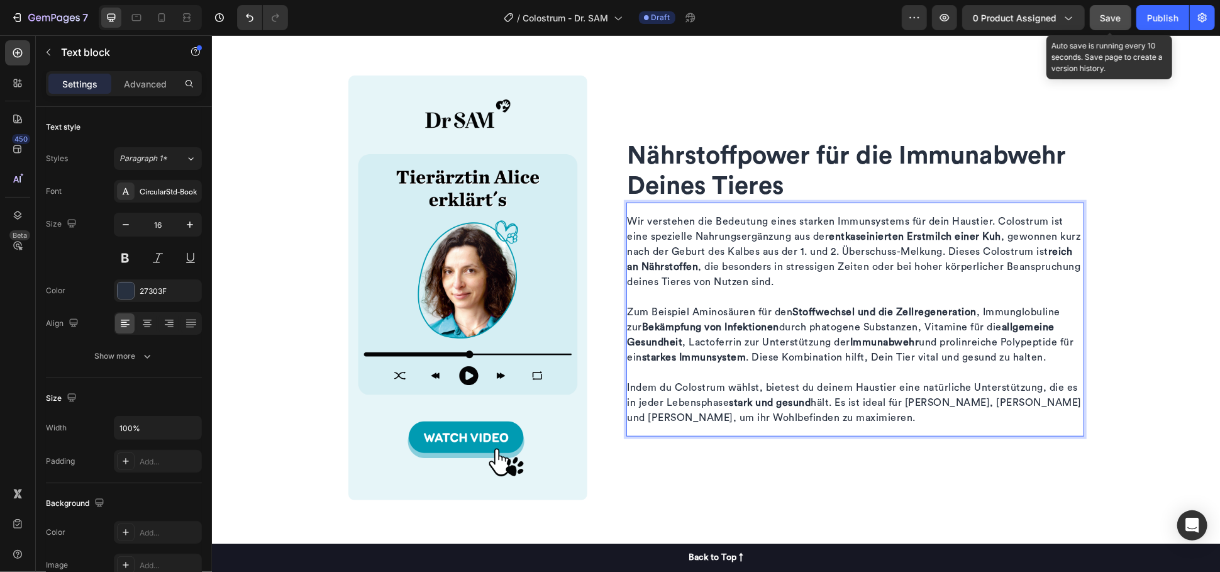
click at [1119, 23] on div "Save" at bounding box center [1111, 17] width 21 height 13
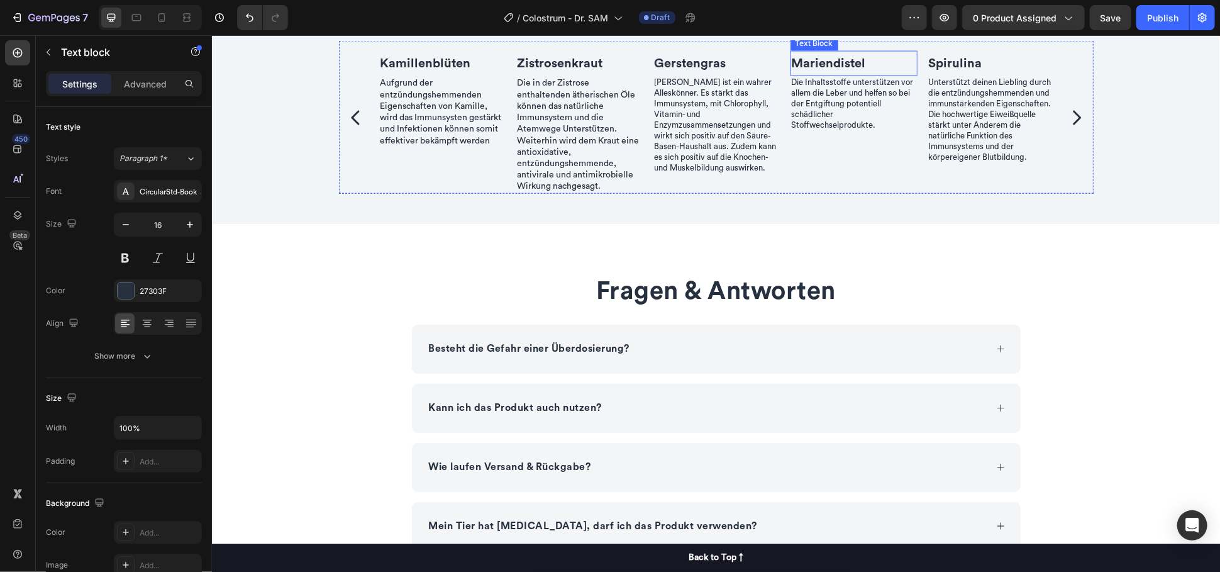
scroll to position [1012, 0]
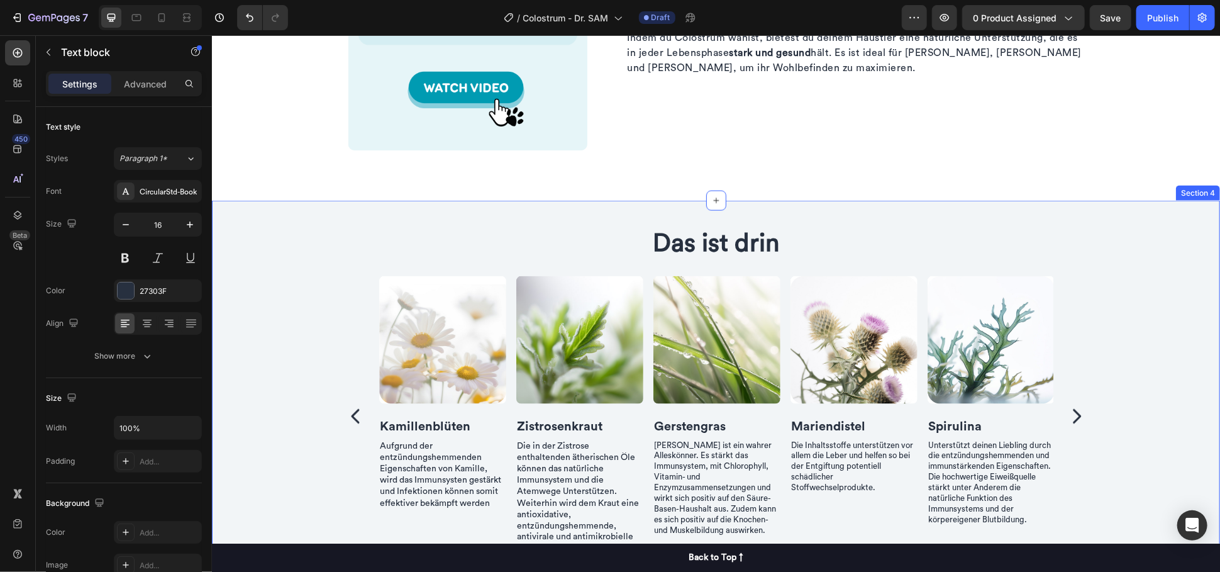
click at [1113, 286] on div "Image Kamillenblüten Text Block Aufgrund der entzündungshemmenden Eigenschaften…" at bounding box center [715, 415] width 1008 height 279
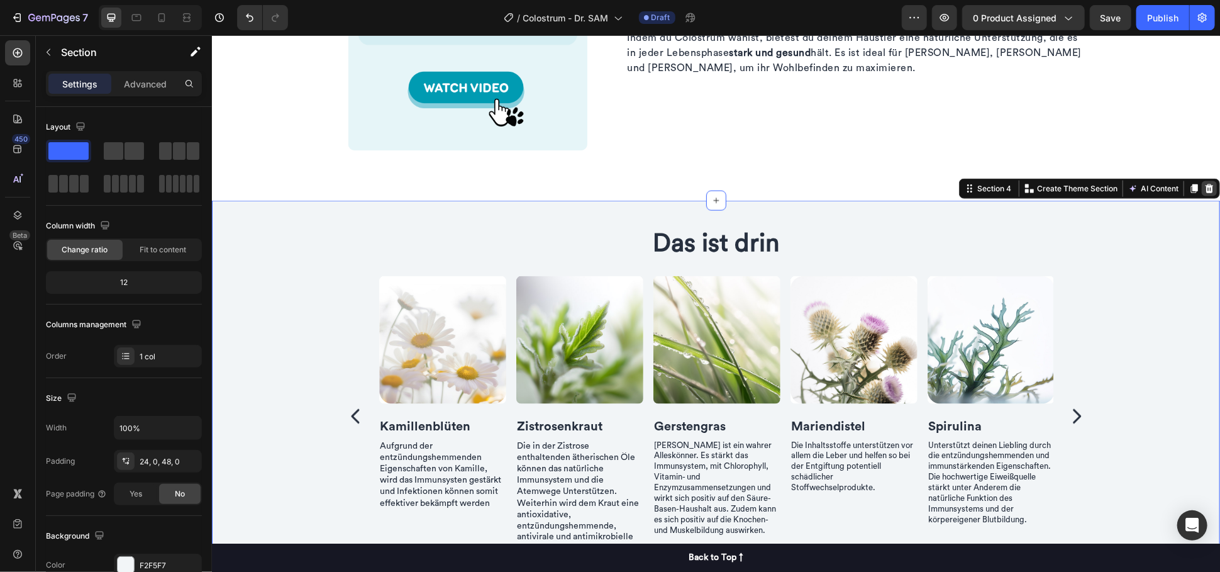
click at [1204, 187] on icon at bounding box center [1209, 188] width 10 height 10
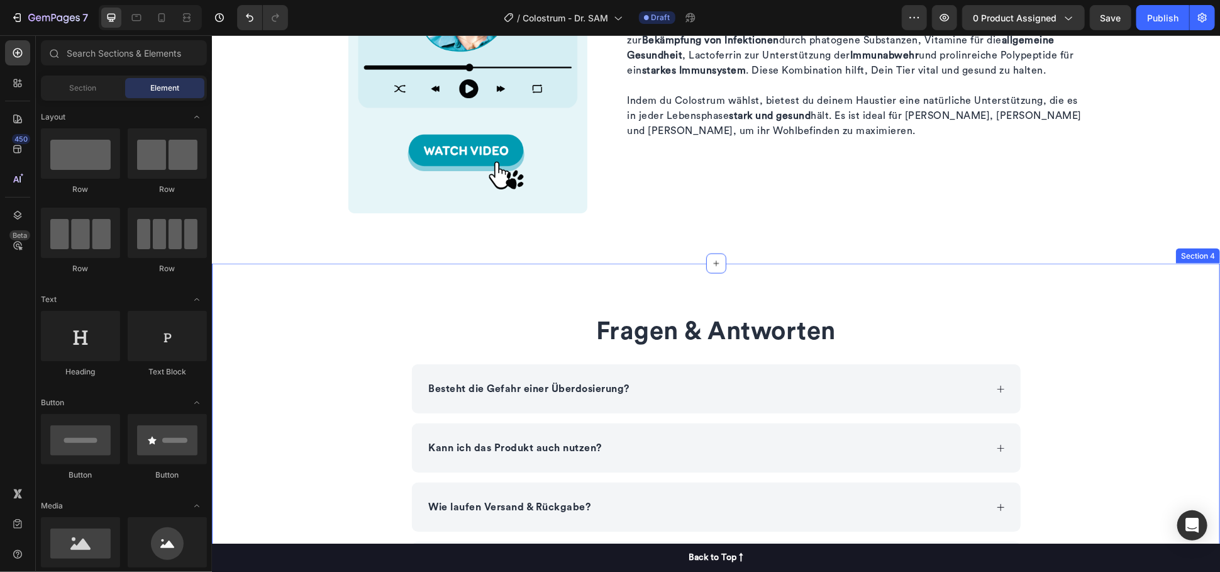
scroll to position [920, 0]
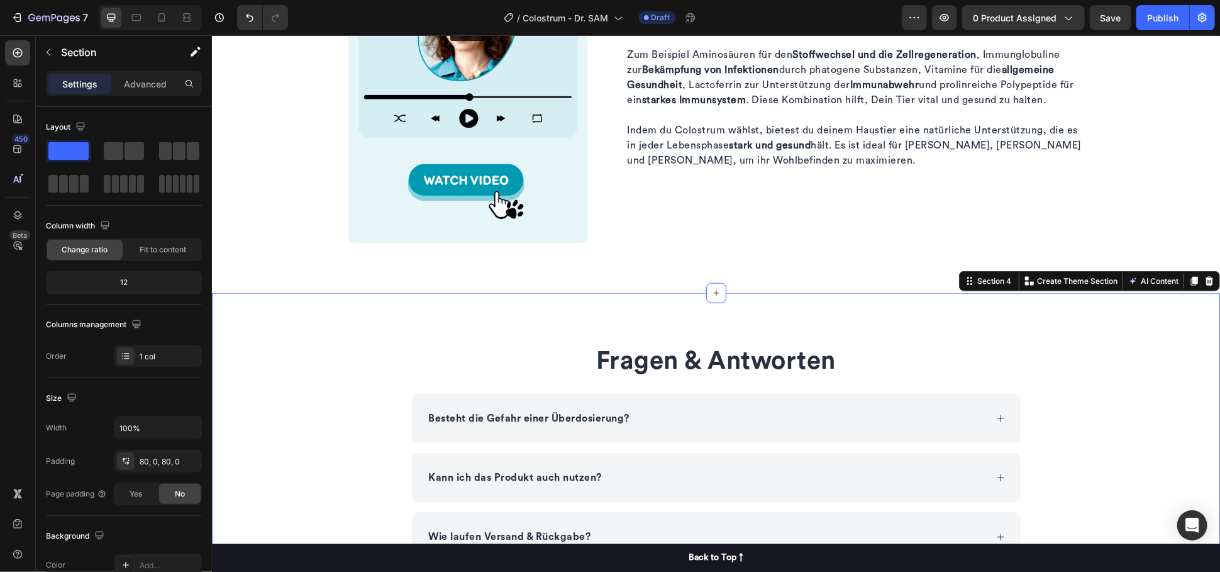
click at [348, 316] on div "Fragen & Antworten Heading Besteht die Gefahr einer Überdosierung? Kann ich das…" at bounding box center [715, 481] width 1008 height 377
click at [1192, 416] on div "Fragen & Antworten Heading Besteht die Gefahr einer Überdosierung? Kann ich das…" at bounding box center [715, 481] width 1008 height 277
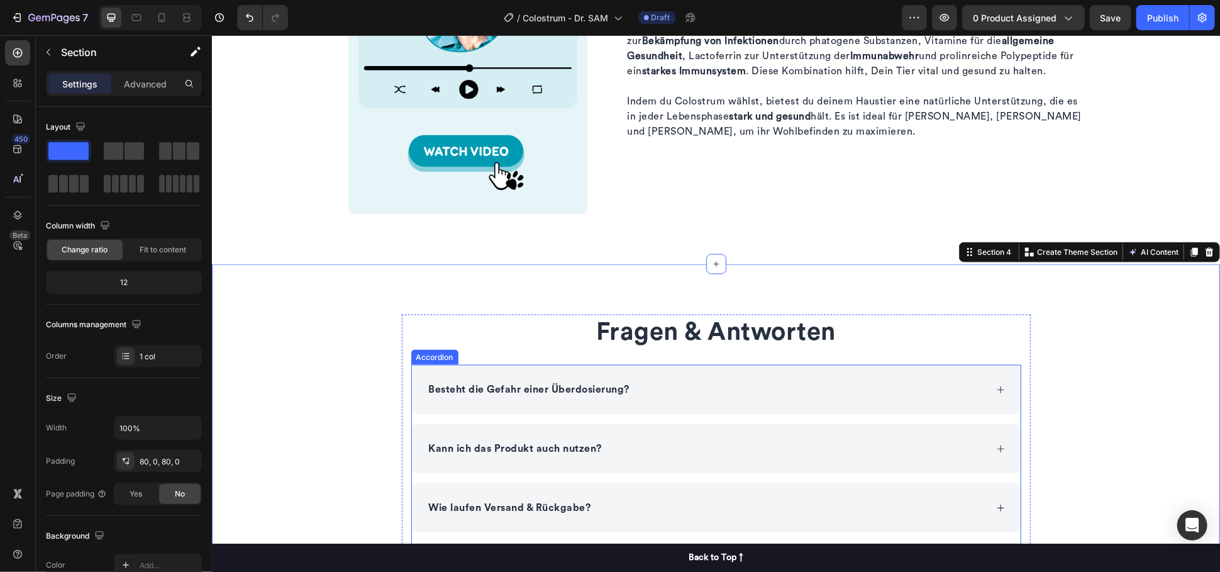
scroll to position [1059, 0]
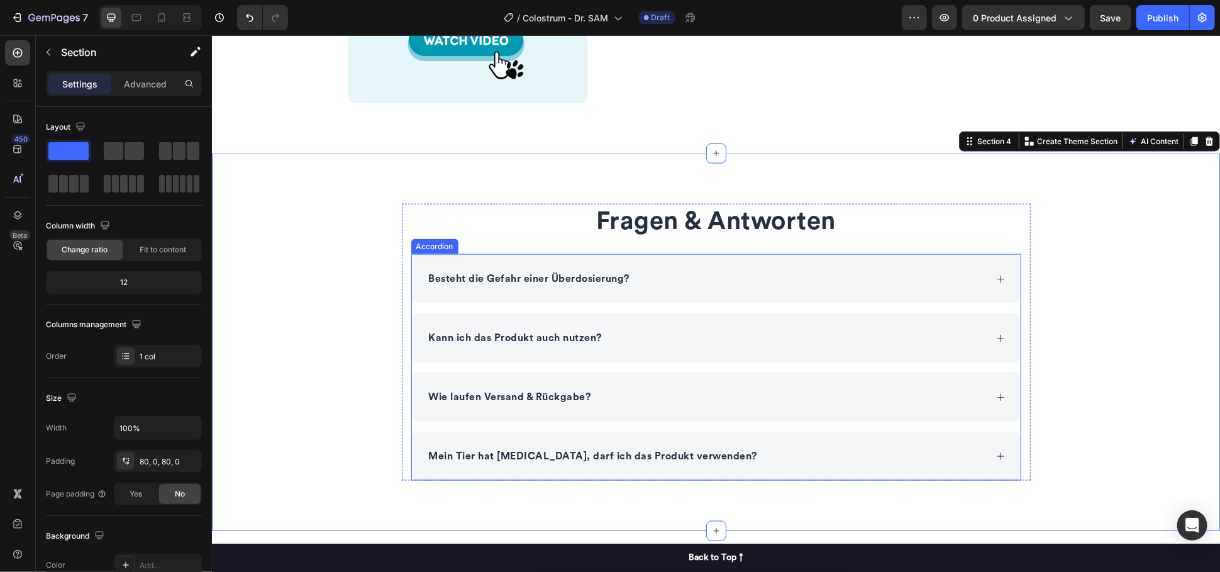
click at [571, 340] on p "Kann ich das Produkt auch nutzen?" at bounding box center [515, 337] width 174 height 15
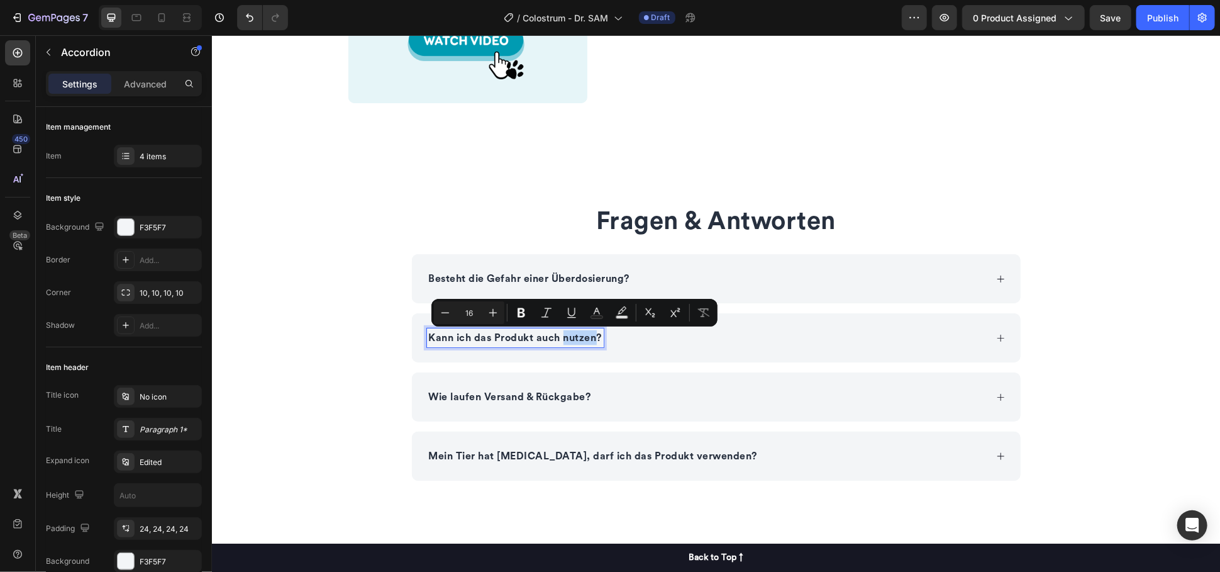
click at [567, 340] on p "Kann ich das Produkt auch nutzen?" at bounding box center [515, 337] width 174 height 15
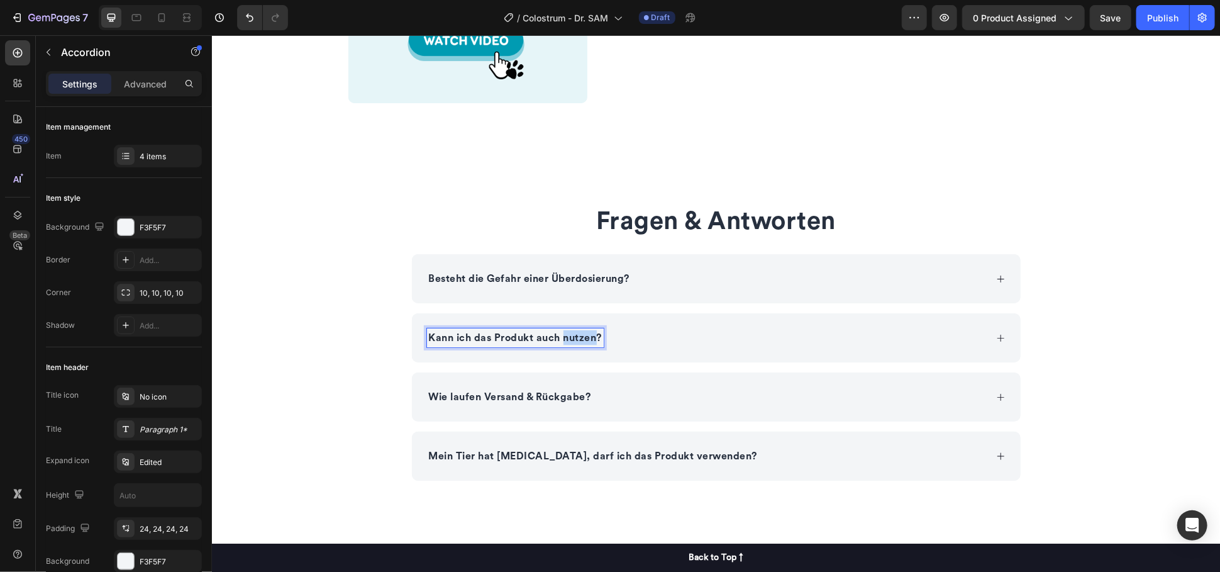
click at [567, 340] on p "Kann ich das Produkt auch nutzen?" at bounding box center [515, 337] width 174 height 15
click at [770, 339] on div "Wie funktioniert die Lagerung von Dr. SAM Colostrum" at bounding box center [706, 337] width 559 height 19
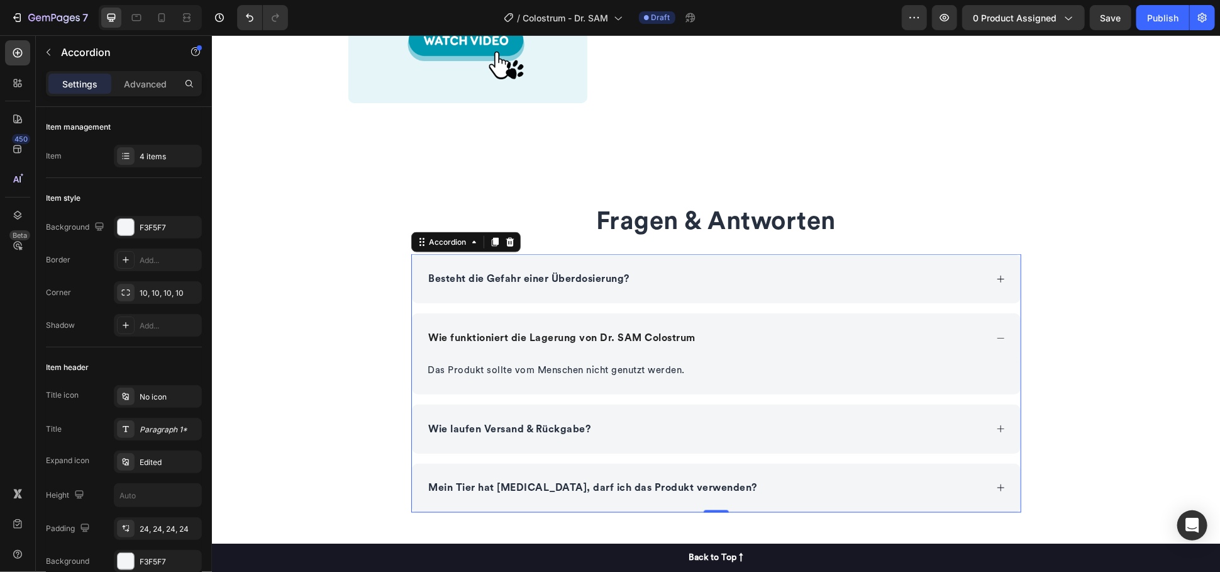
click at [642, 332] on p "Wie funktioniert die Lagerung von Dr. SAM Colostrum" at bounding box center [561, 337] width 267 height 15
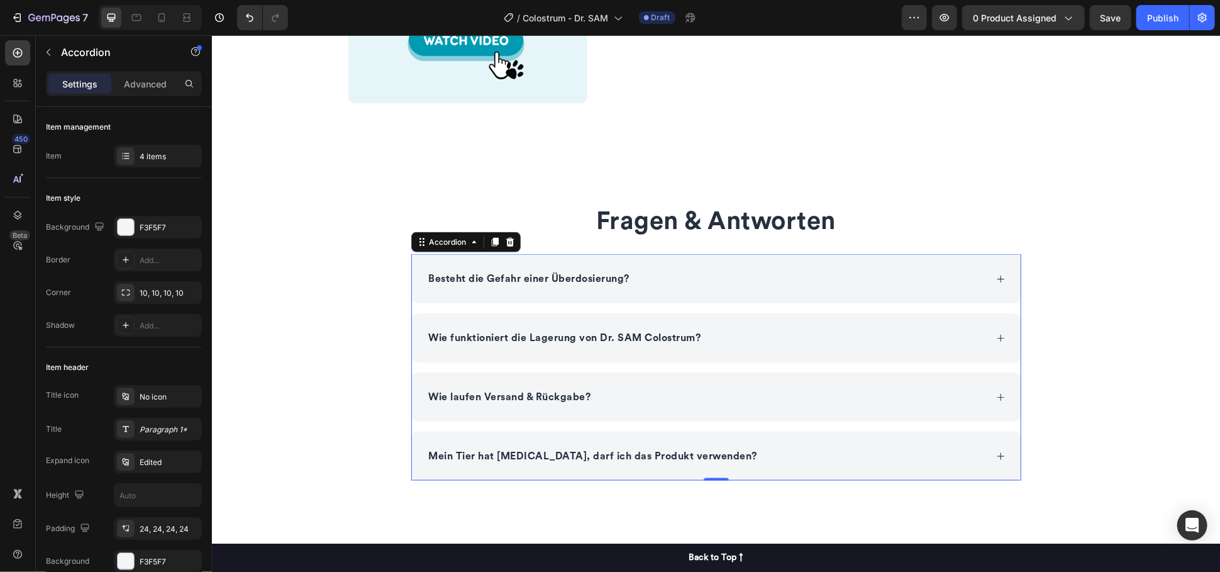
click at [753, 333] on div "Wie funktioniert die Lagerung von Dr. SAM Colostrum?" at bounding box center [706, 337] width 559 height 19
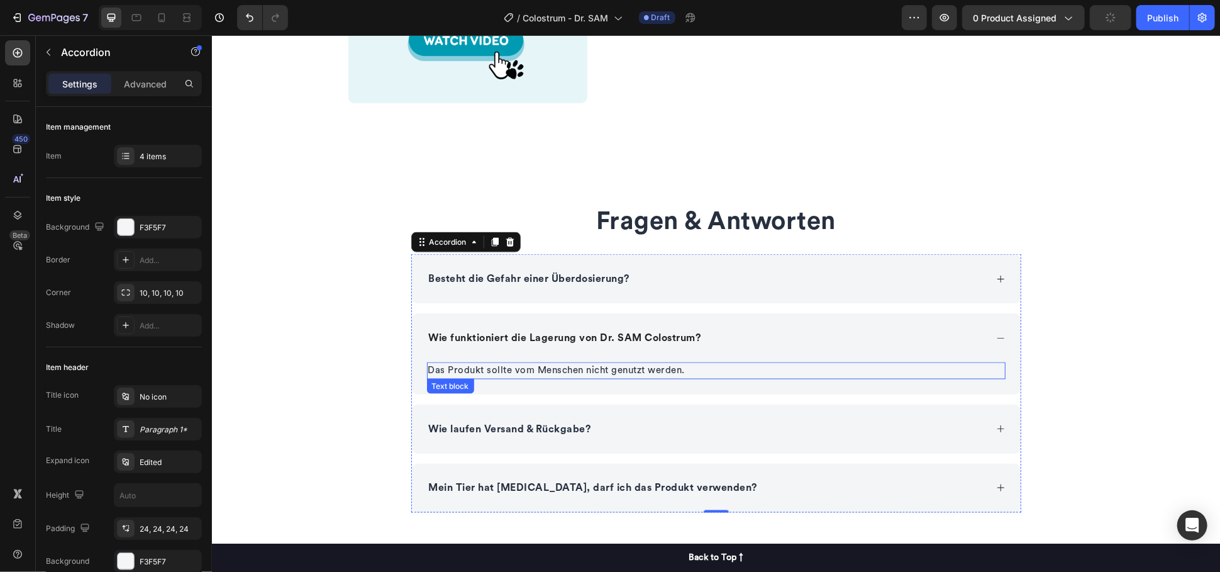
click at [548, 366] on p "Das Produkt sollte vom Menschen nicht genutzt werden." at bounding box center [716, 370] width 576 height 14
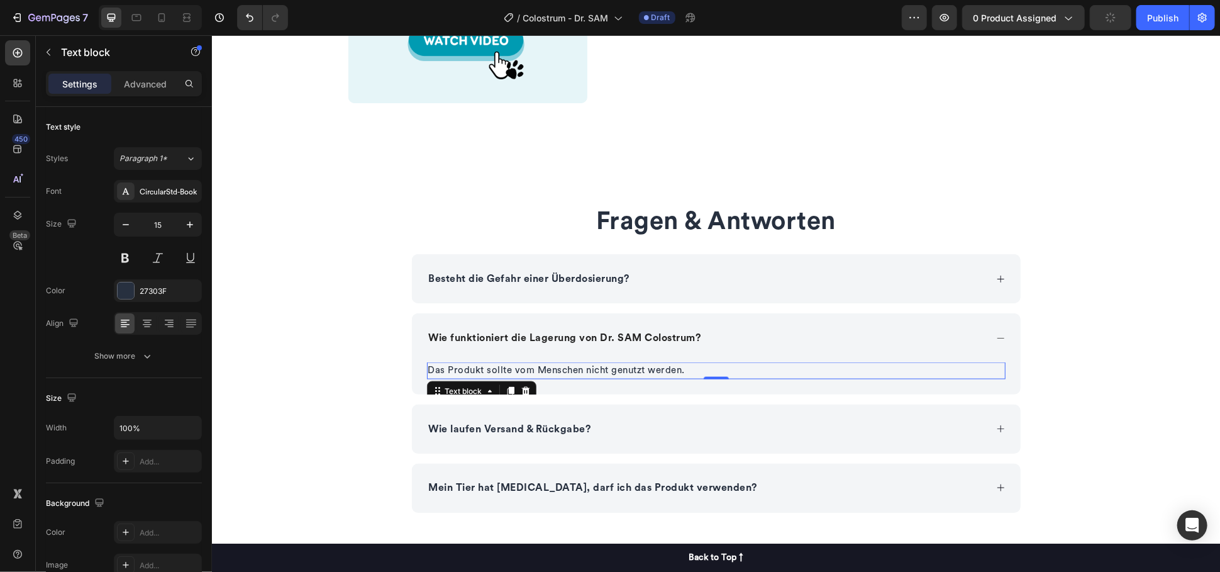
click at [548, 366] on p "Das Produkt sollte vom Menschen nicht genutzt werden." at bounding box center [716, 370] width 576 height 14
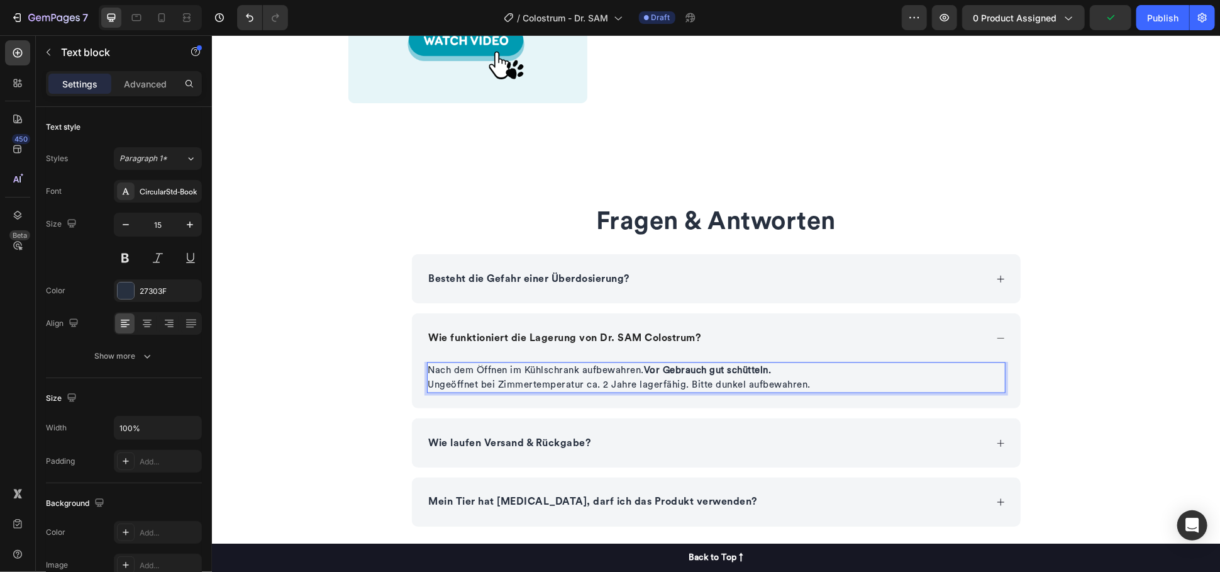
click at [789, 369] on p "Nach dem Öffnen im Kühlschrank aufbewahren. Vor Gebrauch gut schütteln." at bounding box center [716, 370] width 576 height 14
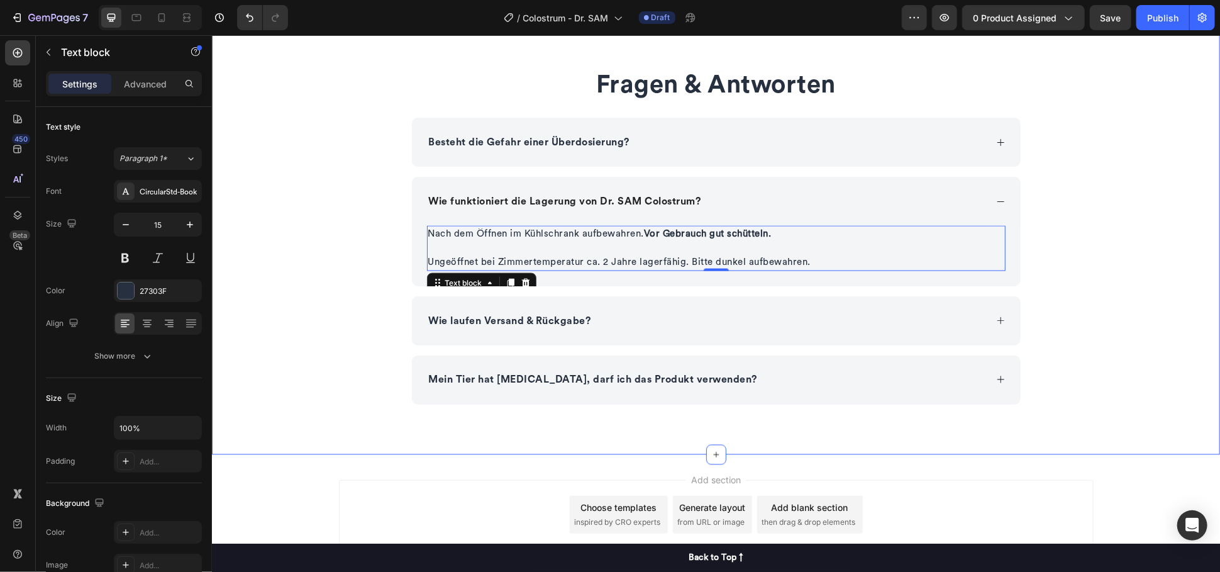
scroll to position [1200, 0]
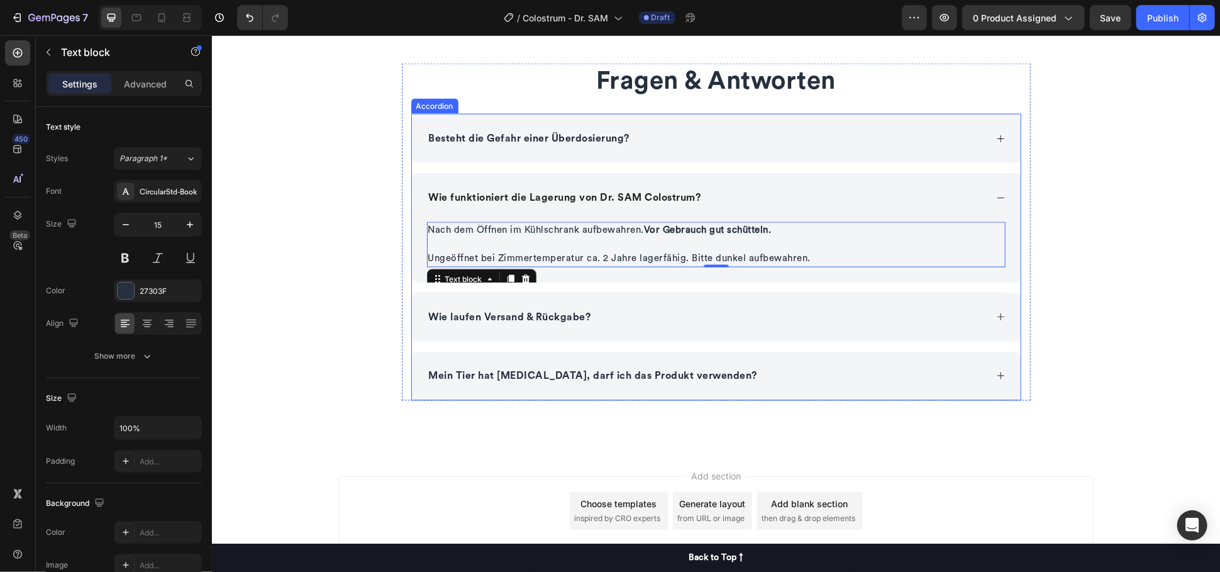
click at [530, 379] on p "Mein Tier hat [MEDICAL_DATA], darf ich das Produkt verwenden?" at bounding box center [592, 375] width 329 height 15
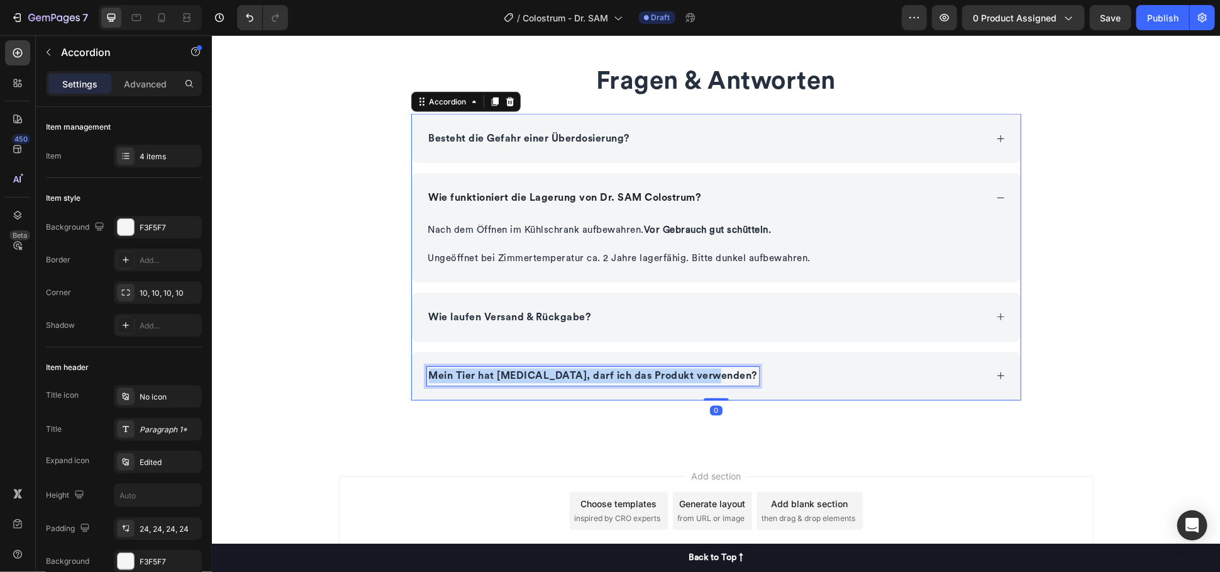
click at [530, 379] on p "Mein Tier hat [MEDICAL_DATA], darf ich das Produkt verwenden?" at bounding box center [592, 375] width 329 height 15
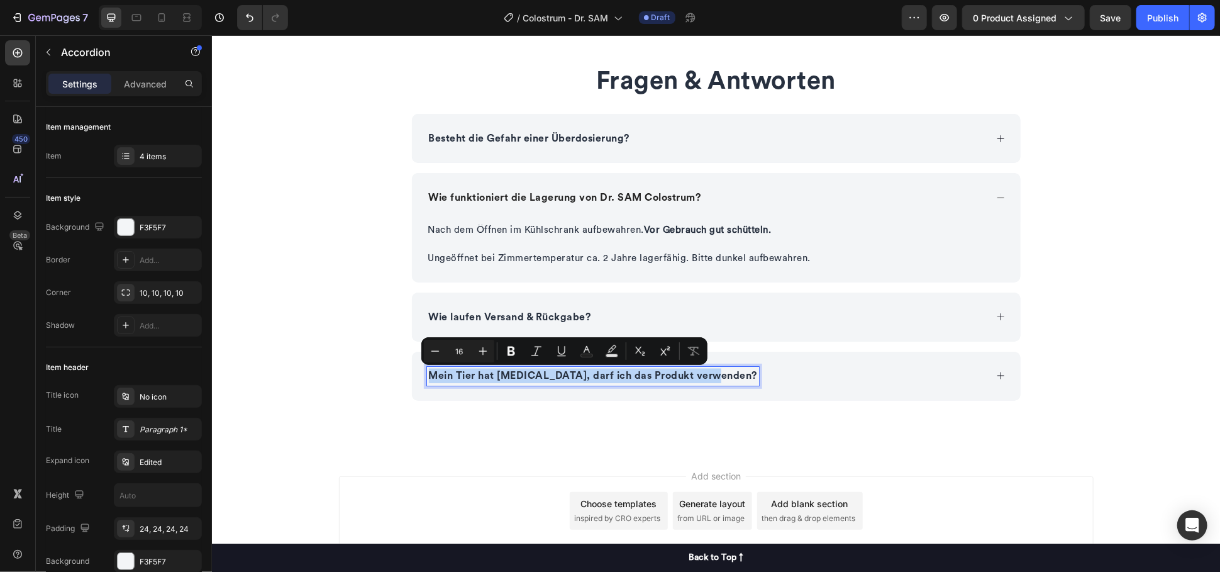
type input "22"
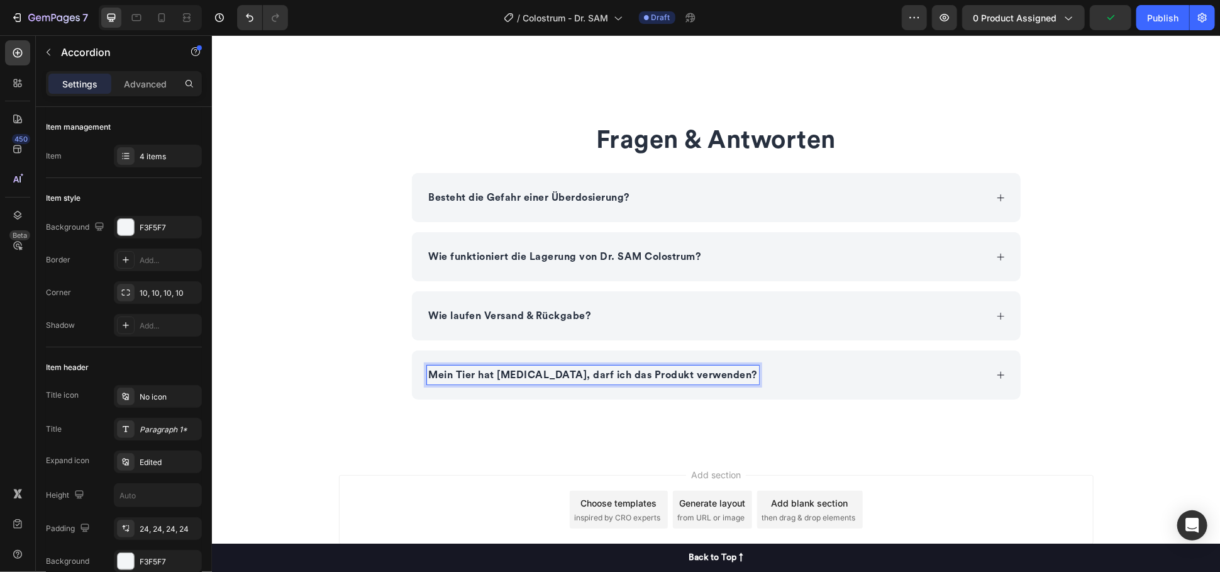
scroll to position [1140, 0]
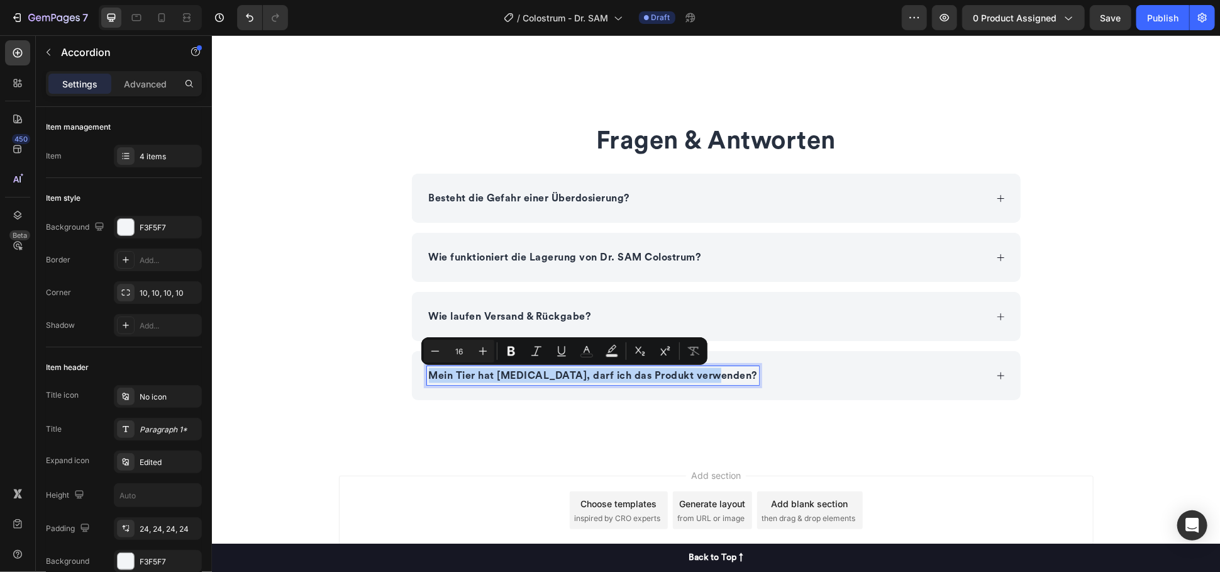
click at [465, 378] on p "Mein Tier hat [MEDICAL_DATA], darf ich das Produkt verwenden?" at bounding box center [592, 374] width 329 height 15
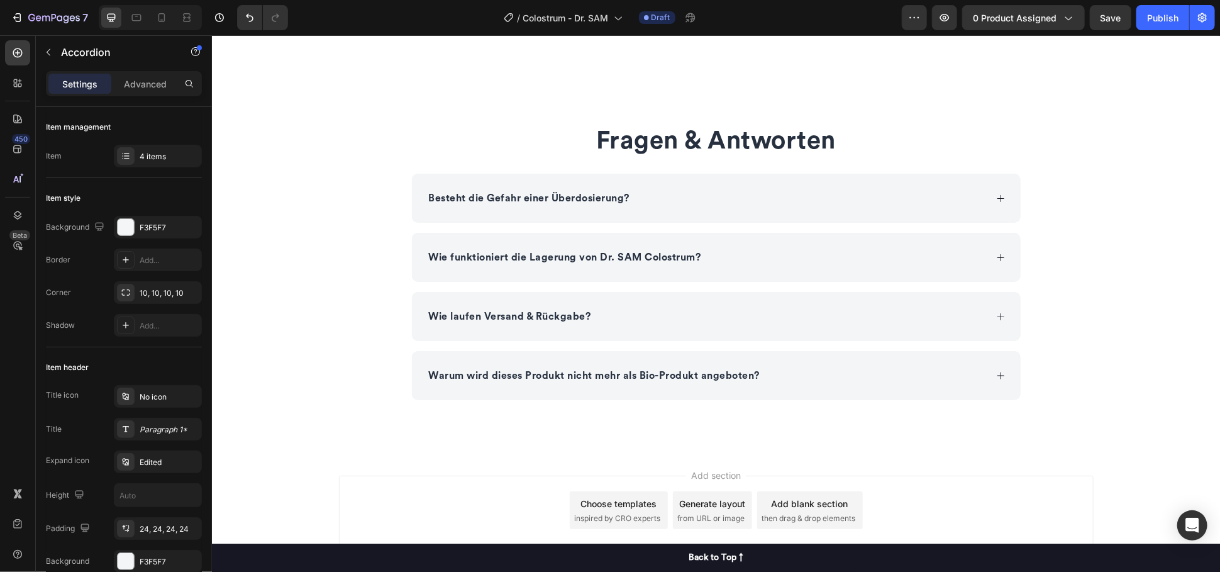
click at [798, 379] on div "Warum wird dieses Produkt nicht mehr als Bio-Produkt angeboten?" at bounding box center [706, 375] width 559 height 19
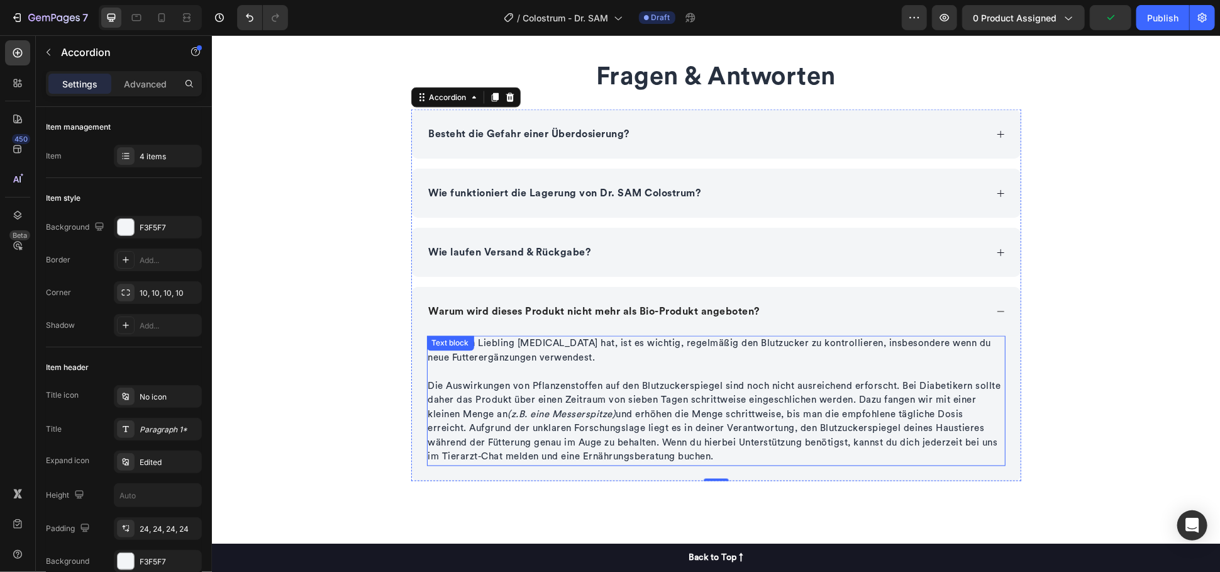
scroll to position [1210, 0]
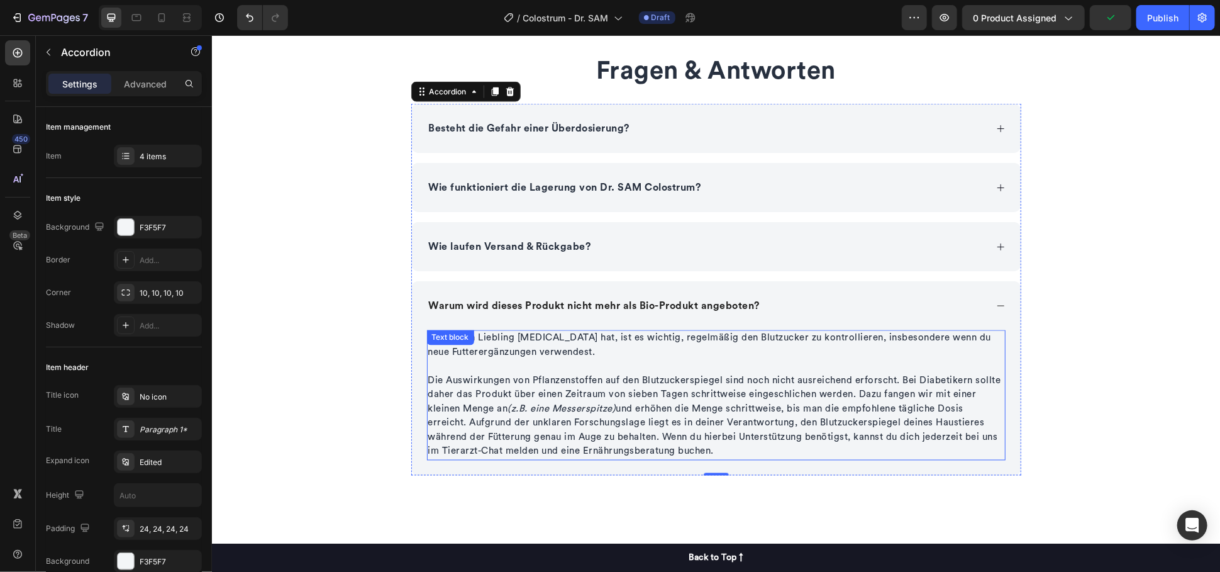
click at [603, 393] on p "Die Auswirkungen von Pflanzenstoffen auf den Blutzuckerspiegel sind noch nicht …" at bounding box center [716, 416] width 576 height 85
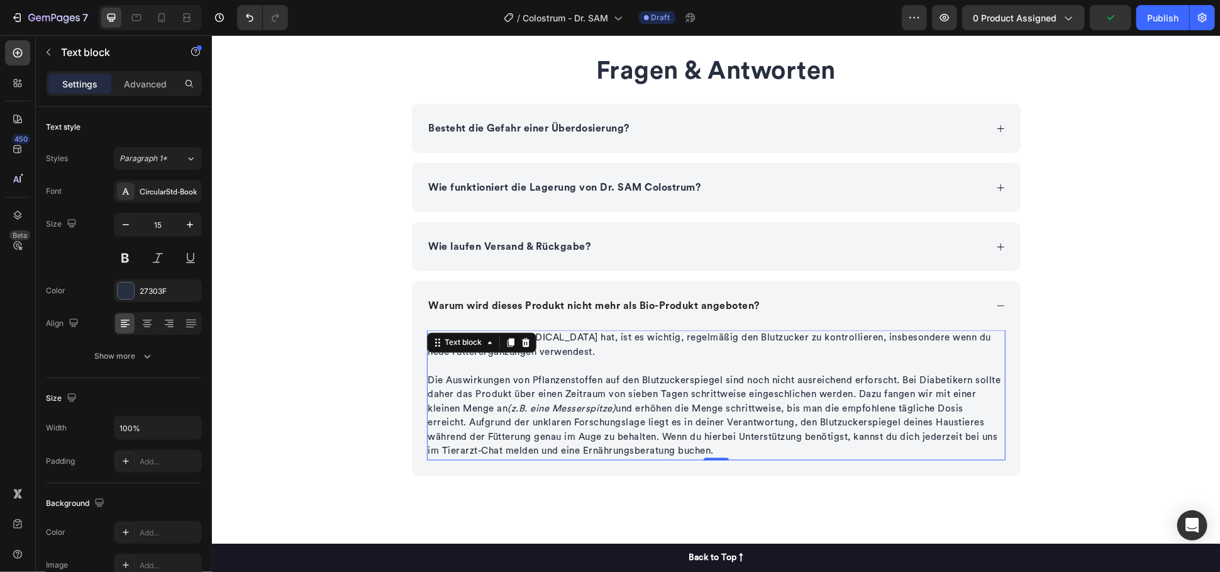
click at [603, 393] on p "Die Auswirkungen von Pflanzenstoffen auf den Blutzuckerspiegel sind noch nicht …" at bounding box center [716, 416] width 576 height 85
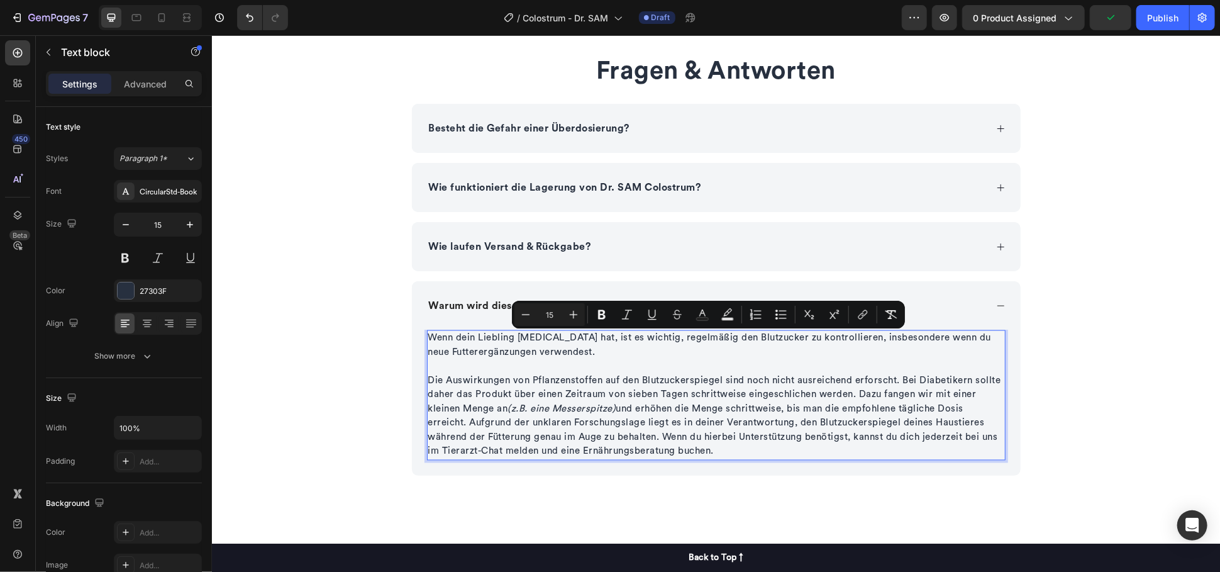
type input "17"
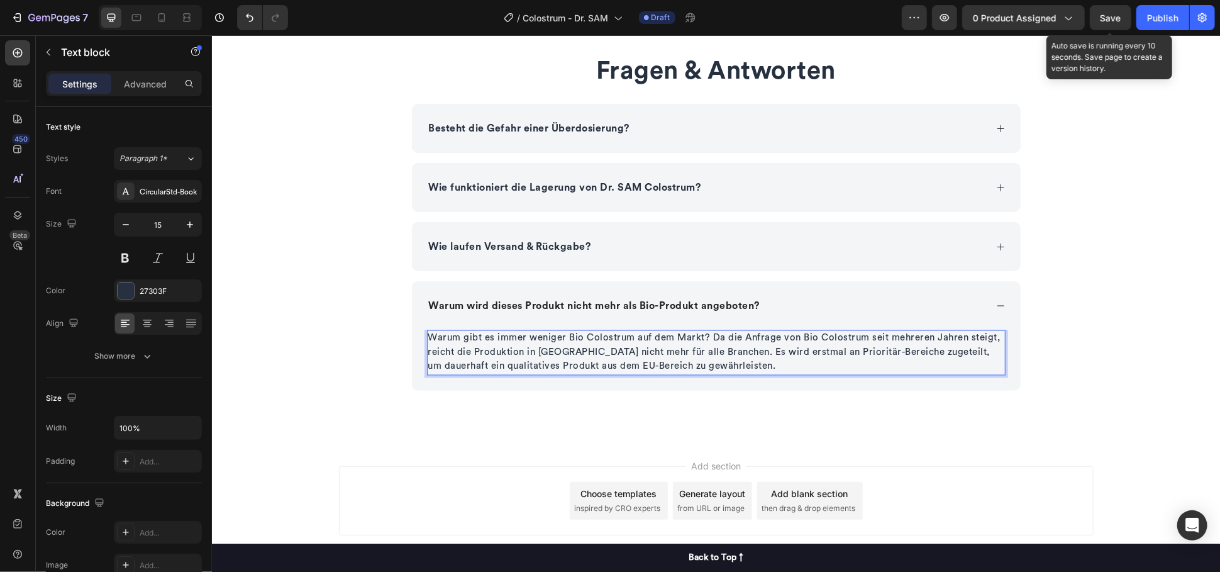
click at [1119, 19] on span "Save" at bounding box center [1111, 18] width 21 height 11
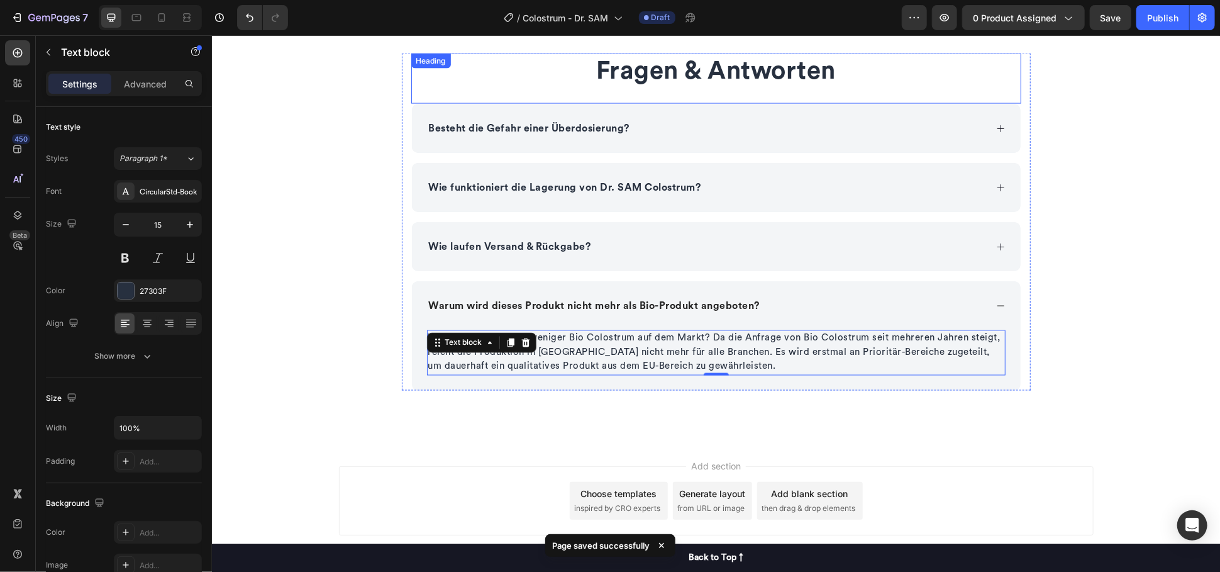
click at [475, 82] on h2 "Fragen & Antworten" at bounding box center [716, 70] width 610 height 35
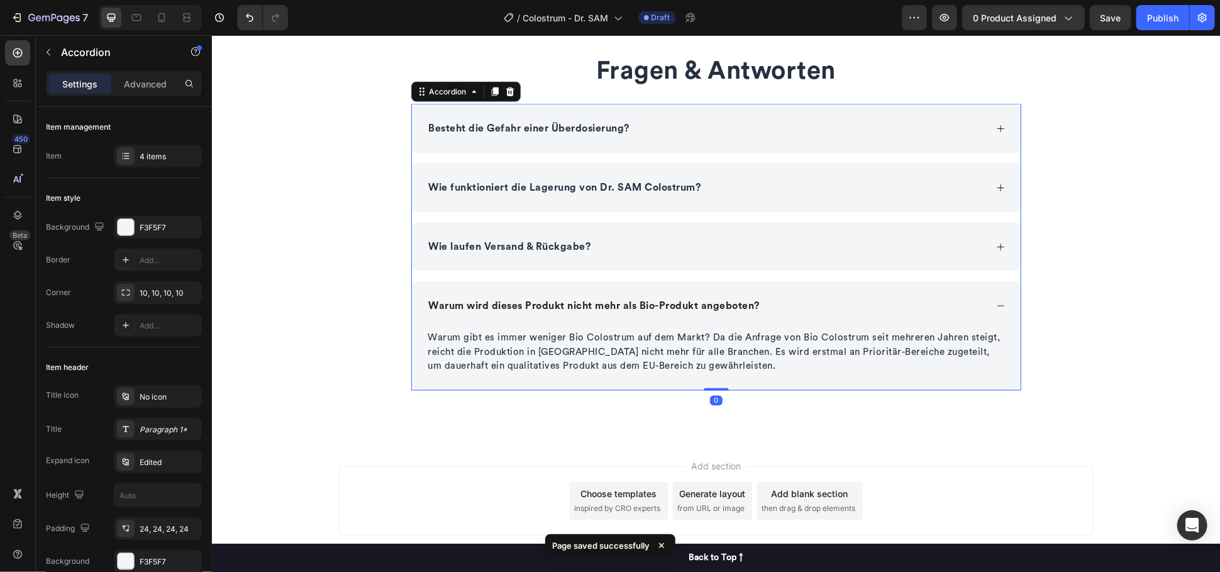
click at [411, 123] on div "Besteht die Gefahr einer Überdosierung? Wie funktioniert die Lagerung von Dr. S…" at bounding box center [716, 246] width 610 height 287
click at [166, 159] on div "4 items" at bounding box center [169, 156] width 59 height 11
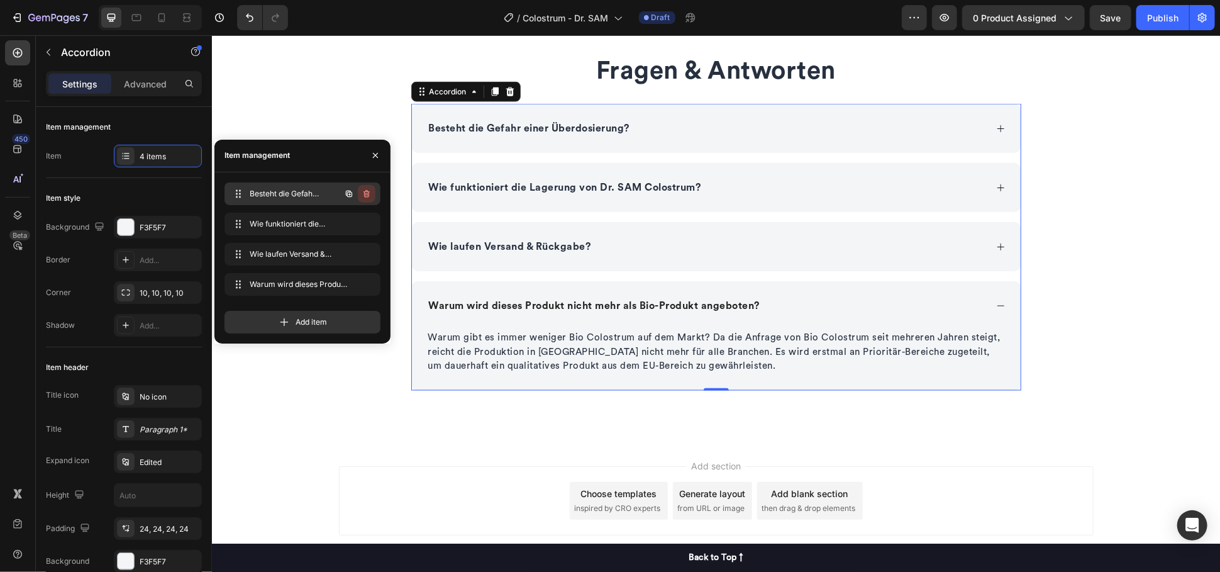
click at [371, 189] on icon "button" at bounding box center [367, 194] width 10 height 10
click at [363, 191] on div "Delete" at bounding box center [358, 193] width 23 height 11
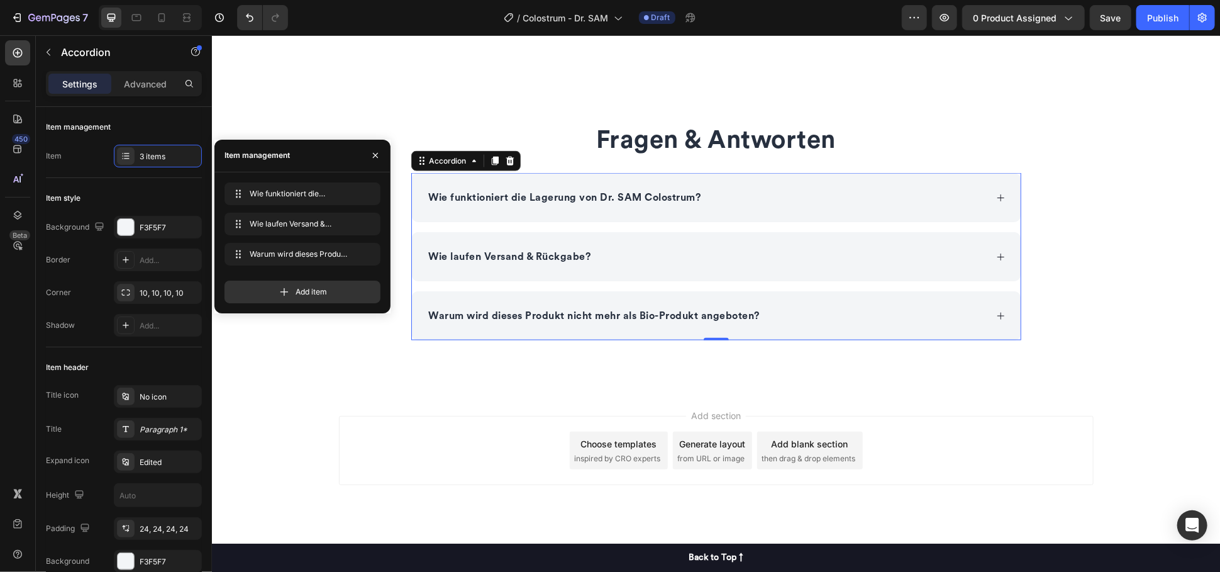
scroll to position [1141, 0]
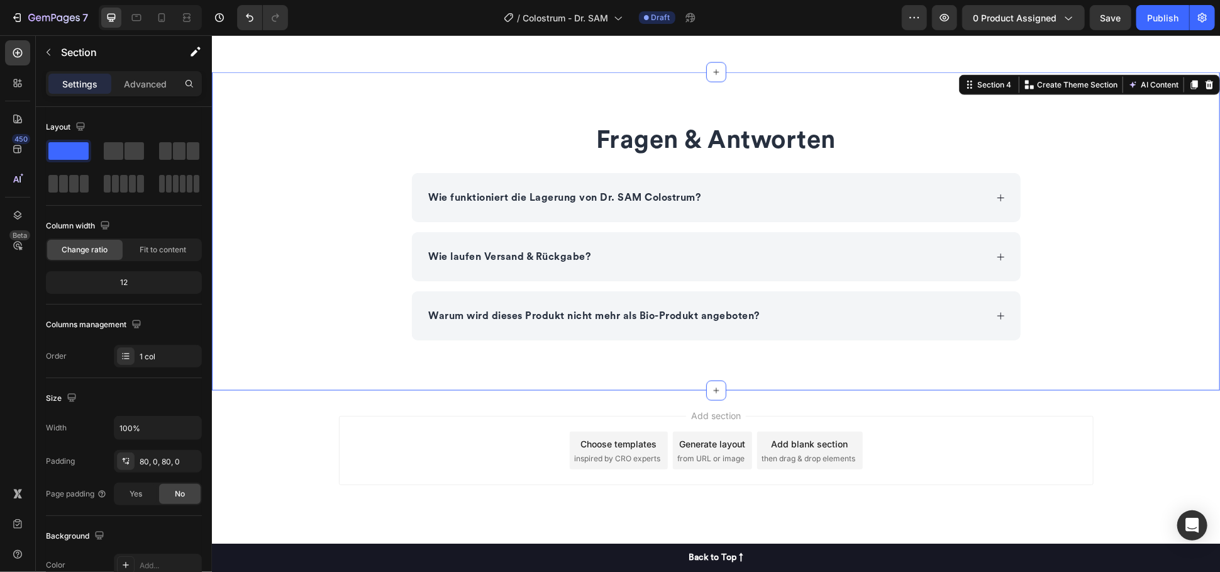
click at [1150, 313] on div "Fragen & Antworten Heading Wie funktioniert die Lagerung von Dr. SAM Colostrum?…" at bounding box center [715, 231] width 1008 height 218
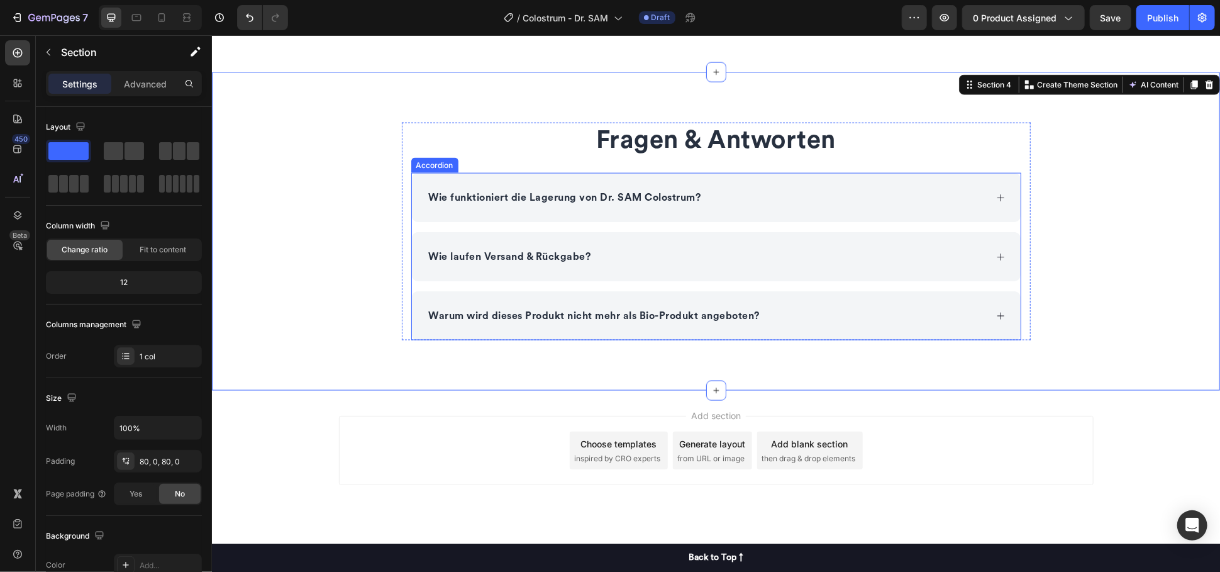
click at [834, 257] on div "Wie laufen Versand & Rückgabe?" at bounding box center [706, 256] width 559 height 19
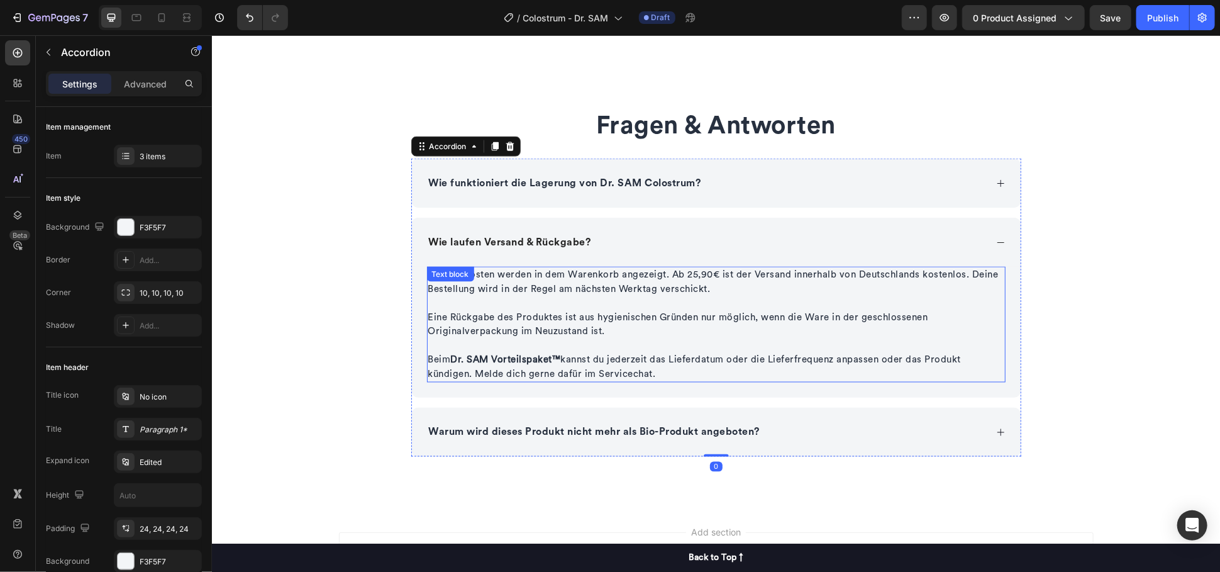
scroll to position [1210, 0]
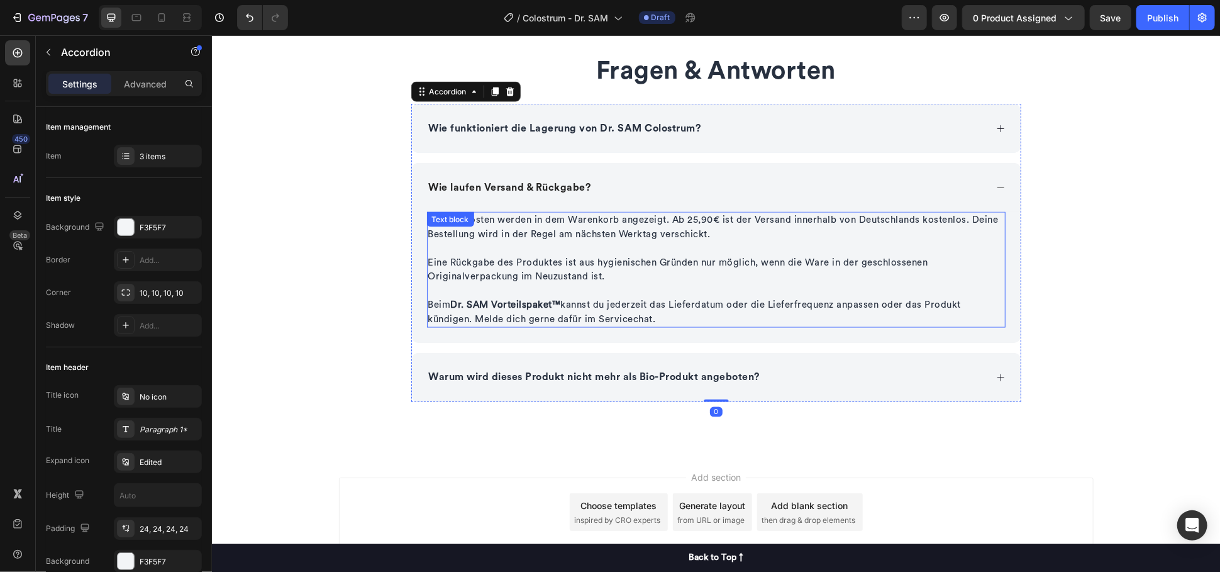
click at [544, 264] on p "Eine Rückgabe des Produktes ist aus hygienischen Gründen nur möglich, wenn die …" at bounding box center [716, 276] width 576 height 43
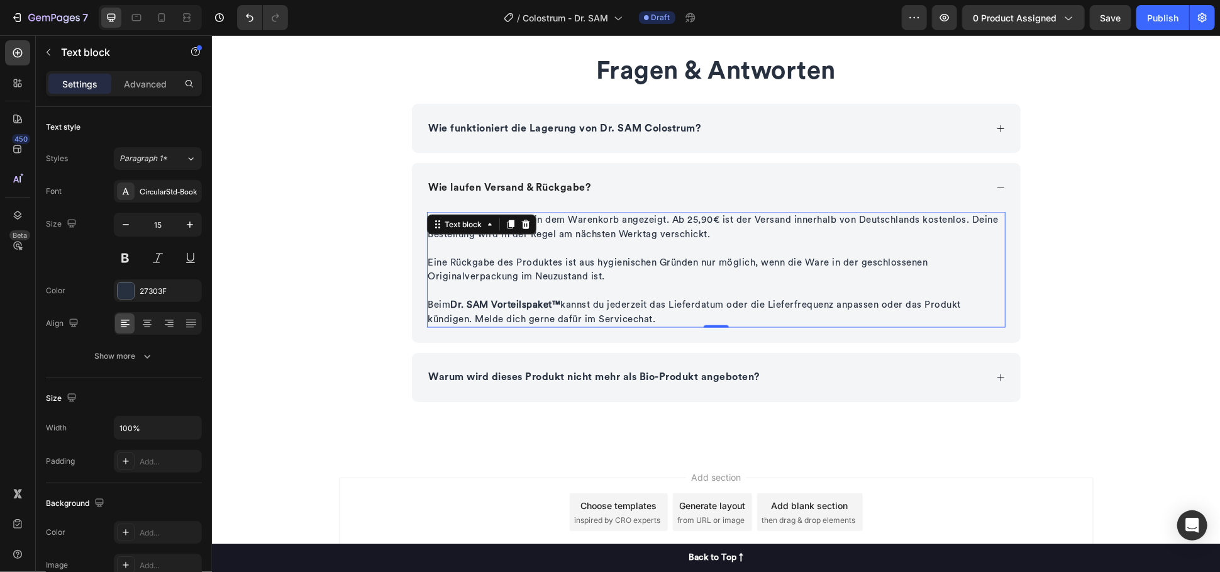
click at [552, 277] on p "Eine Rückgabe des Produktes ist aus hygienischen Gründen nur möglich, wenn die …" at bounding box center [716, 276] width 576 height 43
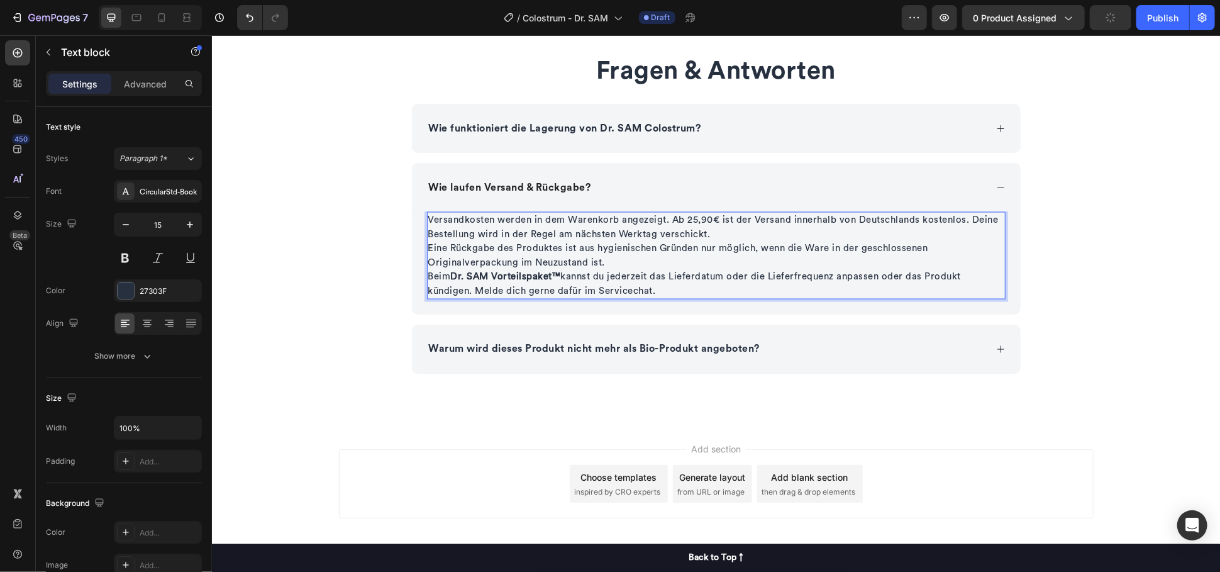
click at [752, 236] on p "Versandkosten werden in dem Warenkorb angezeigt. Ab 25,90€ ist der Versand inne…" at bounding box center [716, 227] width 576 height 28
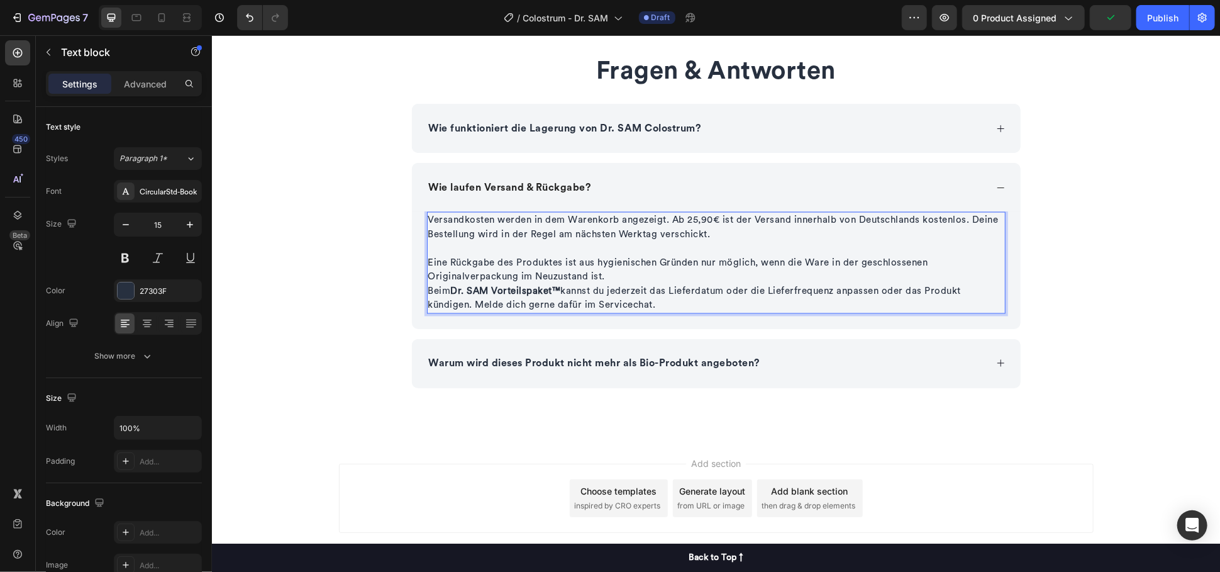
click at [613, 274] on p "Eine Rückgabe des Produktes ist aus hygienischen Gründen nur möglich, wenn die …" at bounding box center [716, 269] width 576 height 28
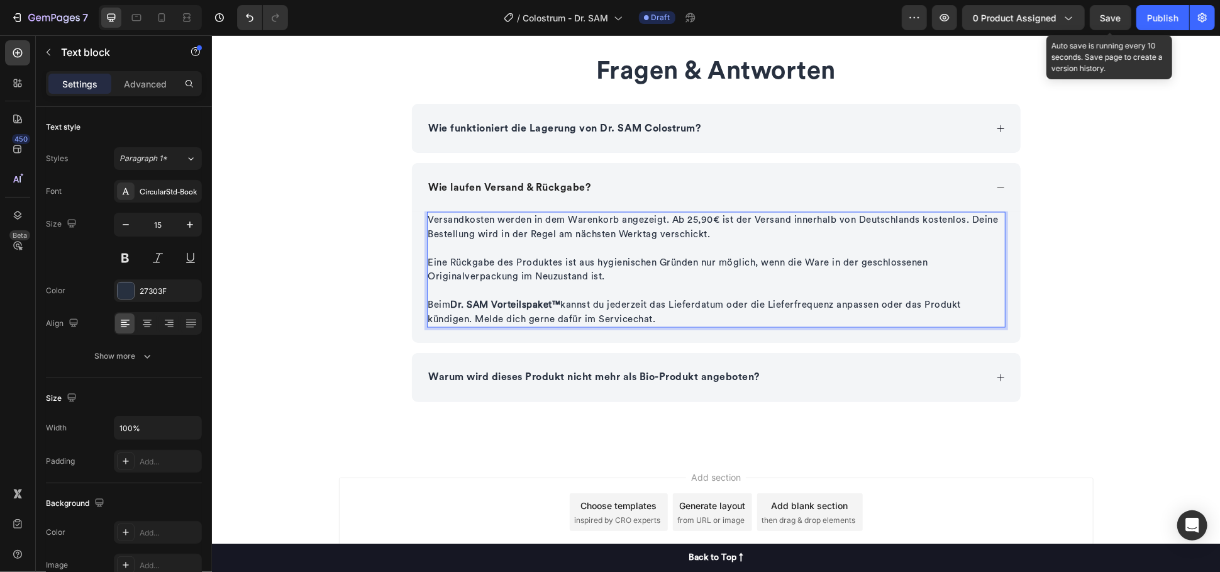
click at [1117, 22] on span "Save" at bounding box center [1111, 18] width 21 height 11
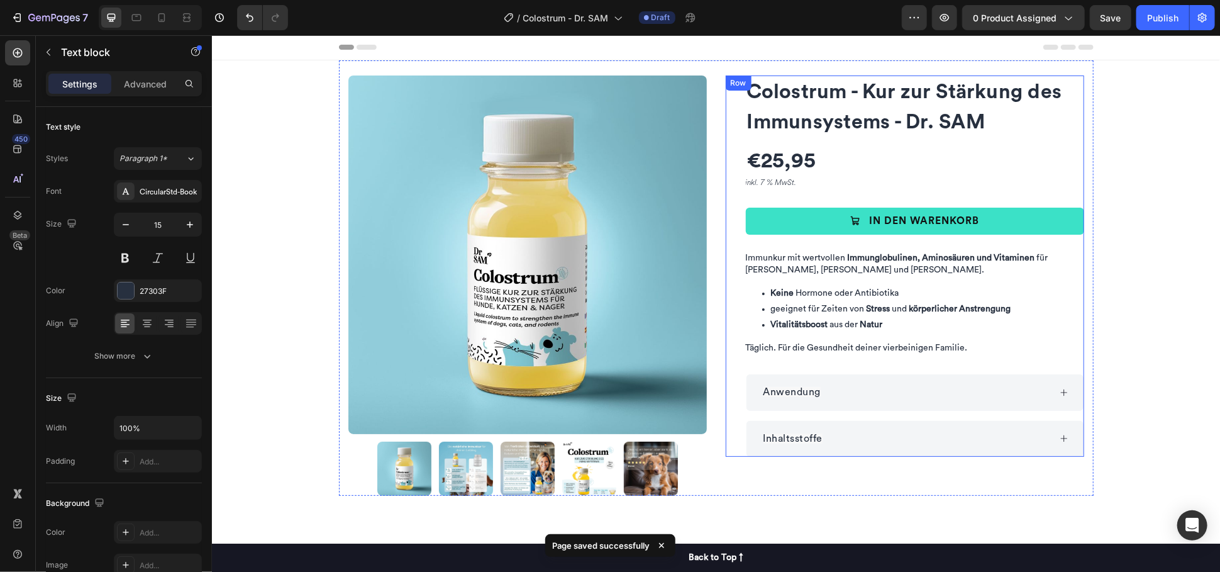
scroll to position [0, 0]
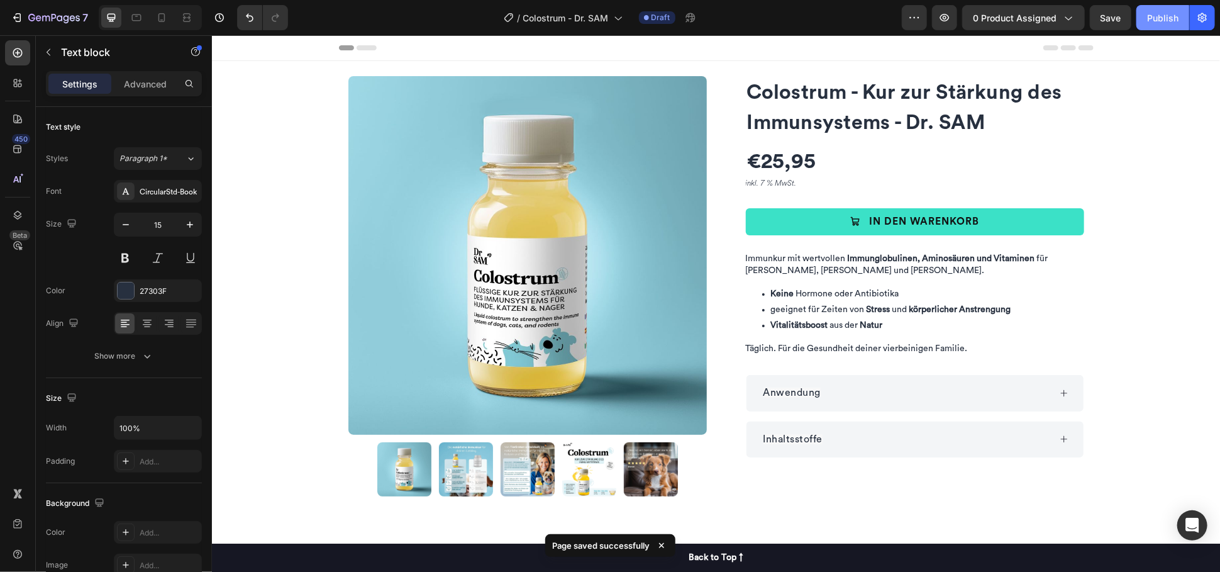
click at [1147, 13] on button "Publish" at bounding box center [1163, 17] width 53 height 25
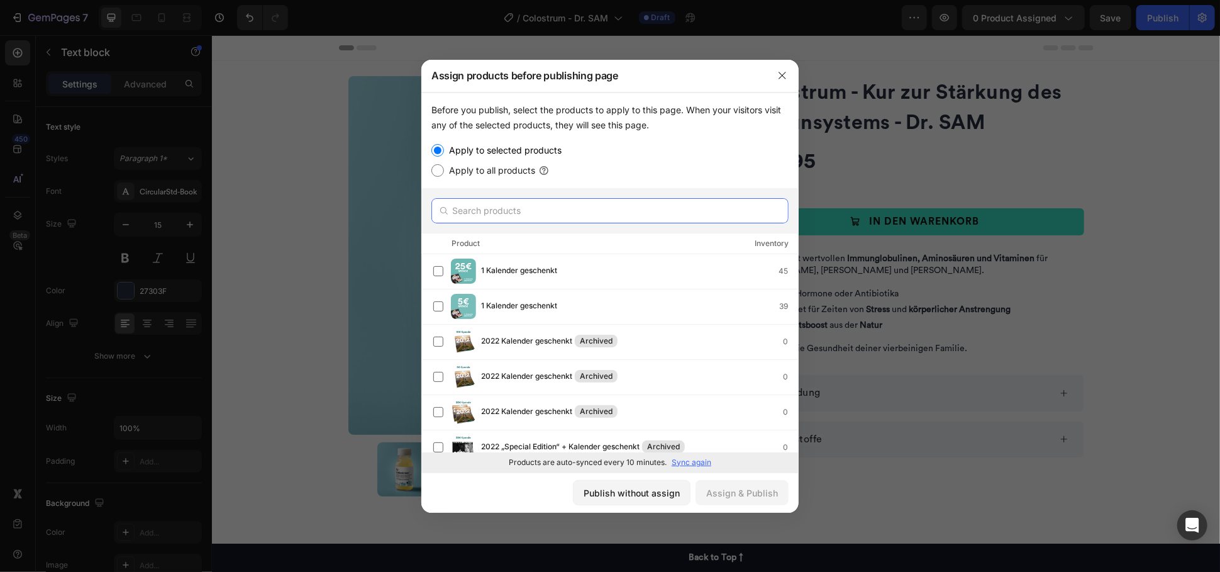
click at [557, 209] on input "text" at bounding box center [610, 210] width 357 height 25
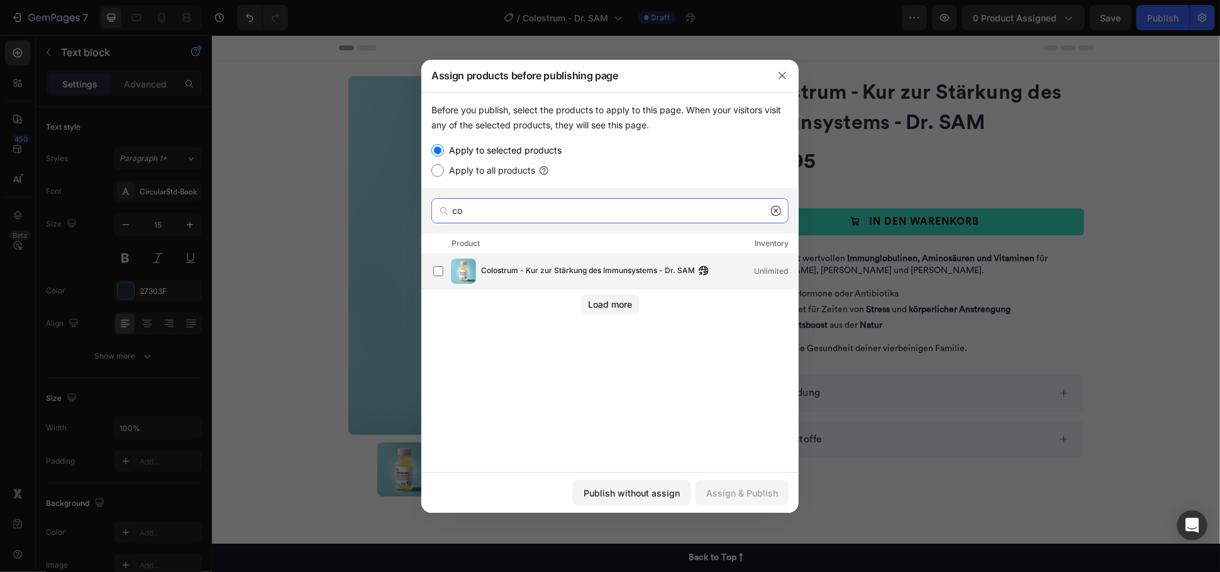
type input "co"
click at [557, 265] on span "Colostrum - Kur zur Stärkung des Immunsystems - Dr. SAM" at bounding box center [588, 271] width 214 height 14
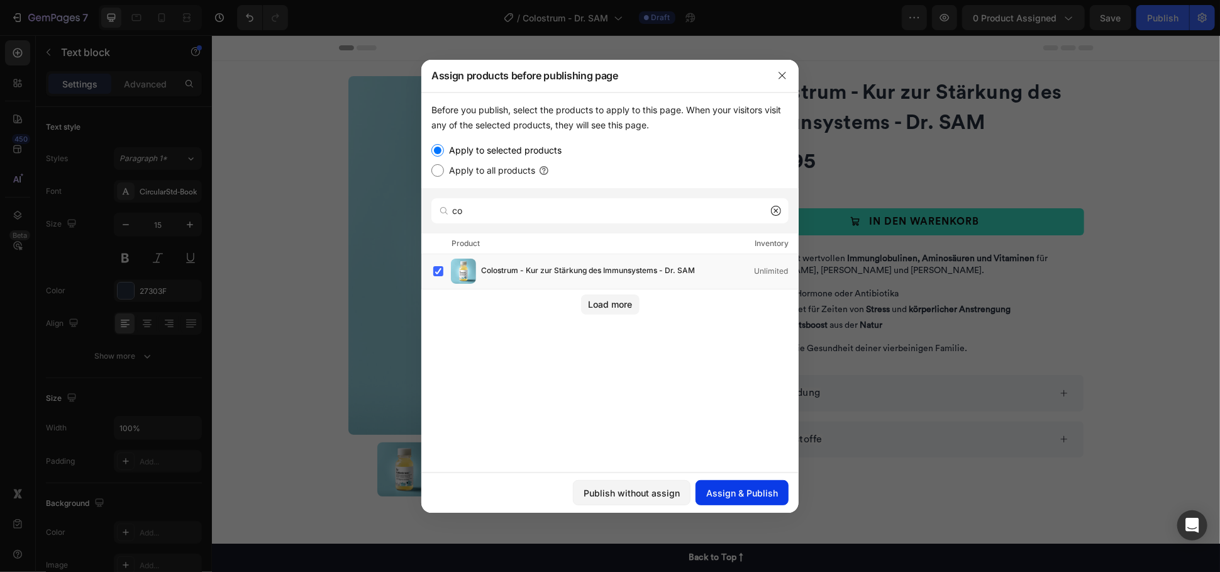
click at [752, 489] on div "Assign & Publish" at bounding box center [742, 492] width 72 height 13
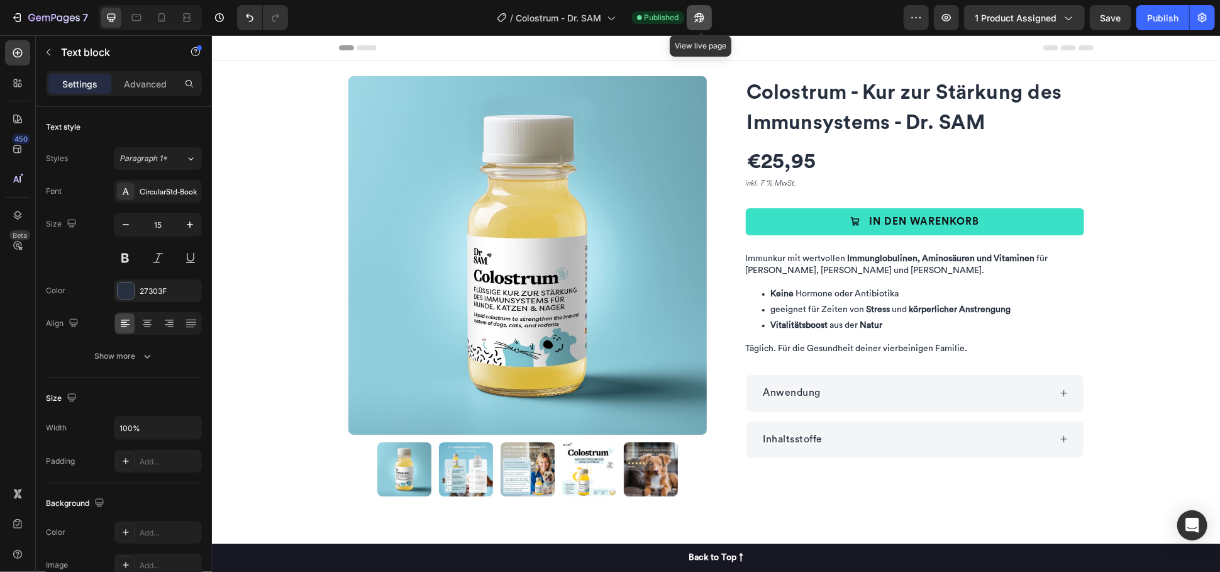
click at [696, 23] on icon "button" at bounding box center [699, 17] width 13 height 13
click at [45, 20] on icon "button" at bounding box center [54, 18] width 52 height 11
